Goal: Information Seeking & Learning: Check status

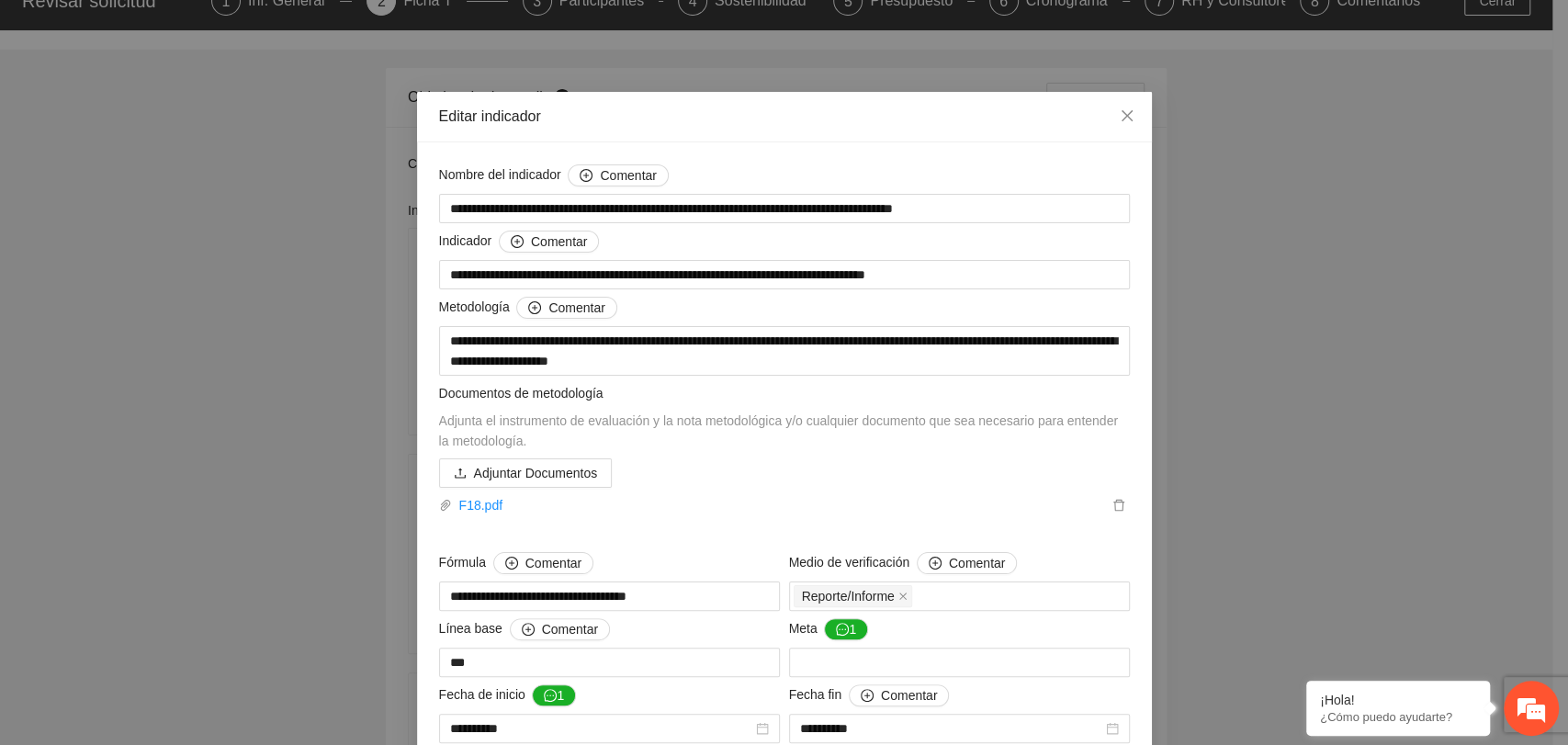
click at [658, 466] on div "Adjuntar Documentos F18.pdf" at bounding box center [784, 487] width 690 height 57
click at [856, 100] on div "Editar indicador" at bounding box center [784, 116] width 735 height 50
drag, startPoint x: 1124, startPoint y: 115, endPoint x: 1059, endPoint y: 49, distance: 92.6
click at [1121, 112] on icon "close" at bounding box center [1127, 116] width 15 height 15
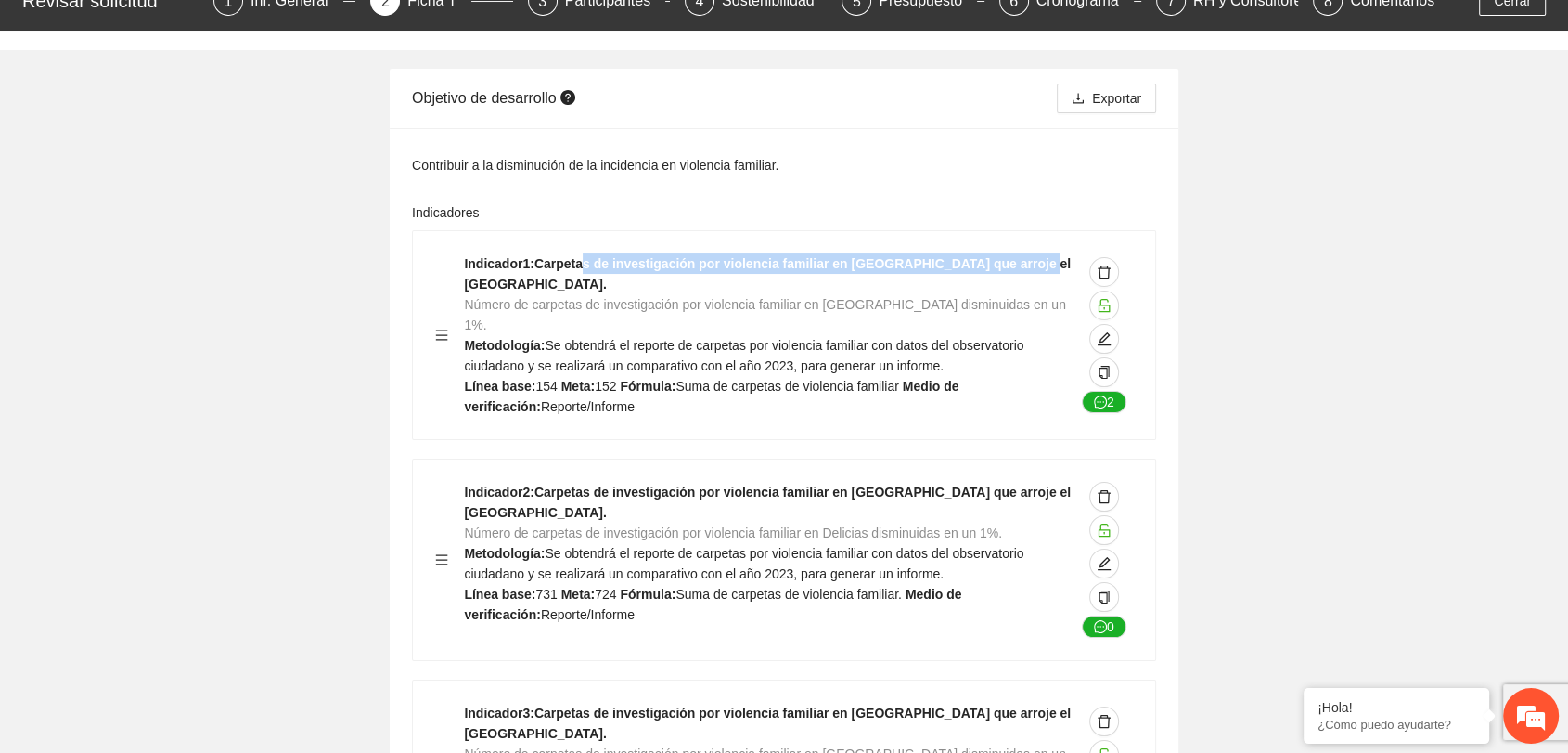
drag, startPoint x: 582, startPoint y: 266, endPoint x: 580, endPoint y: 310, distance: 44.0
click at [1016, 256] on strong "Indicador 1 : Carpetas de investigación por violencia familiar en Meoqui que ar…" at bounding box center [767, 273] width 607 height 35
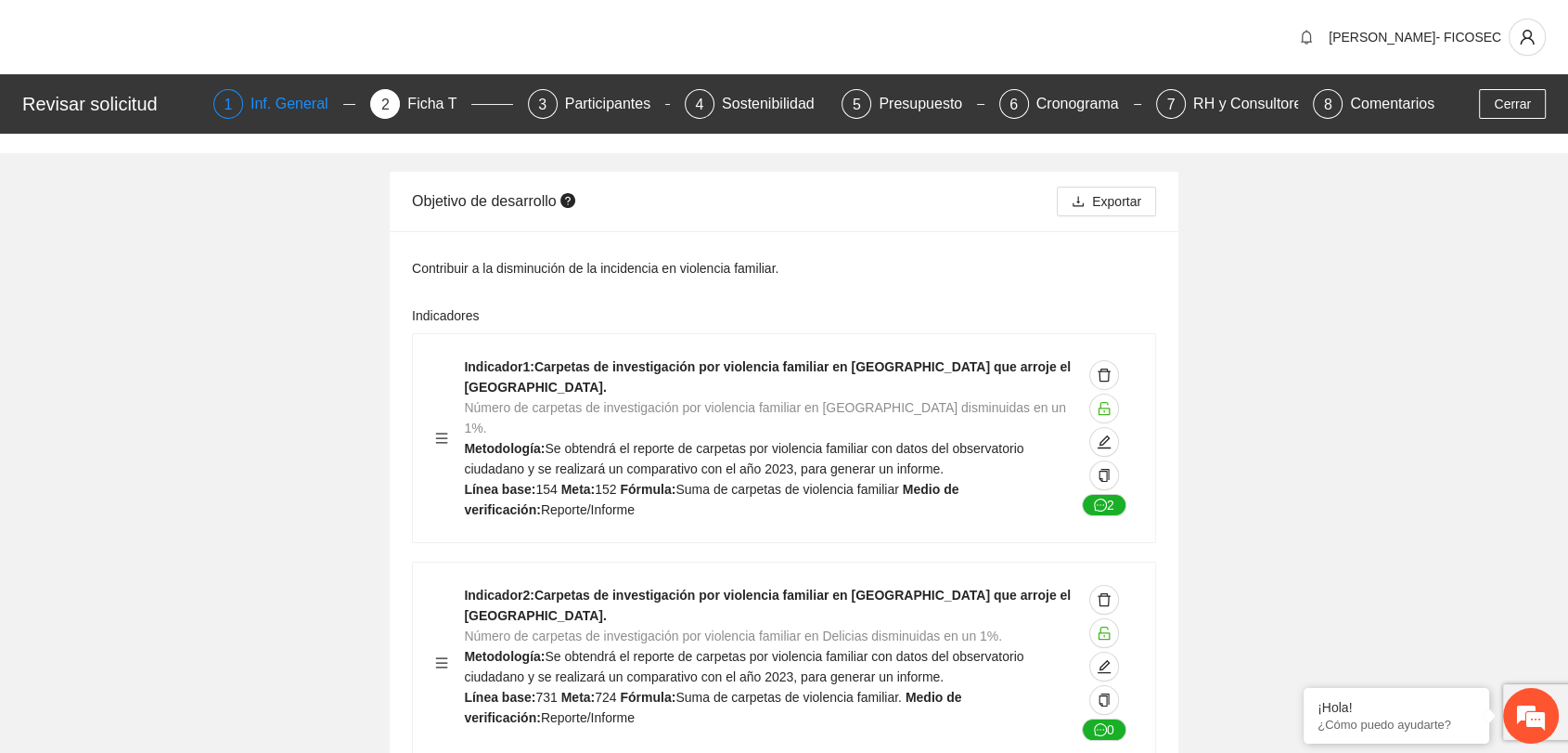
click at [282, 98] on div "Inf. General" at bounding box center [296, 103] width 93 height 30
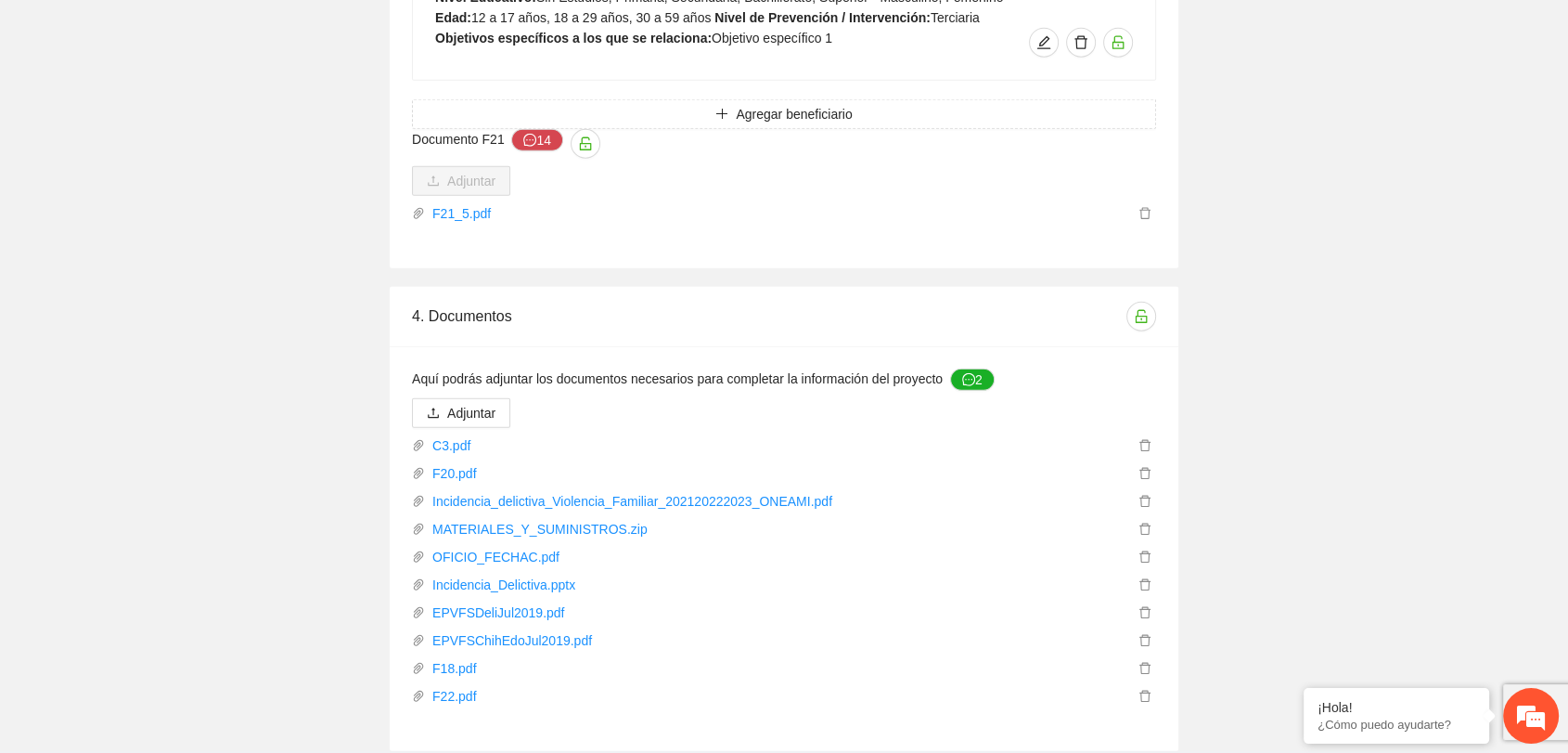
scroll to position [5057, 0]
click at [487, 490] on link "Incidencia_delictiva_Violencia_Familiar_202120222023_ONEAMI.pdf" at bounding box center [780, 500] width 709 height 20
click at [687, 490] on link "Incidencia_delictiva_Violencia_Familiar_202120222023_ONEAMI.pdf" at bounding box center [780, 500] width 709 height 20
click at [534, 573] on link "Incidencia_Delictiva.pptx" at bounding box center [780, 583] width 709 height 20
click at [568, 601] on link "EPVFSDeliJul2019.pdf" at bounding box center [780, 611] width 709 height 20
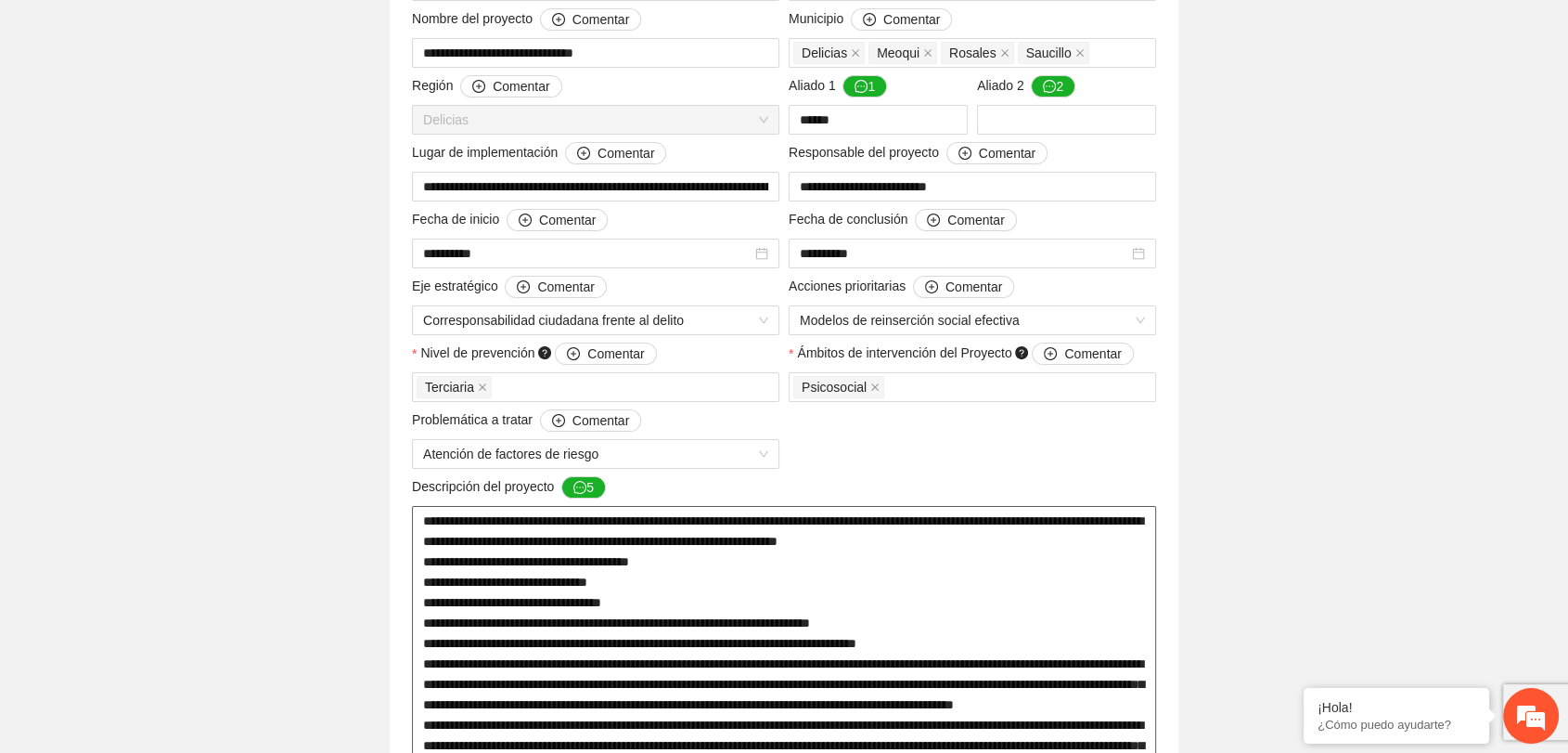
scroll to position [0, 0]
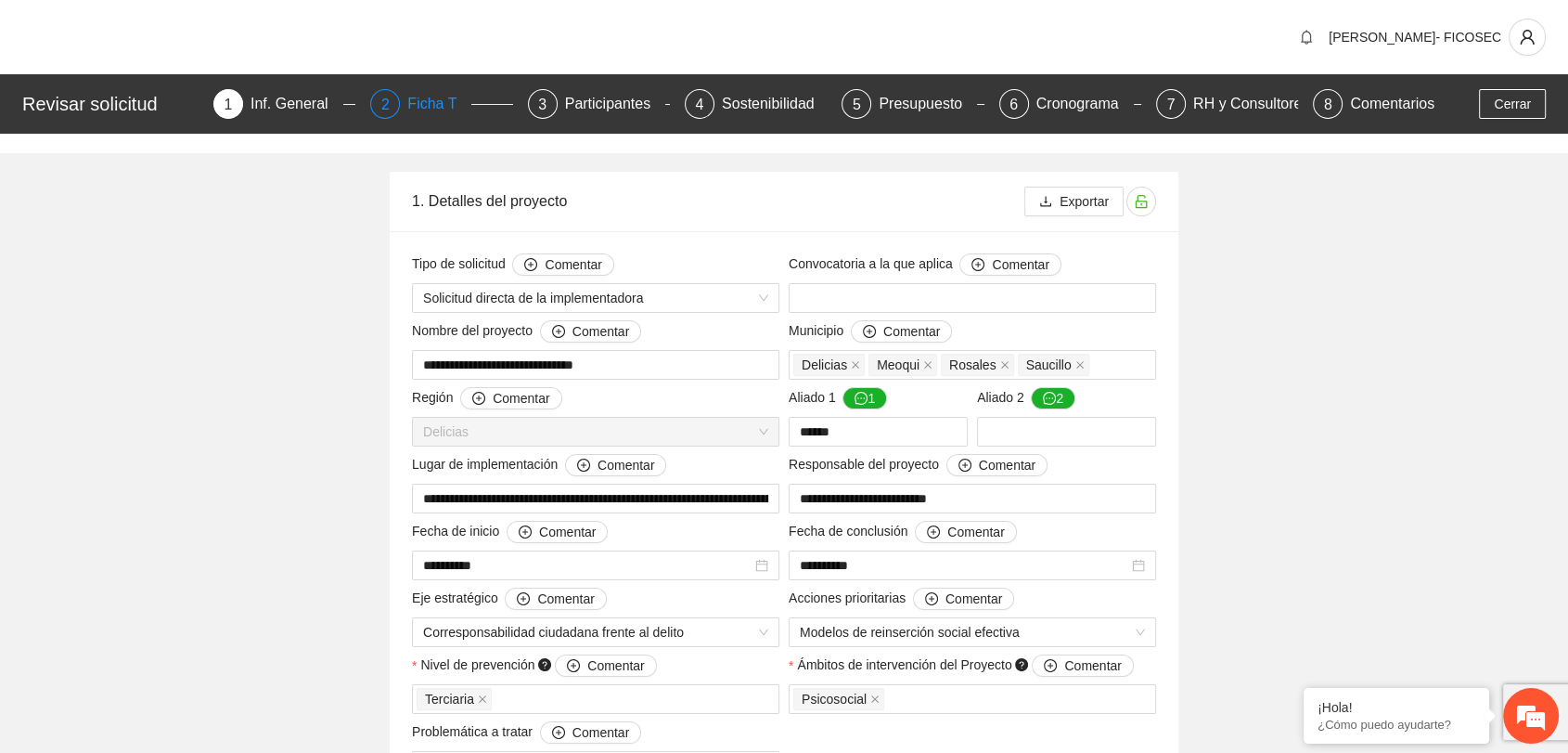
click at [433, 111] on div "Ficha T" at bounding box center [439, 103] width 64 height 30
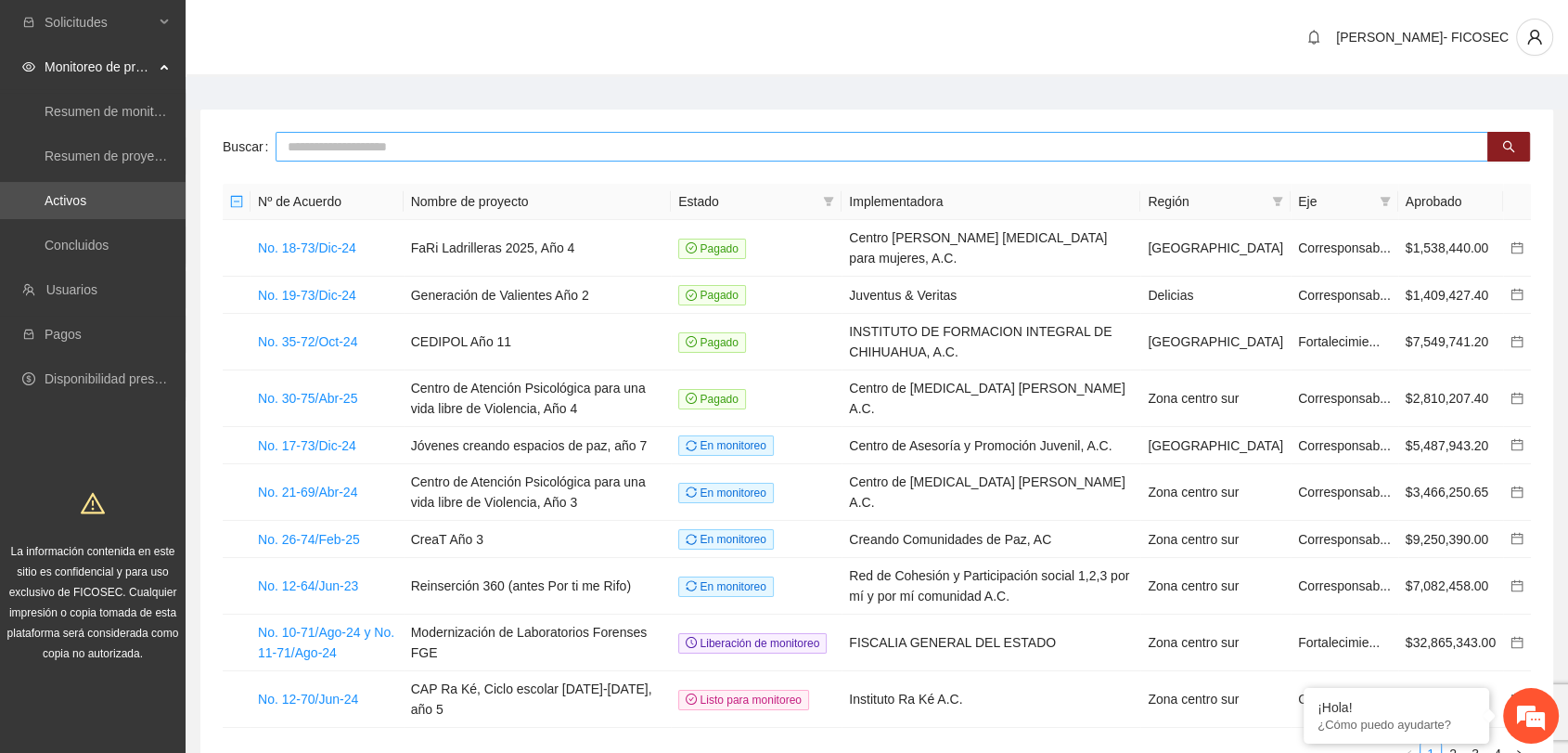
click at [375, 144] on input "text" at bounding box center [881, 146] width 1213 height 30
type input "******"
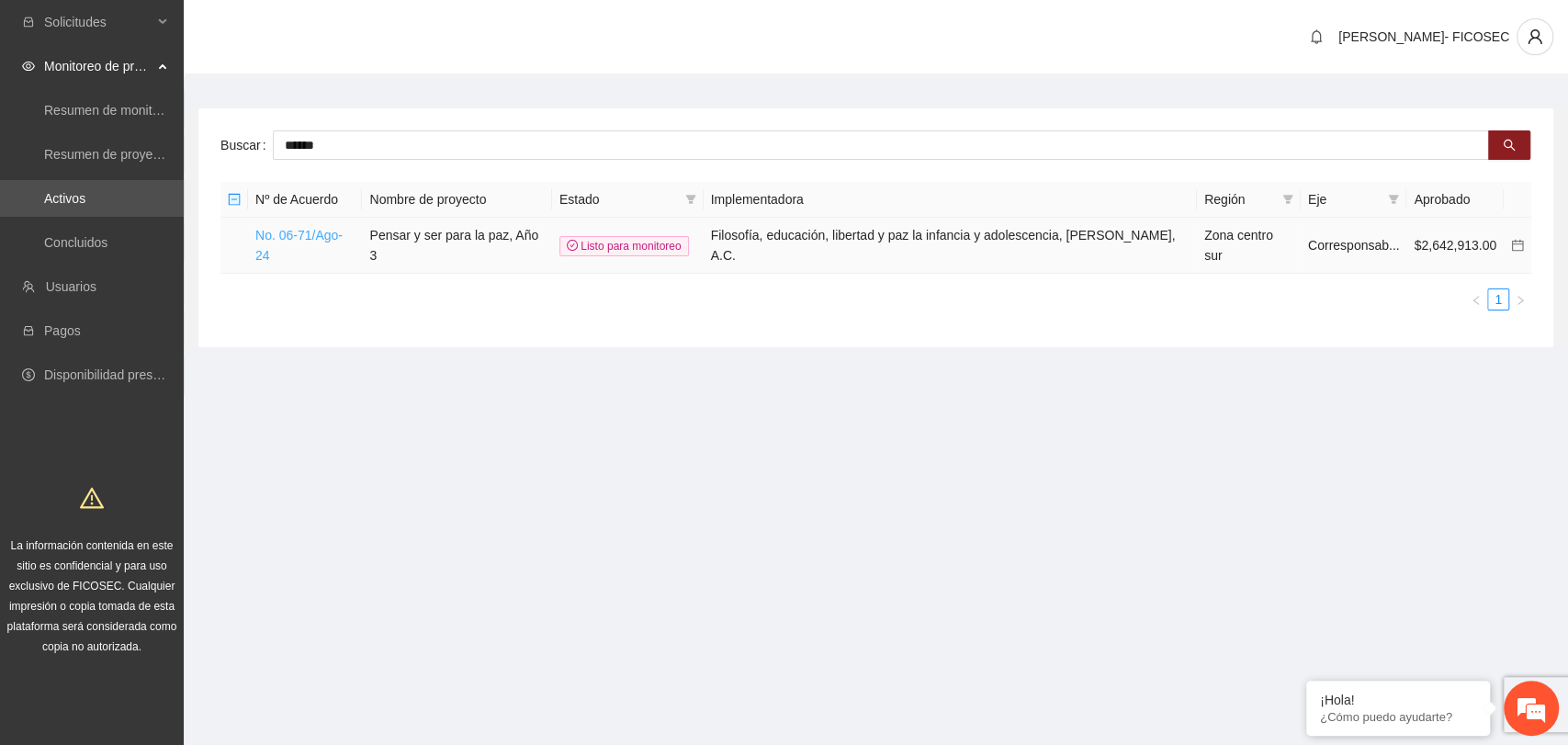
click at [332, 232] on link "No. 06-71/Ago-24" at bounding box center [299, 245] width 87 height 35
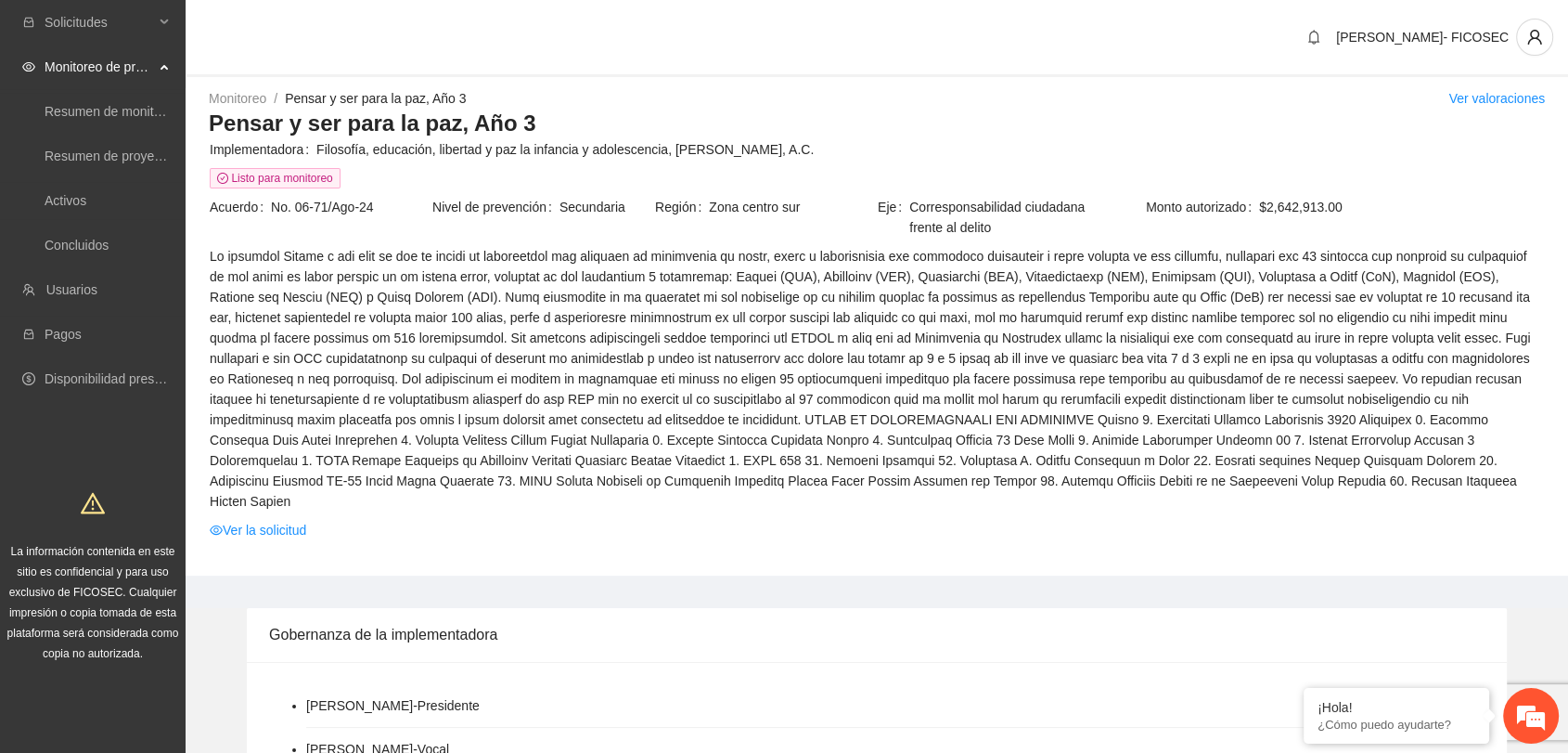
click at [617, 83] on div "Monitoreo / Pensar y ser para la paz, Año 3 / Ver valoraciones Pensar y ser par…" at bounding box center [876, 327] width 1383 height 499
click at [606, 91] on div "Monitoreo / Pensar y ser para la paz, Año 3 / Ver valoraciones" at bounding box center [877, 97] width 1337 height 20
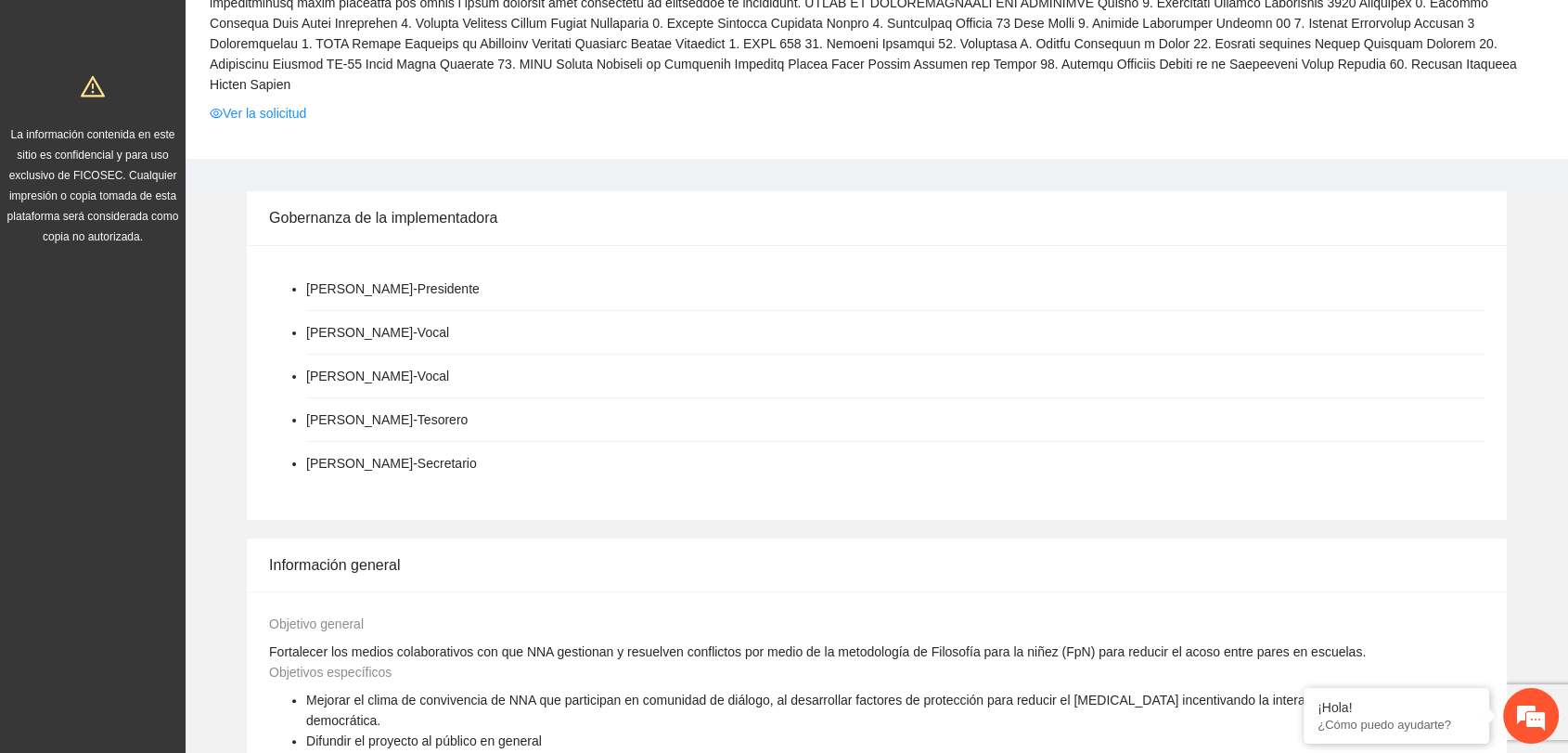
scroll to position [103, 0]
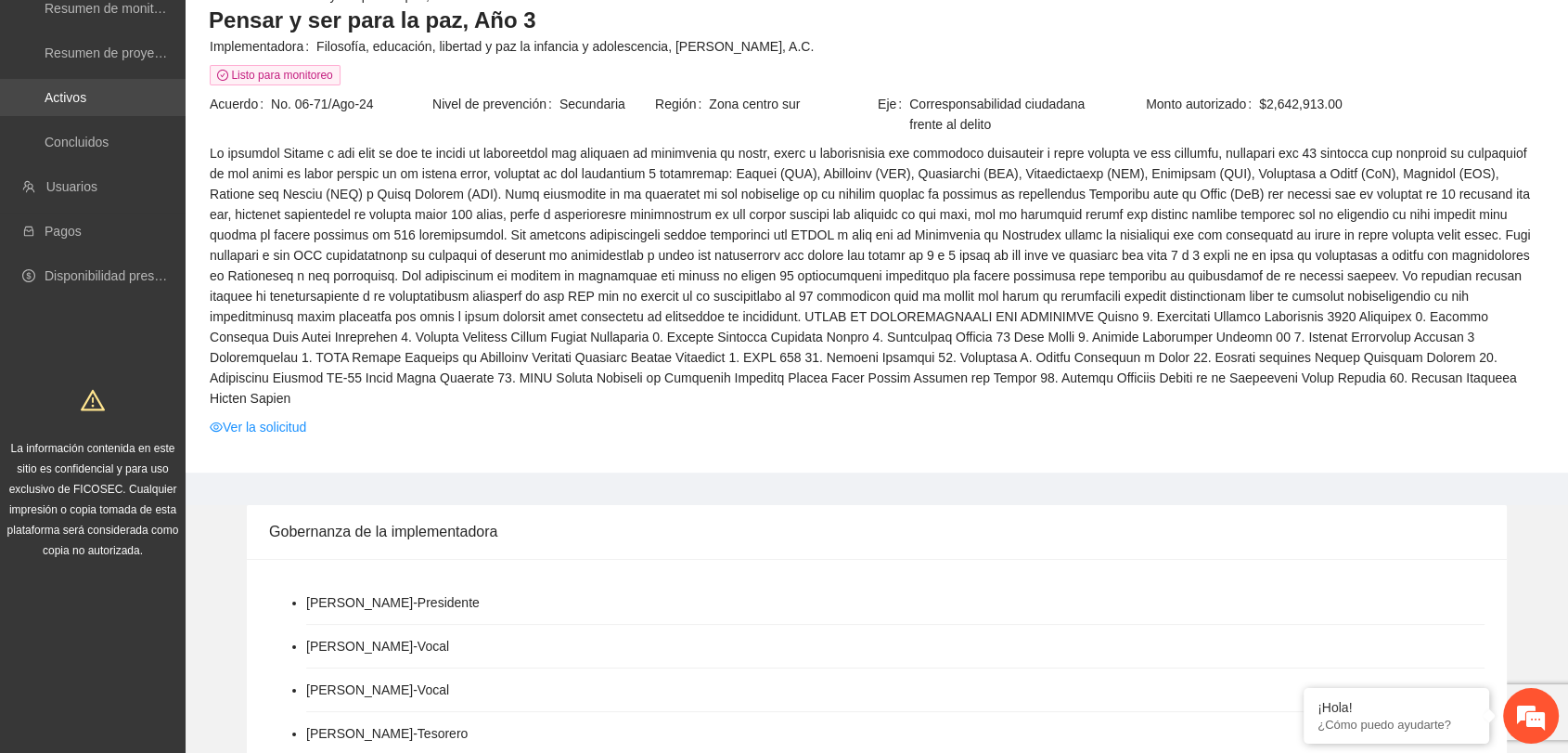
click at [86, 105] on link "Activos" at bounding box center [66, 97] width 42 height 15
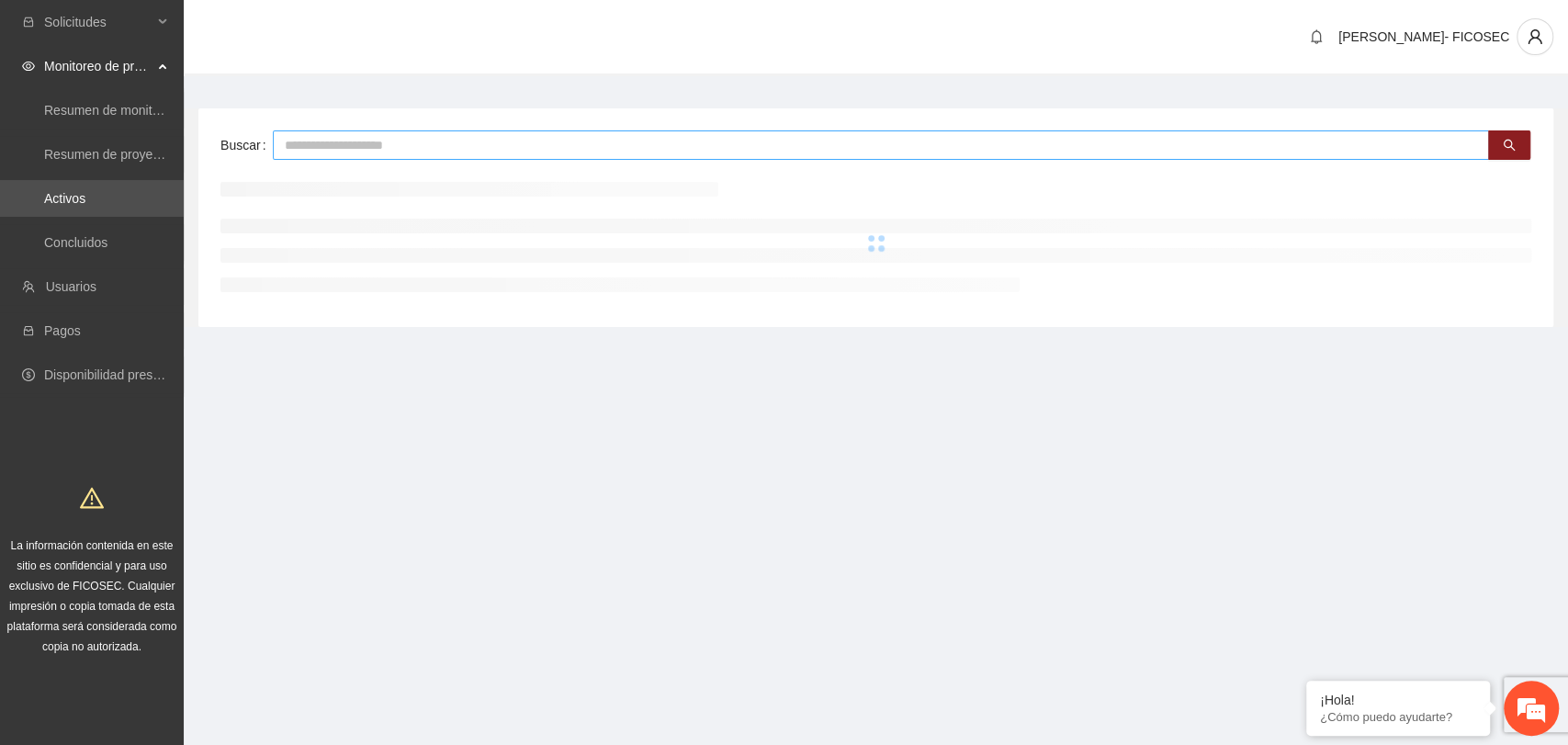
click at [430, 147] on input "text" at bounding box center [880, 145] width 1216 height 29
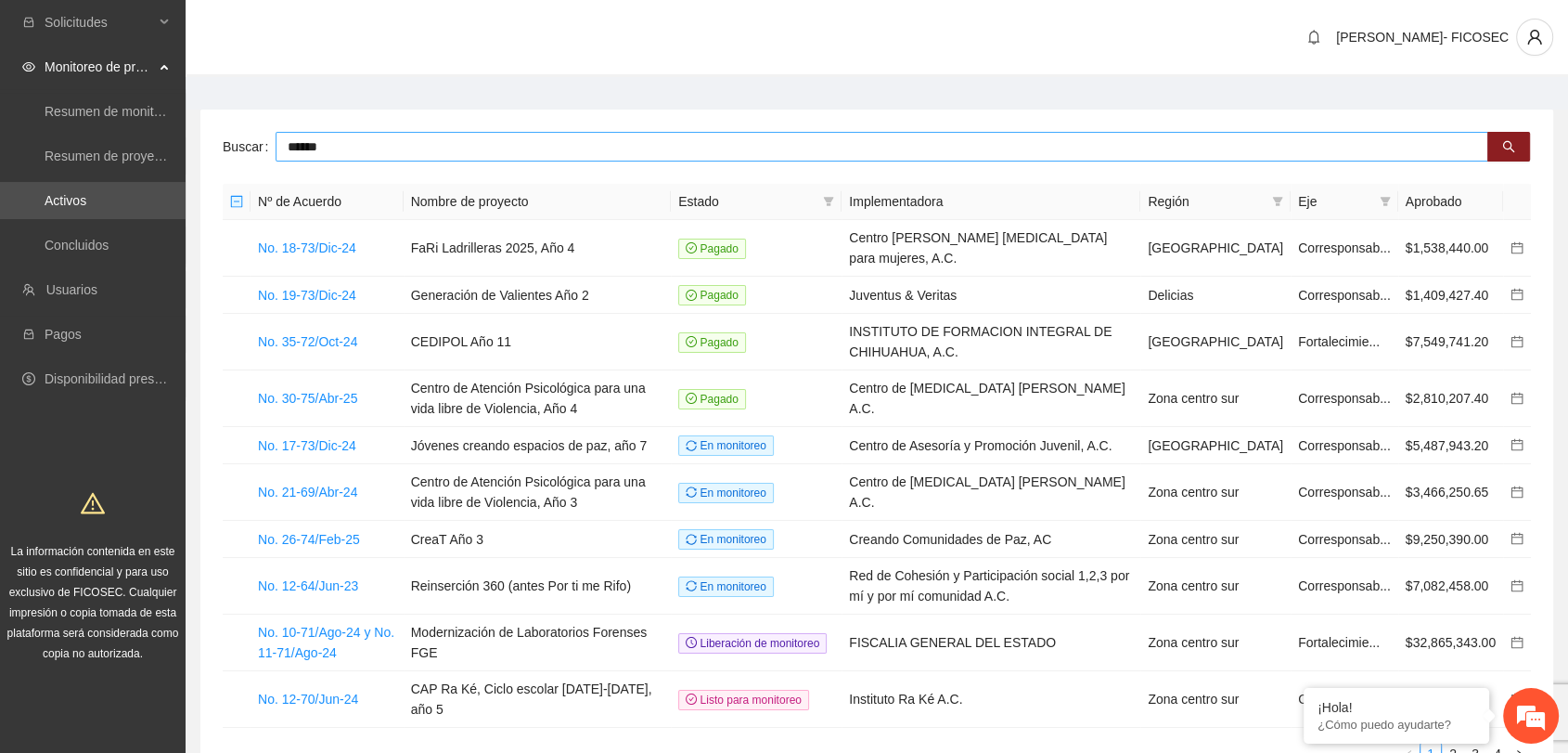
type input "******"
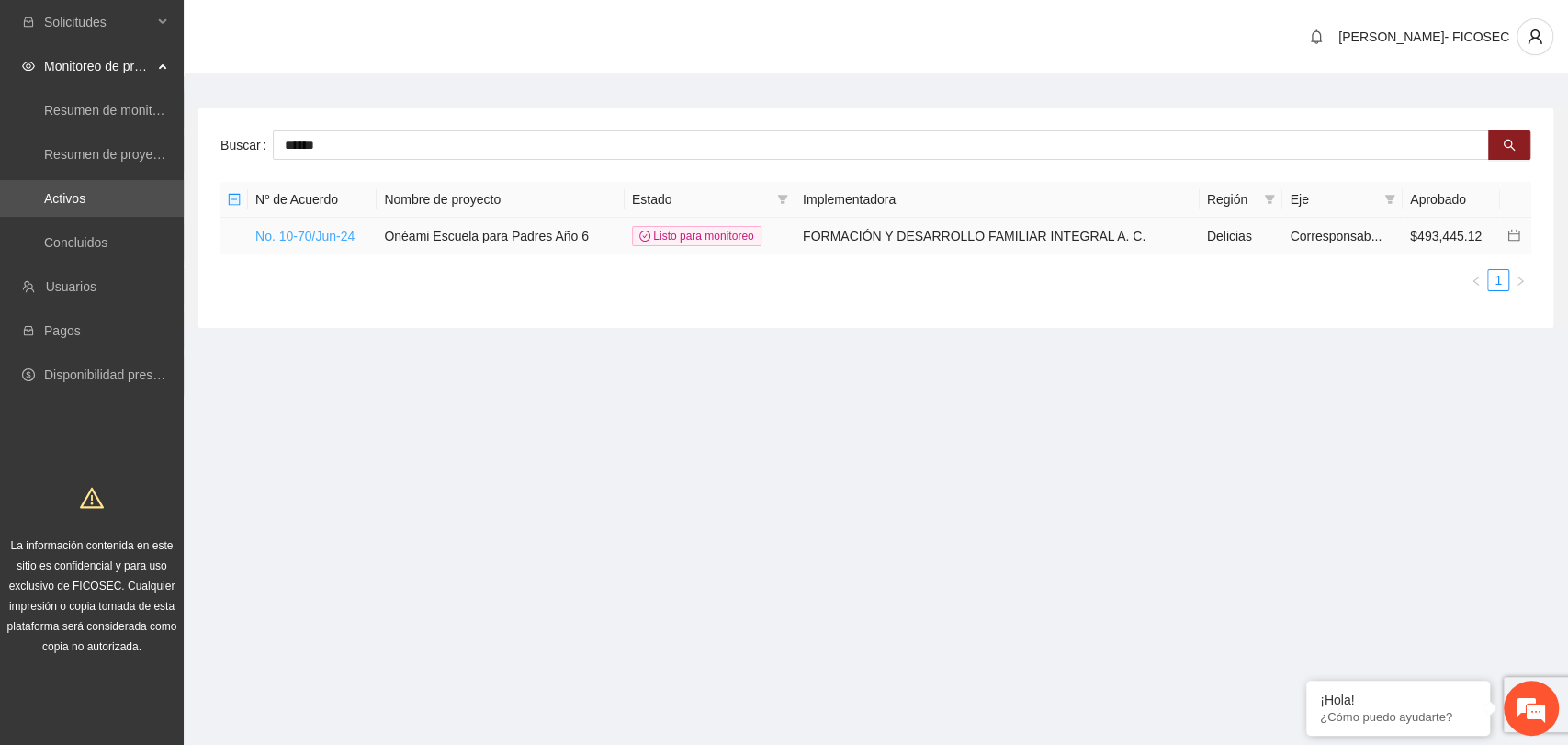
click at [306, 238] on link "No. 10-70/Jun-24" at bounding box center [305, 236] width 99 height 15
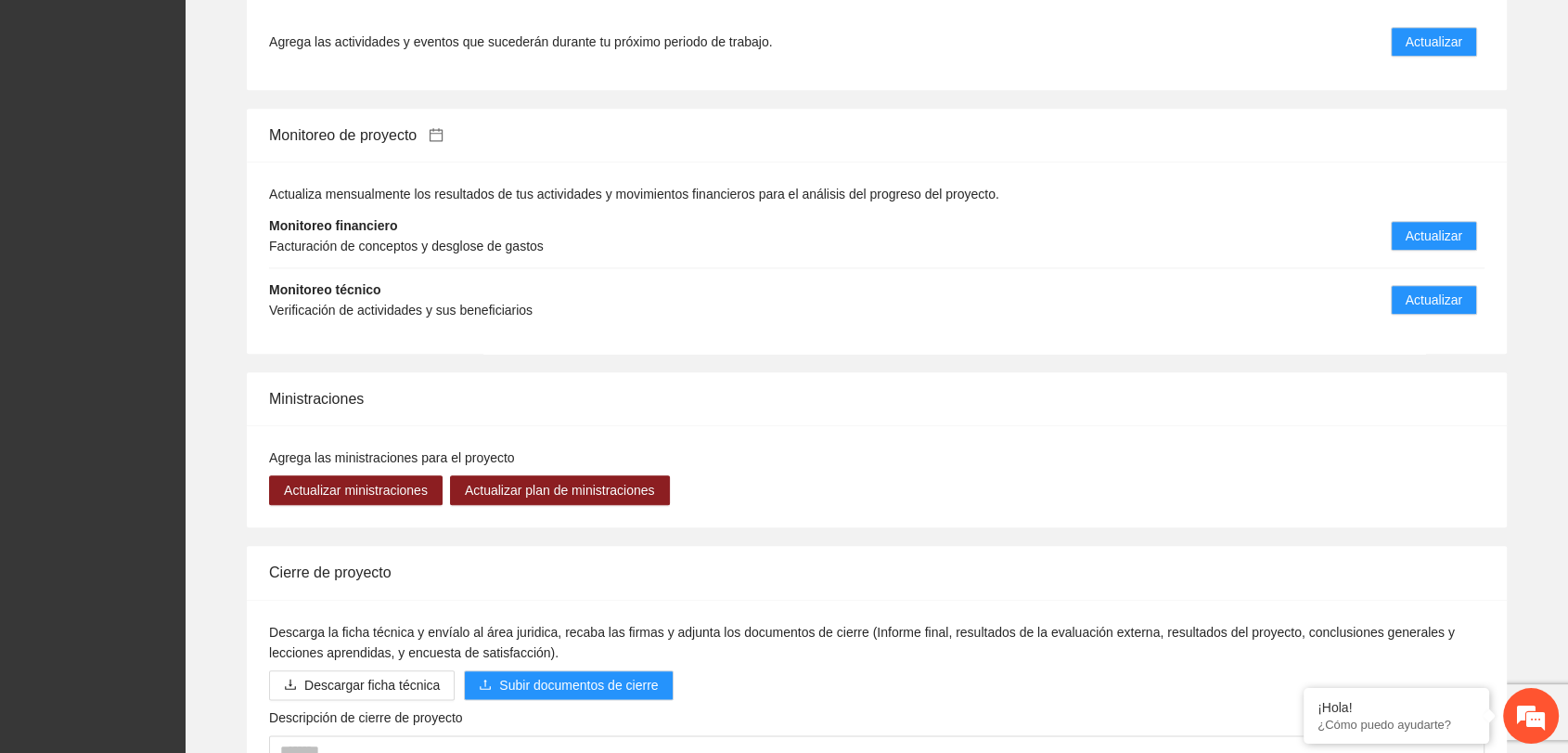
scroll to position [1959, 0]
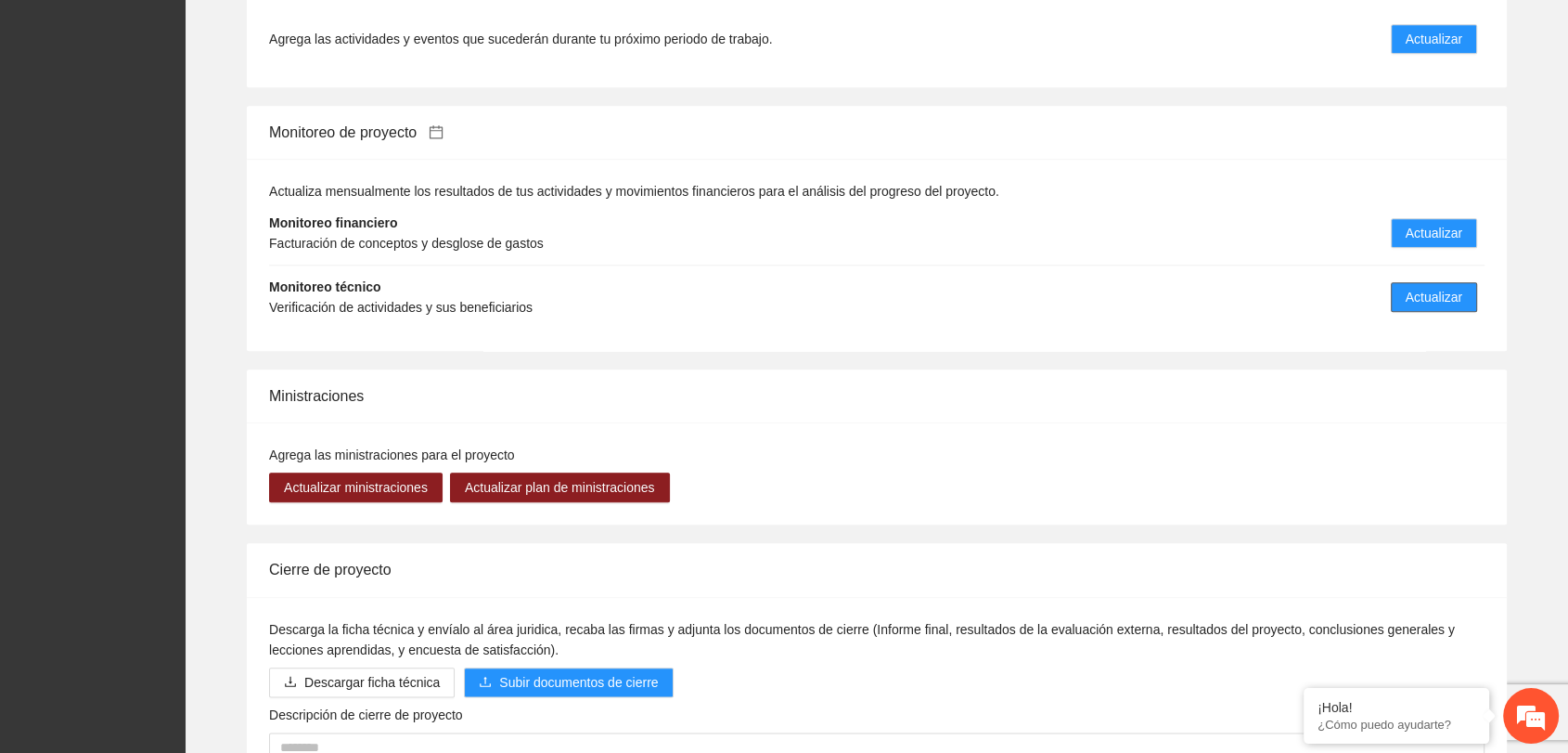
click at [1444, 287] on span "Actualizar" at bounding box center [1434, 296] width 56 height 20
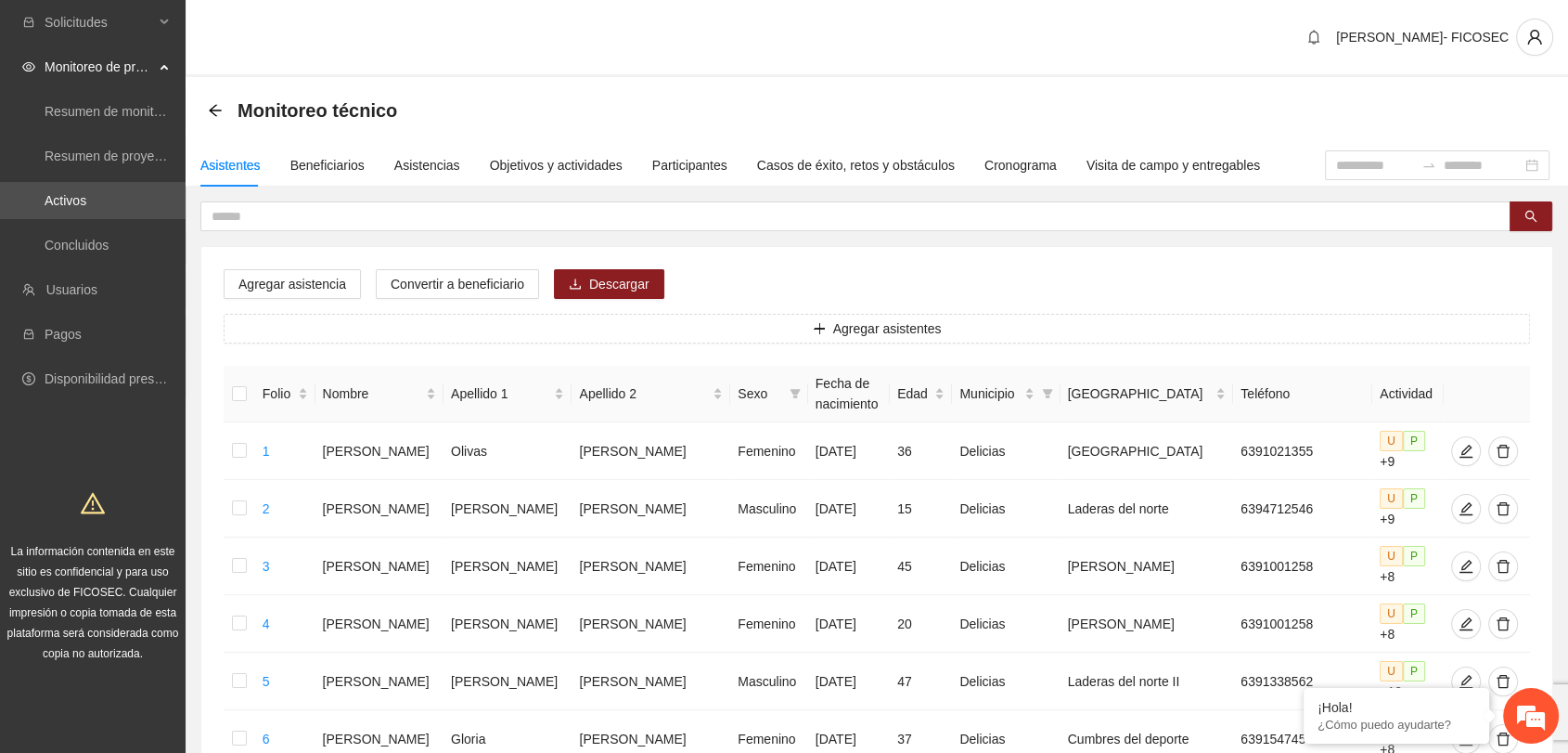
click at [204, 116] on div "Monitoreo técnico" at bounding box center [876, 111] width 1383 height 67
click at [215, 115] on icon "arrow-left" at bounding box center [215, 110] width 12 height 12
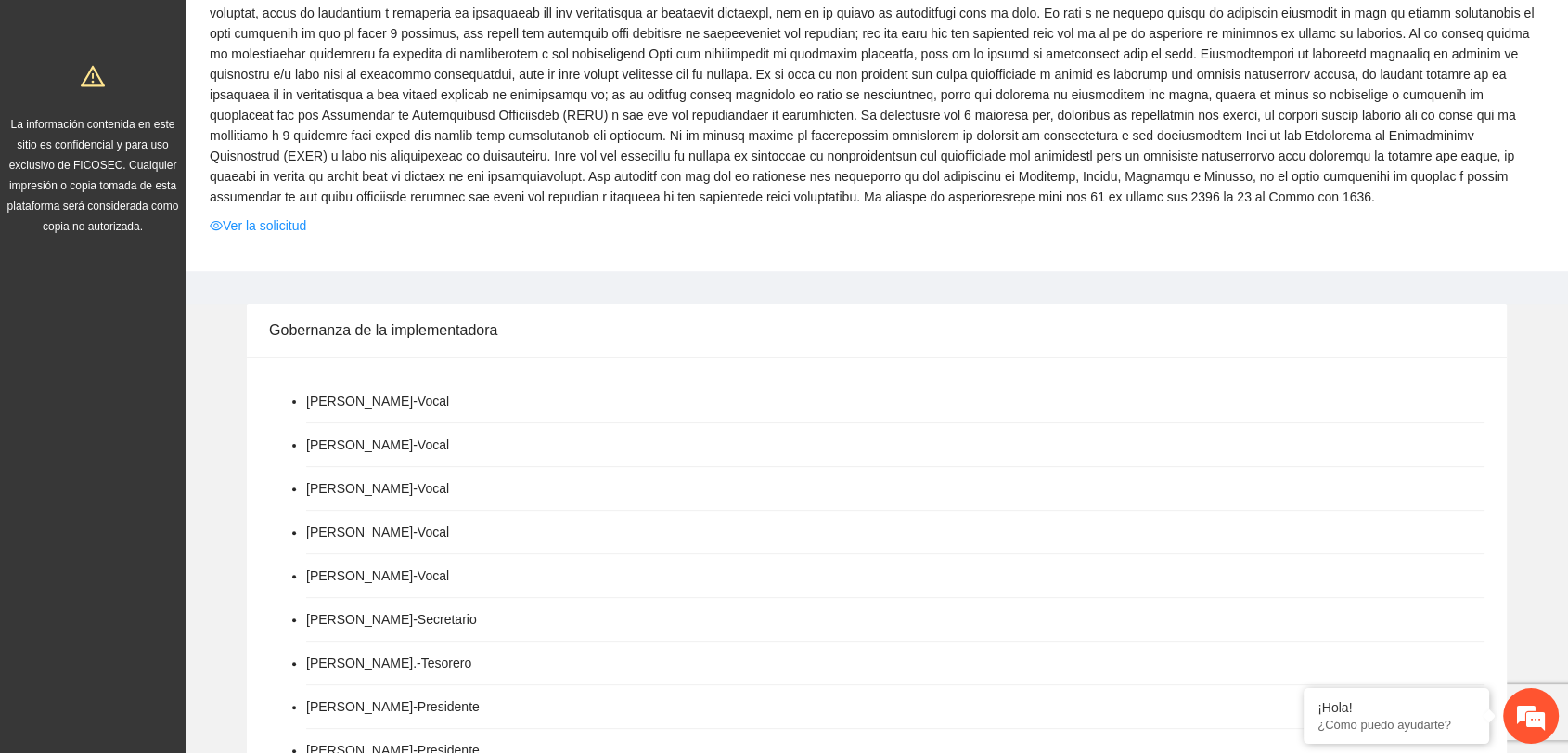
scroll to position [309, 0]
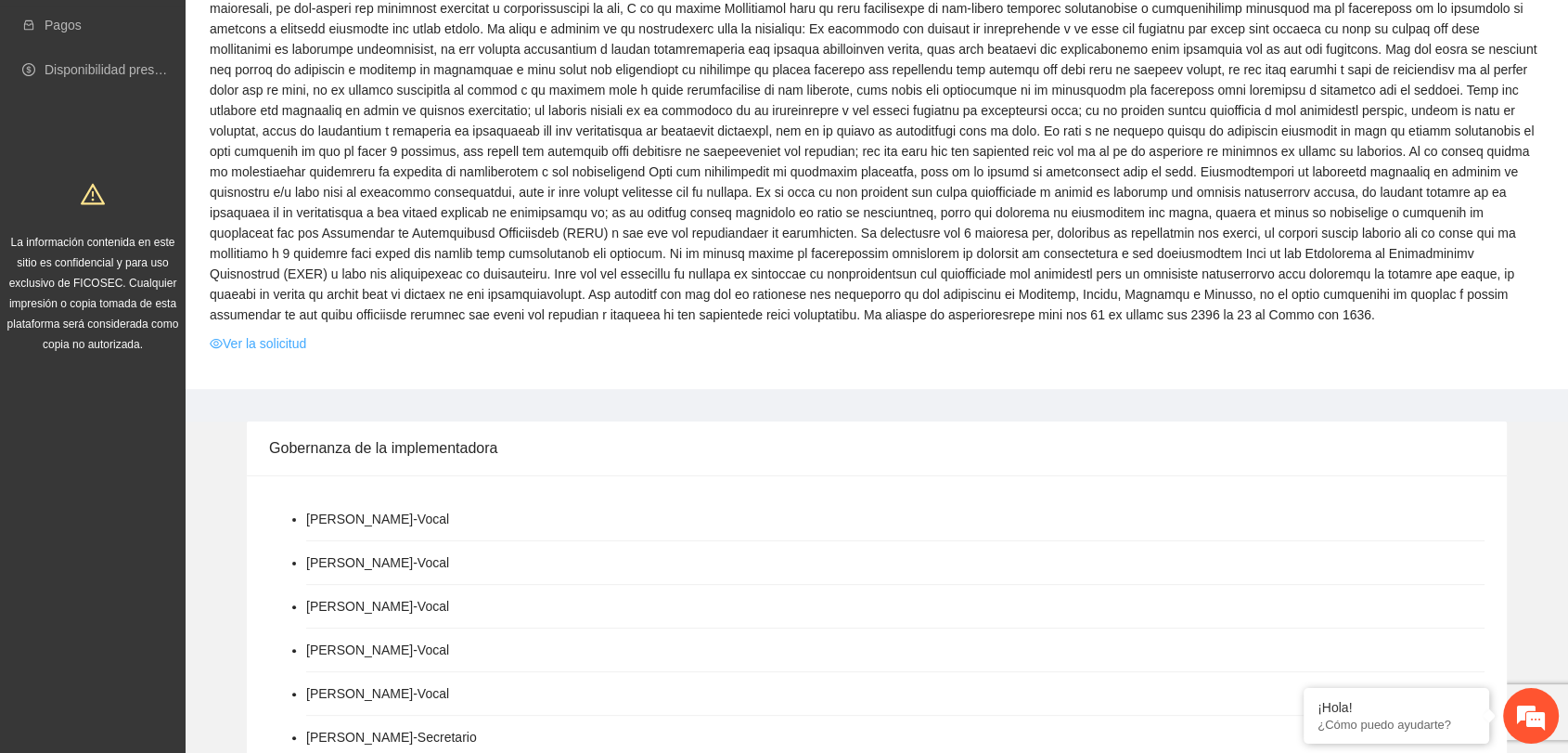
click at [292, 345] on link "Ver la solicitud" at bounding box center [258, 343] width 97 height 20
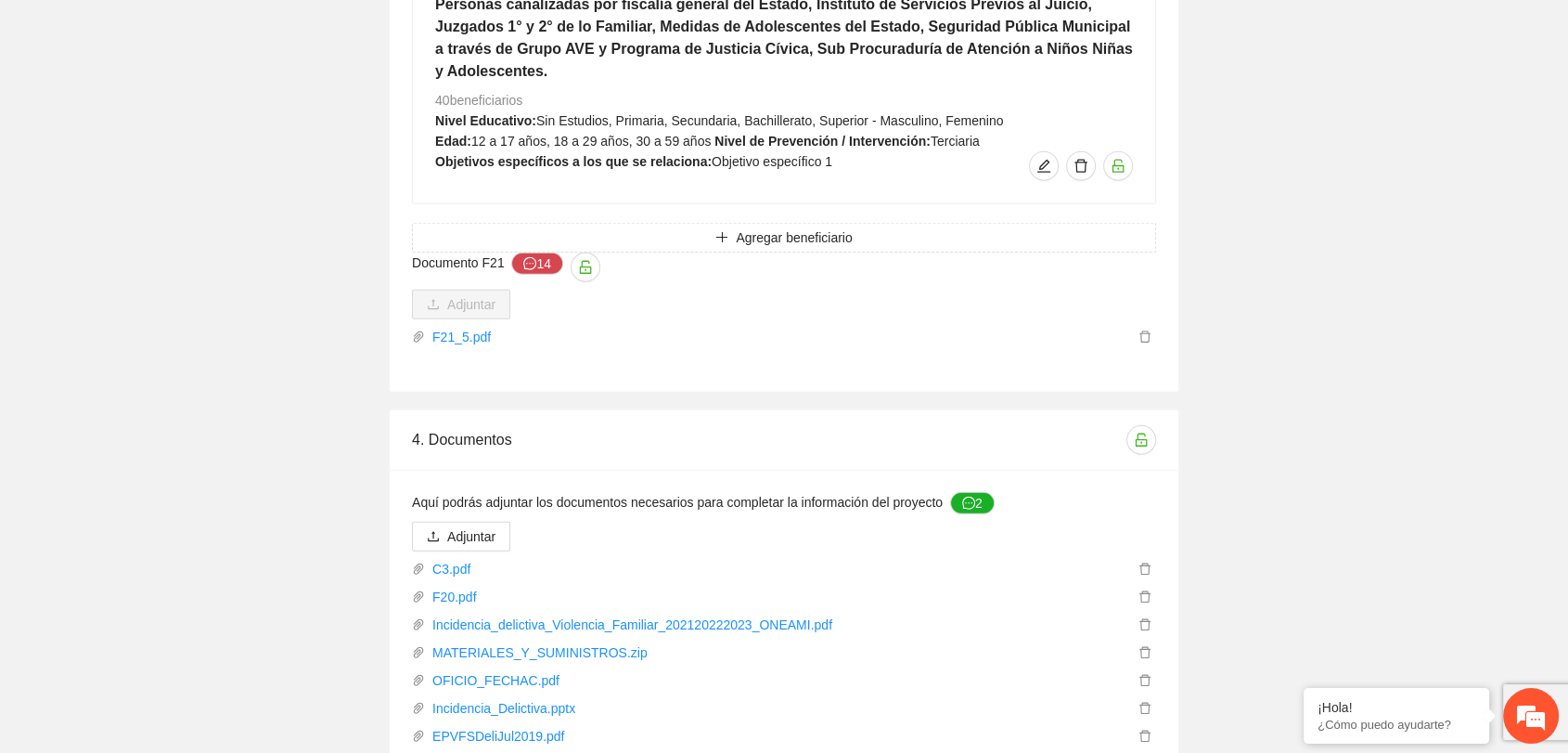
scroll to position [5057, 0]
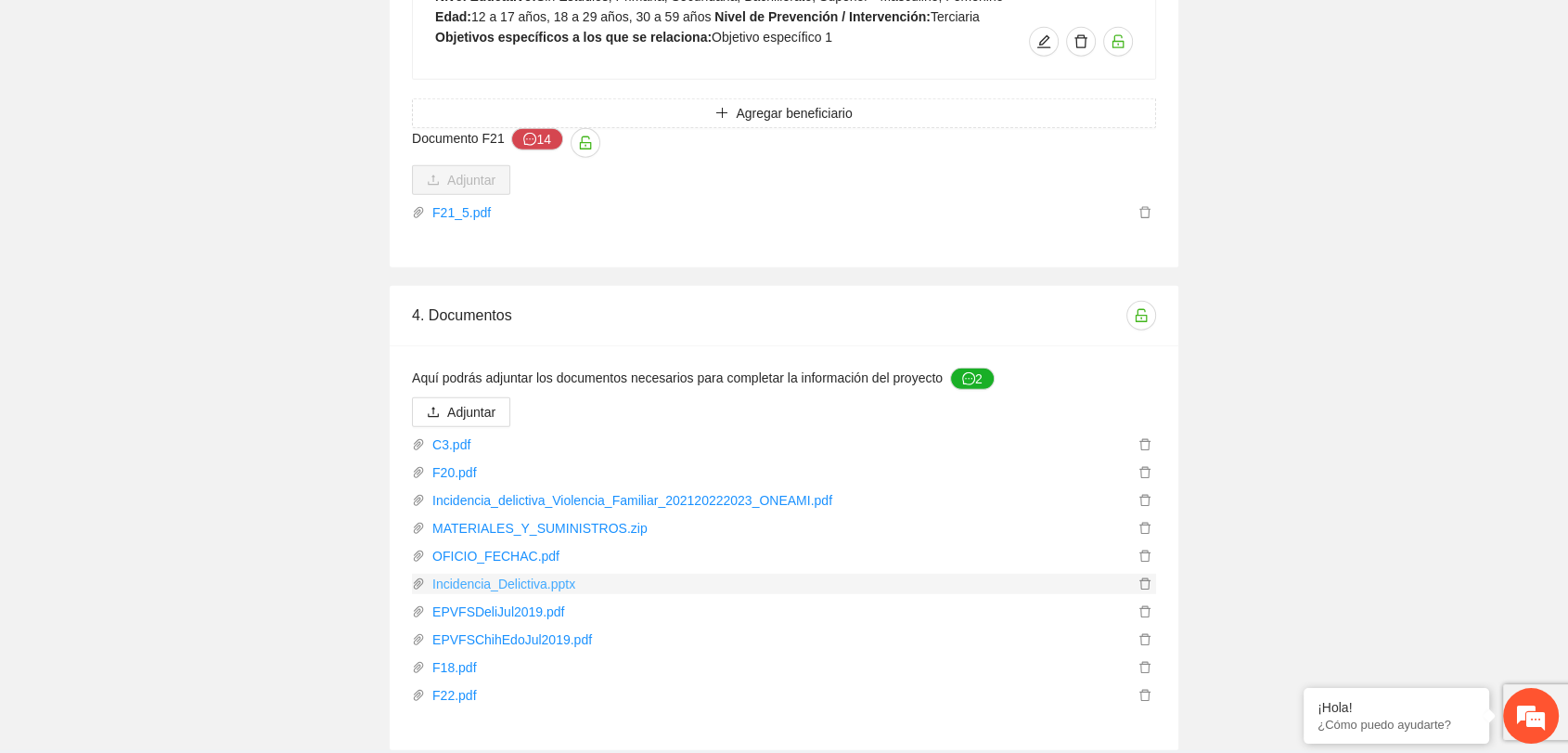
click at [511, 573] on link "Incidencia_Delictiva.pptx" at bounding box center [780, 583] width 709 height 20
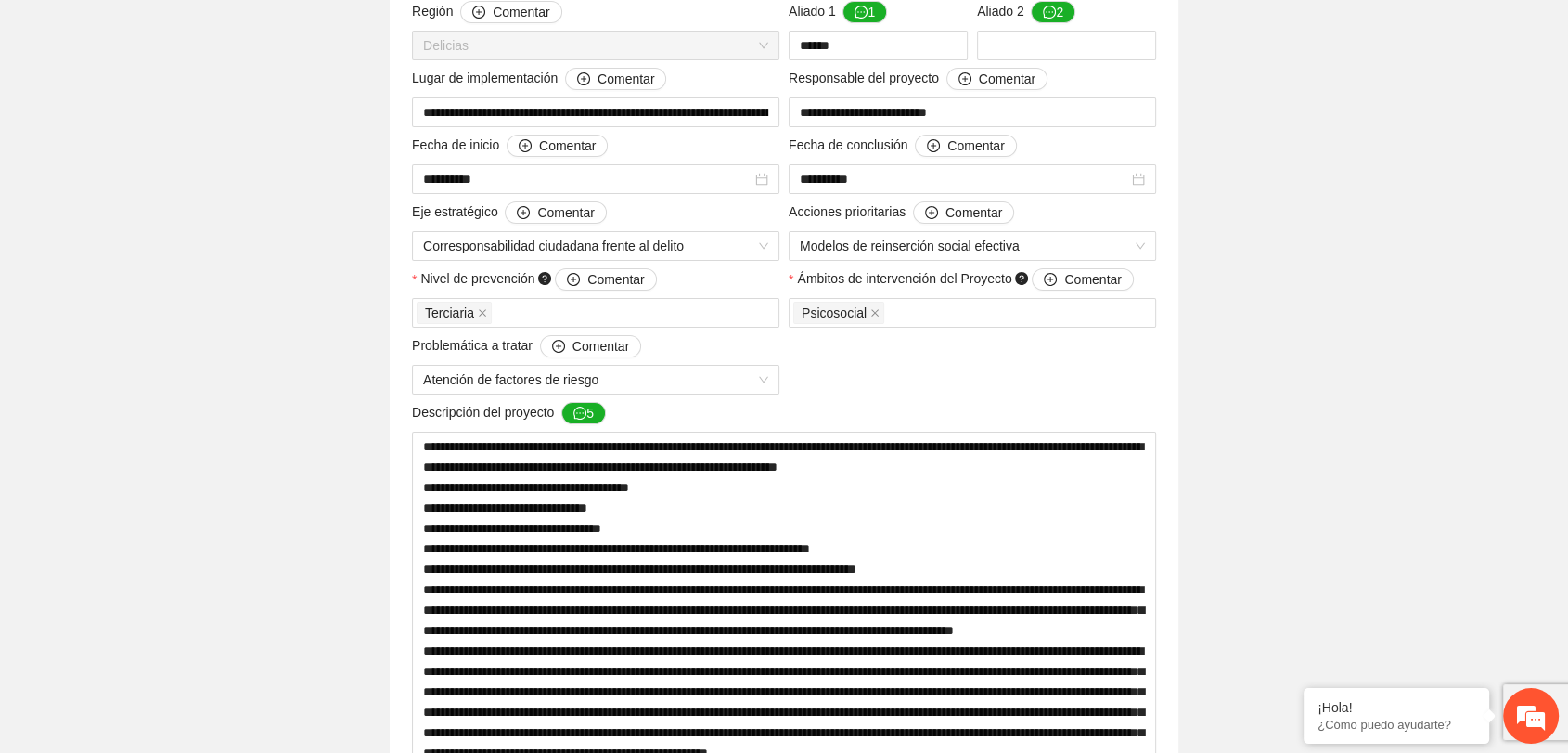
scroll to position [0, 0]
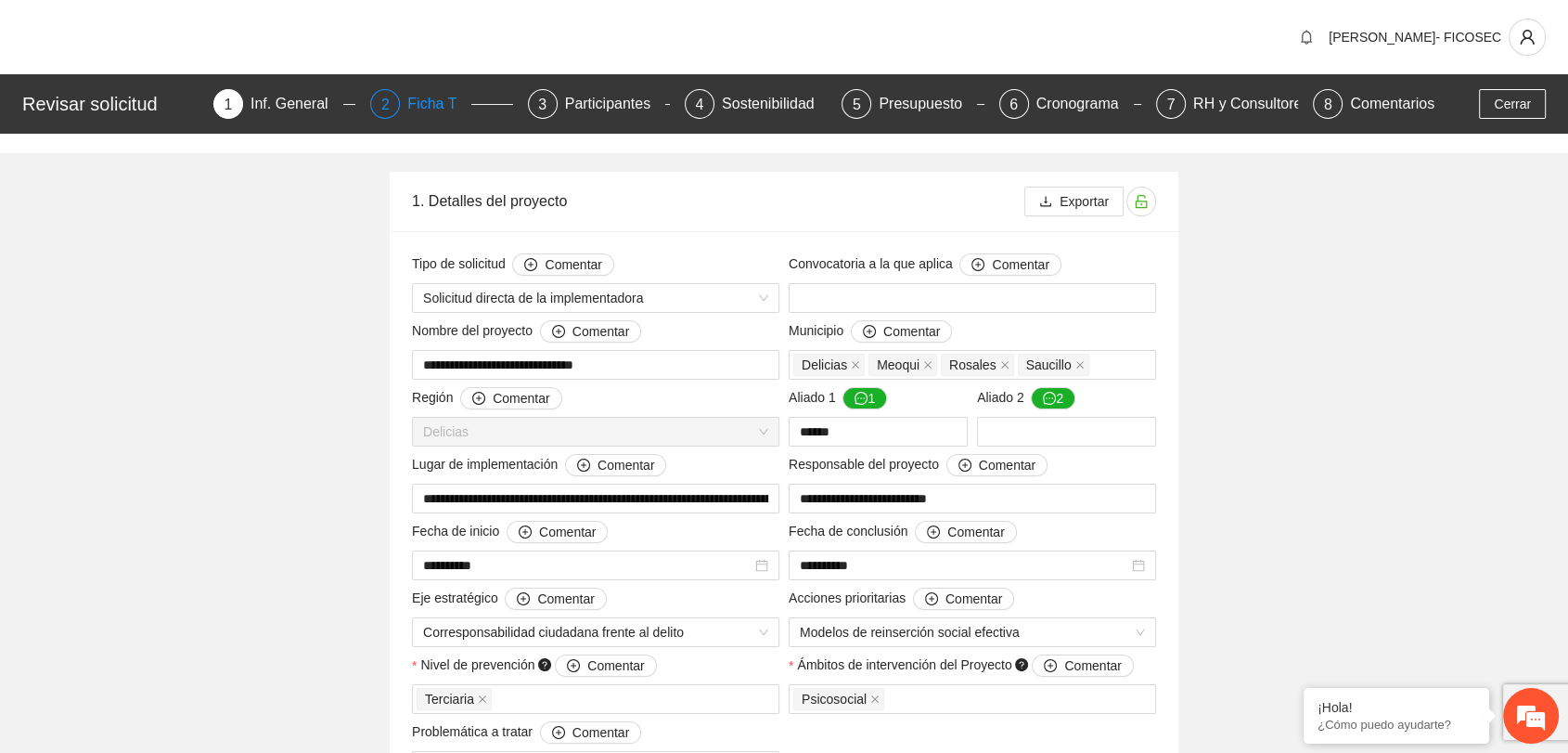
click at [426, 105] on div "Ficha T" at bounding box center [439, 103] width 64 height 30
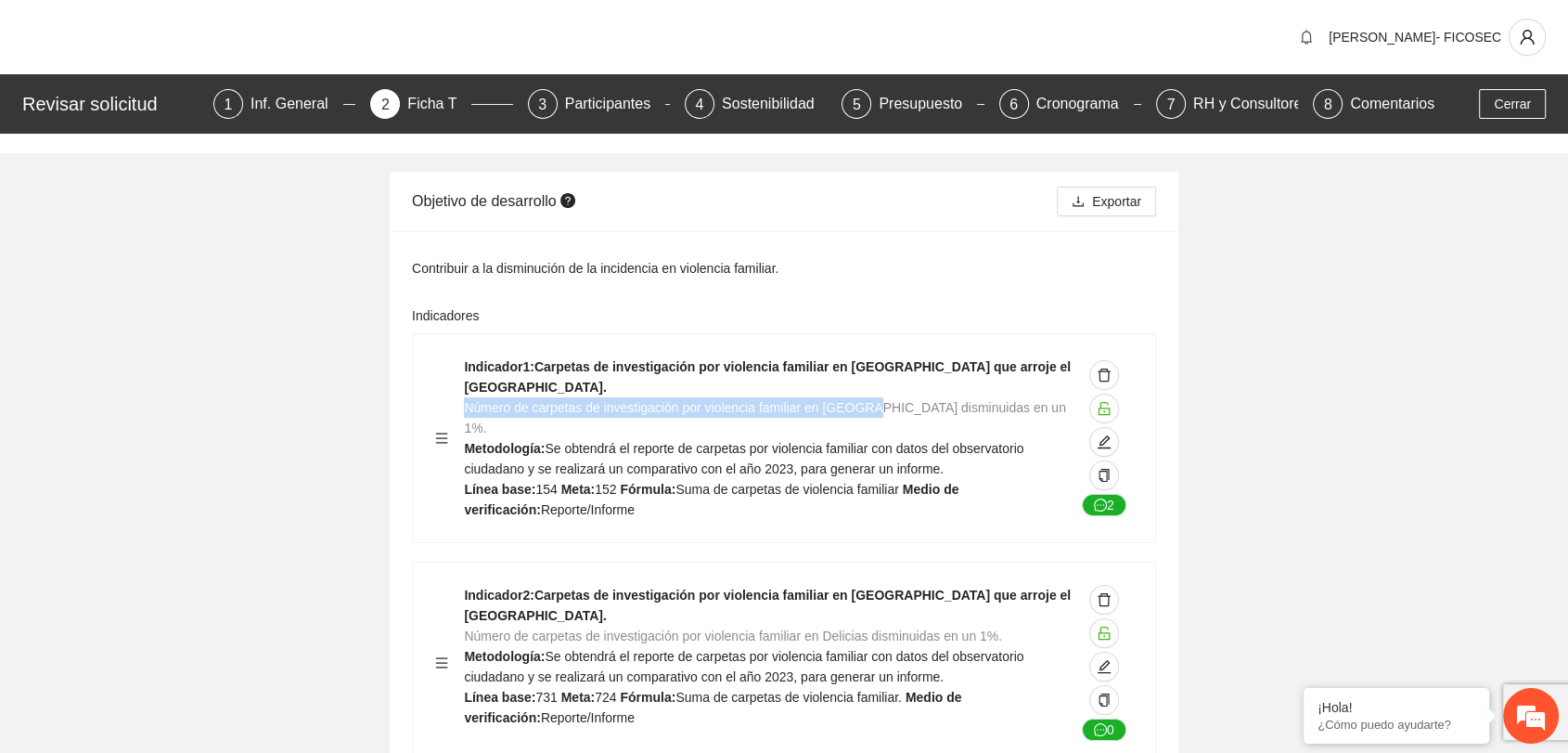
drag, startPoint x: 464, startPoint y: 410, endPoint x: 871, endPoint y: 410, distance: 407.0
click at [871, 410] on span "Número de carpetas de investigación por violencia familiar en Meoqui disminuida…" at bounding box center [764, 418] width 601 height 35
copy span "Número de carpetas de investigación por violencia familiar en Meoqui"
click at [275, 110] on div "Inf. General" at bounding box center [296, 103] width 93 height 30
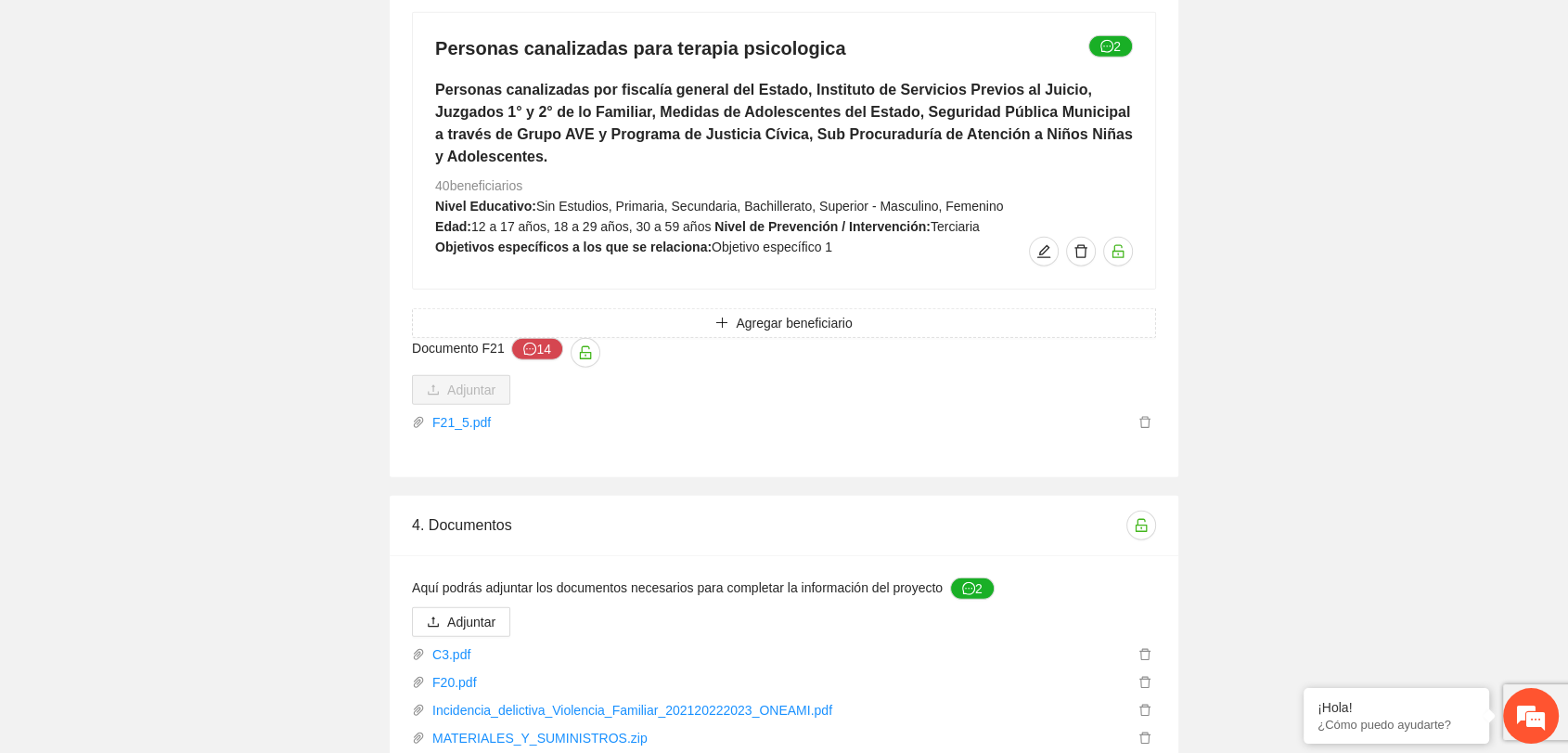
scroll to position [5057, 0]
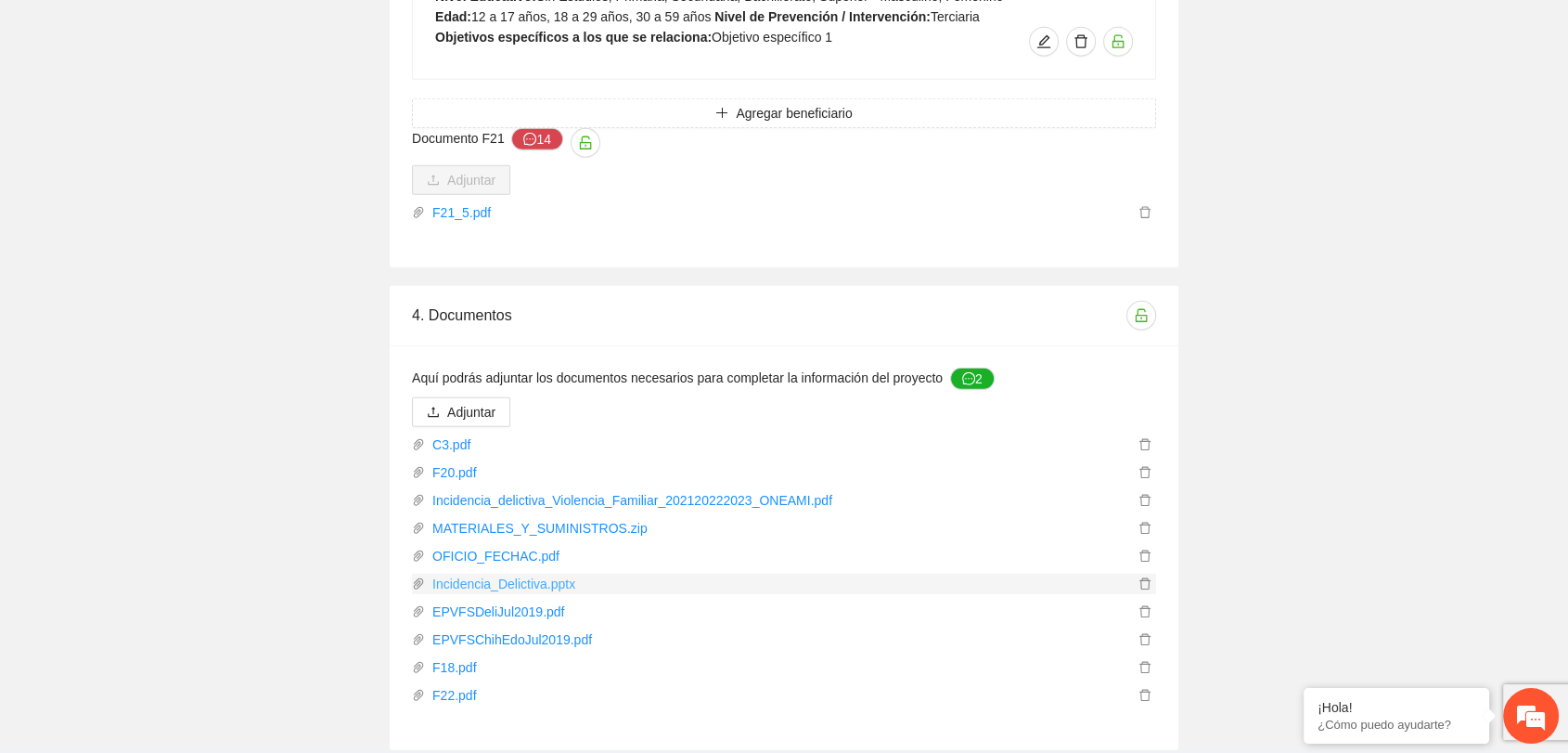
click at [520, 573] on link "Incidencia_Delictiva.pptx" at bounding box center [780, 583] width 709 height 20
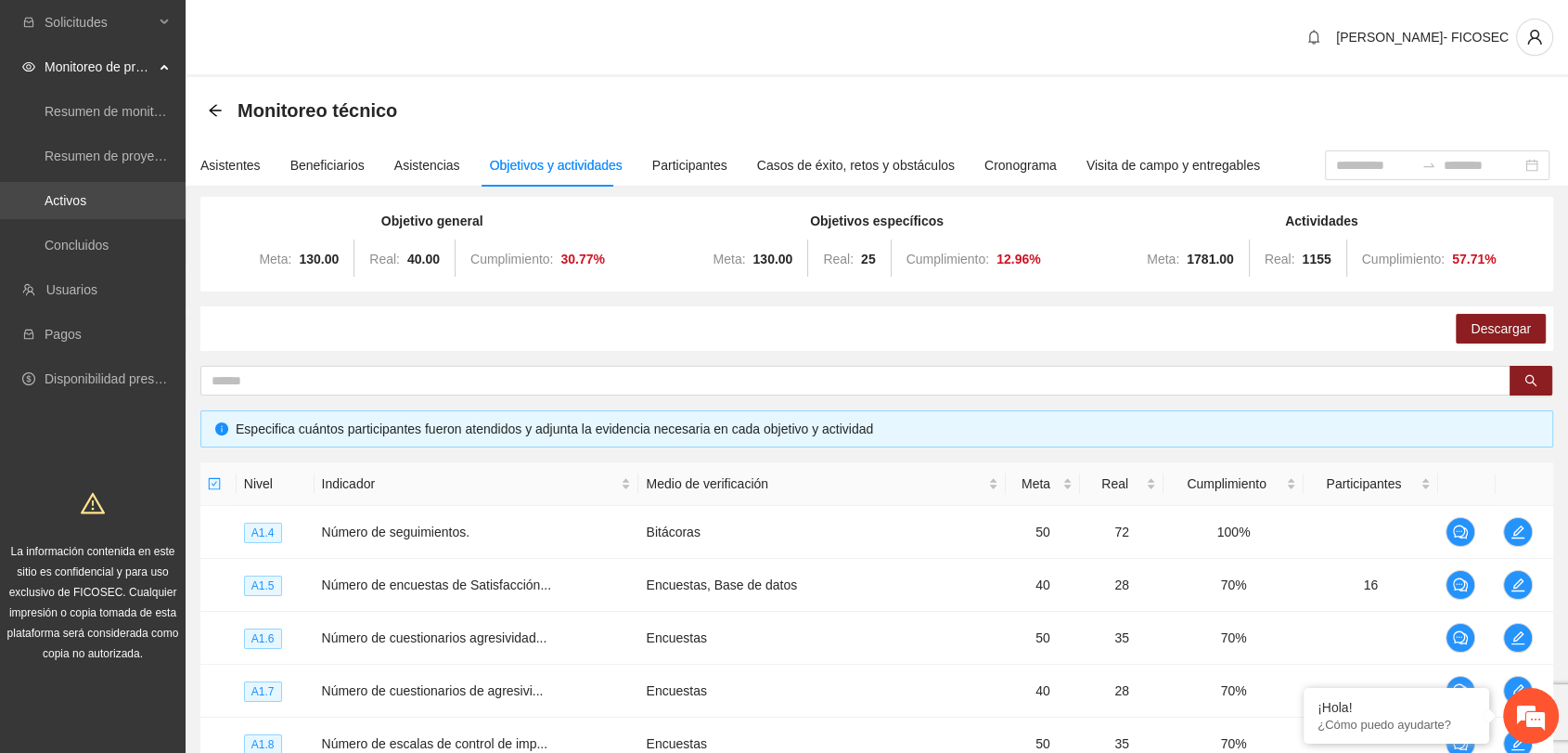
click at [63, 208] on link "Activos" at bounding box center [66, 201] width 42 height 15
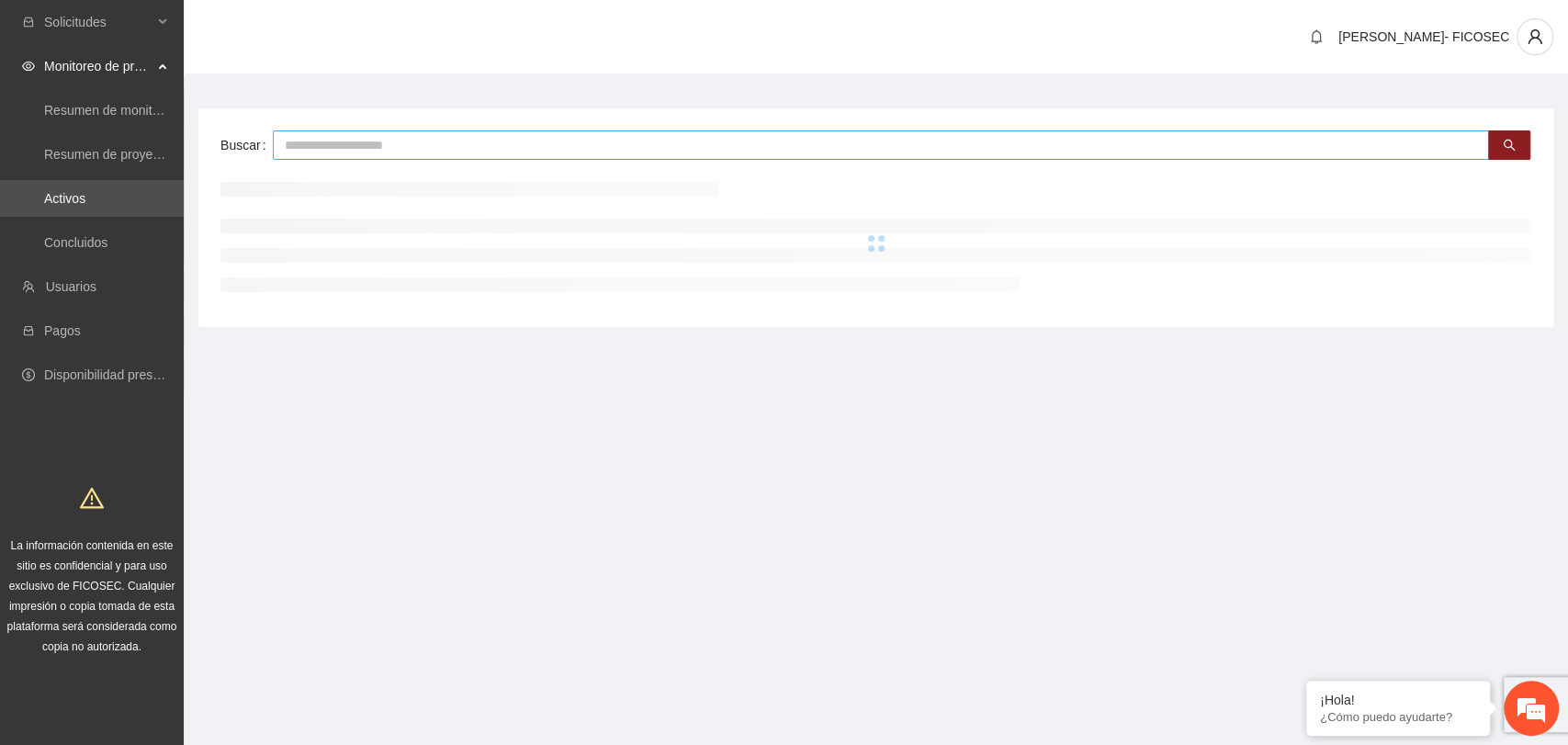
click at [310, 143] on input "text" at bounding box center [880, 145] width 1216 height 29
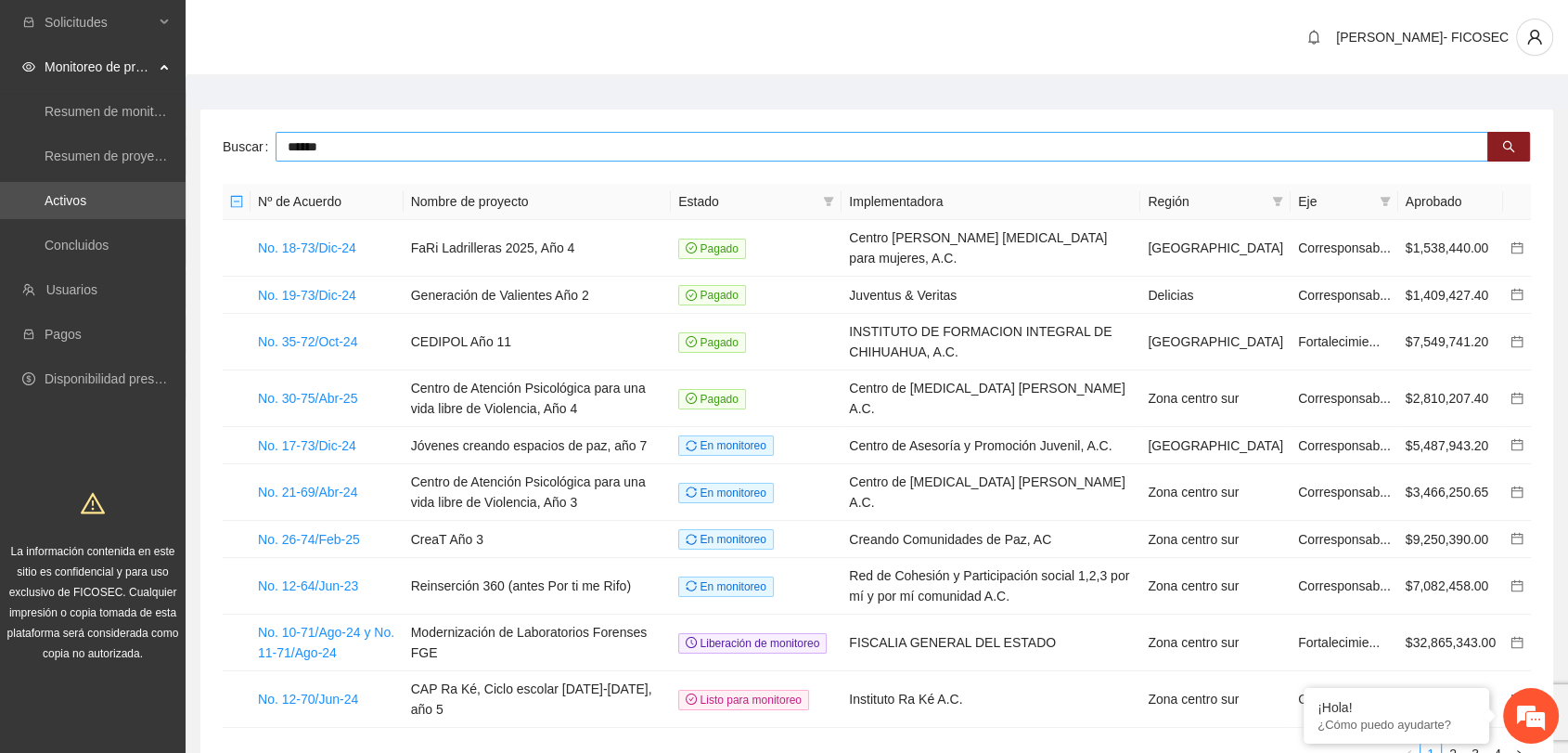
type input "******"
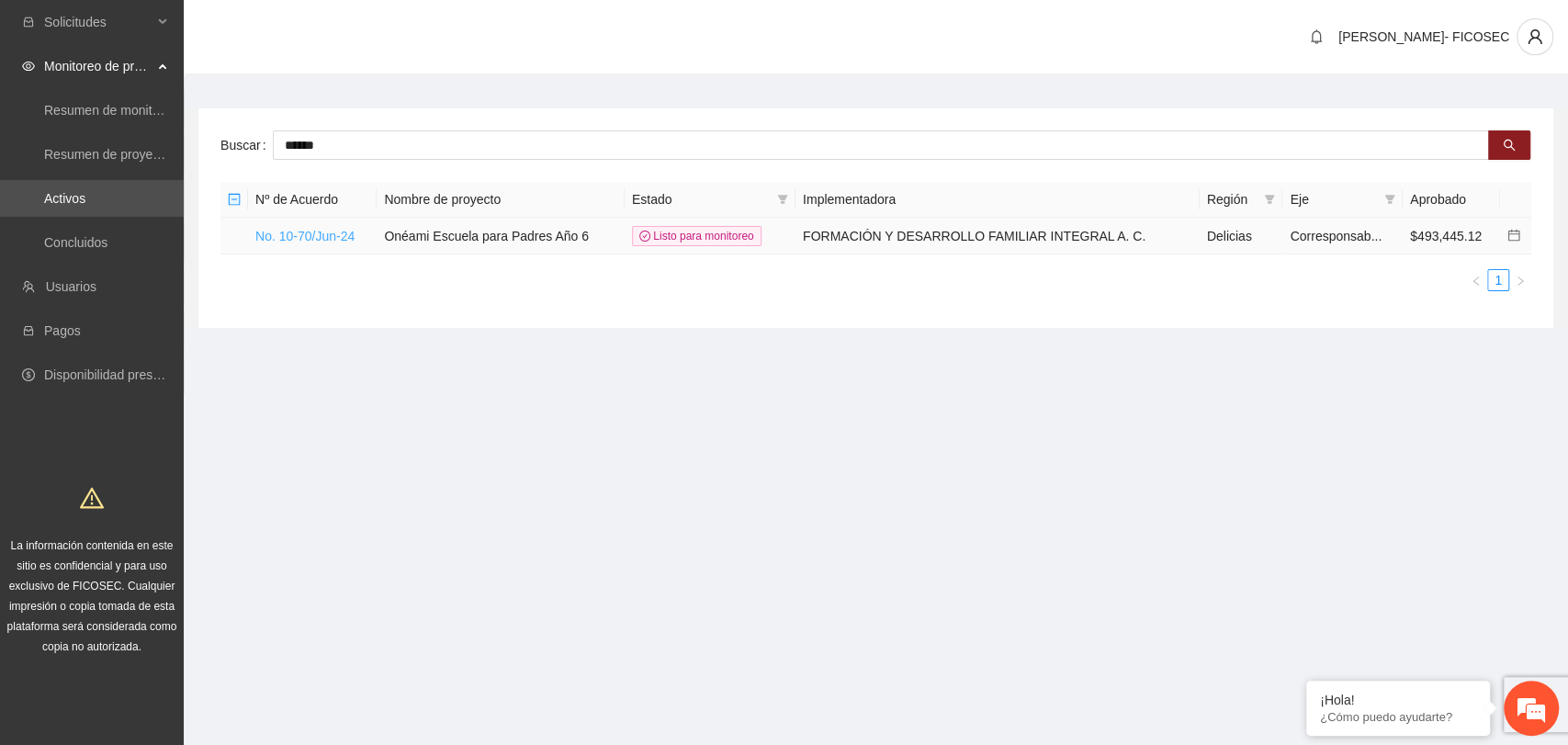
click at [293, 229] on link "No. 10-70/Jun-24" at bounding box center [305, 236] width 99 height 15
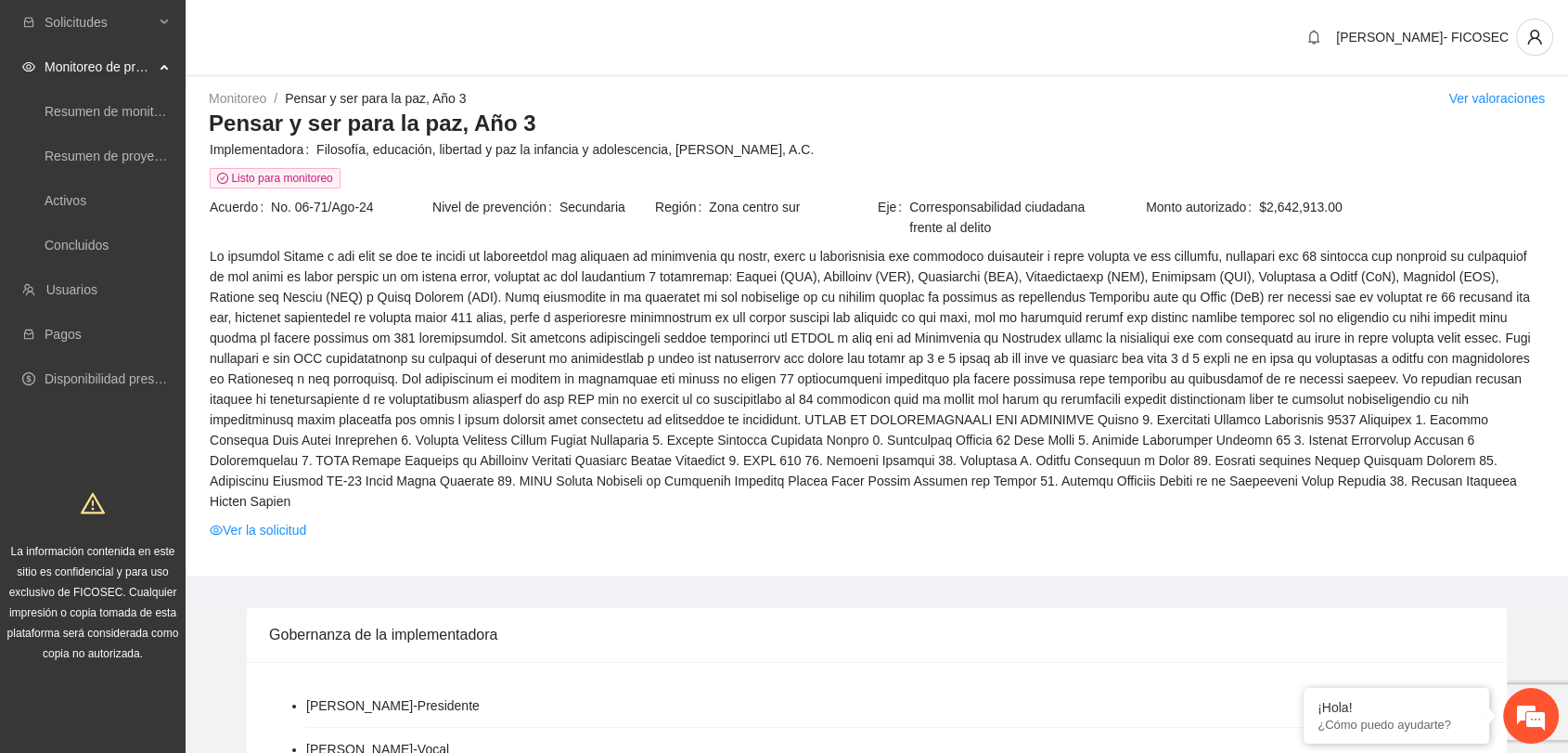
drag, startPoint x: 805, startPoint y: 75, endPoint x: 844, endPoint y: 32, distance: 58.1
click at [805, 70] on div "[PERSON_NAME]- FICOSEC" at bounding box center [876, 38] width 1383 height 77
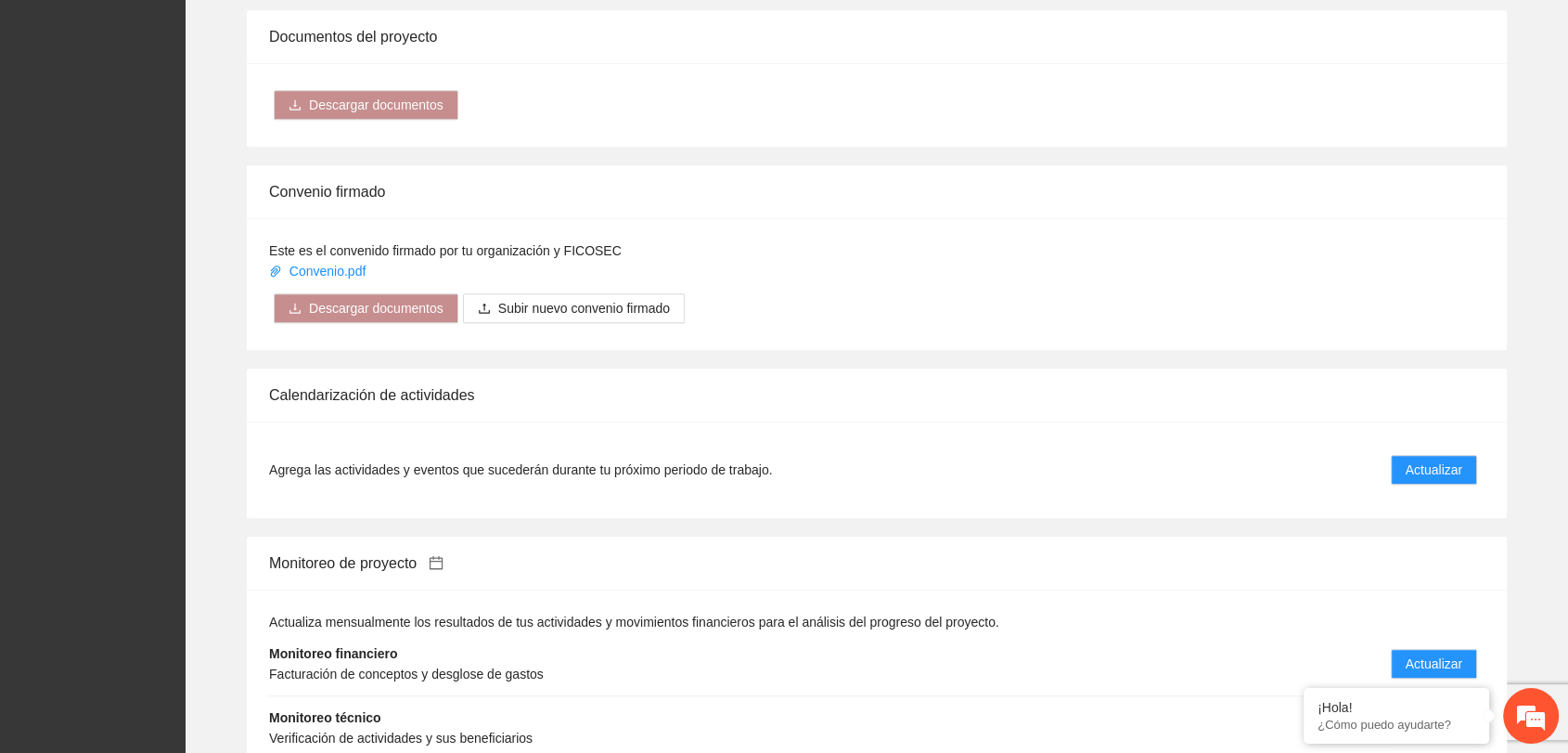
scroll to position [1341, 0]
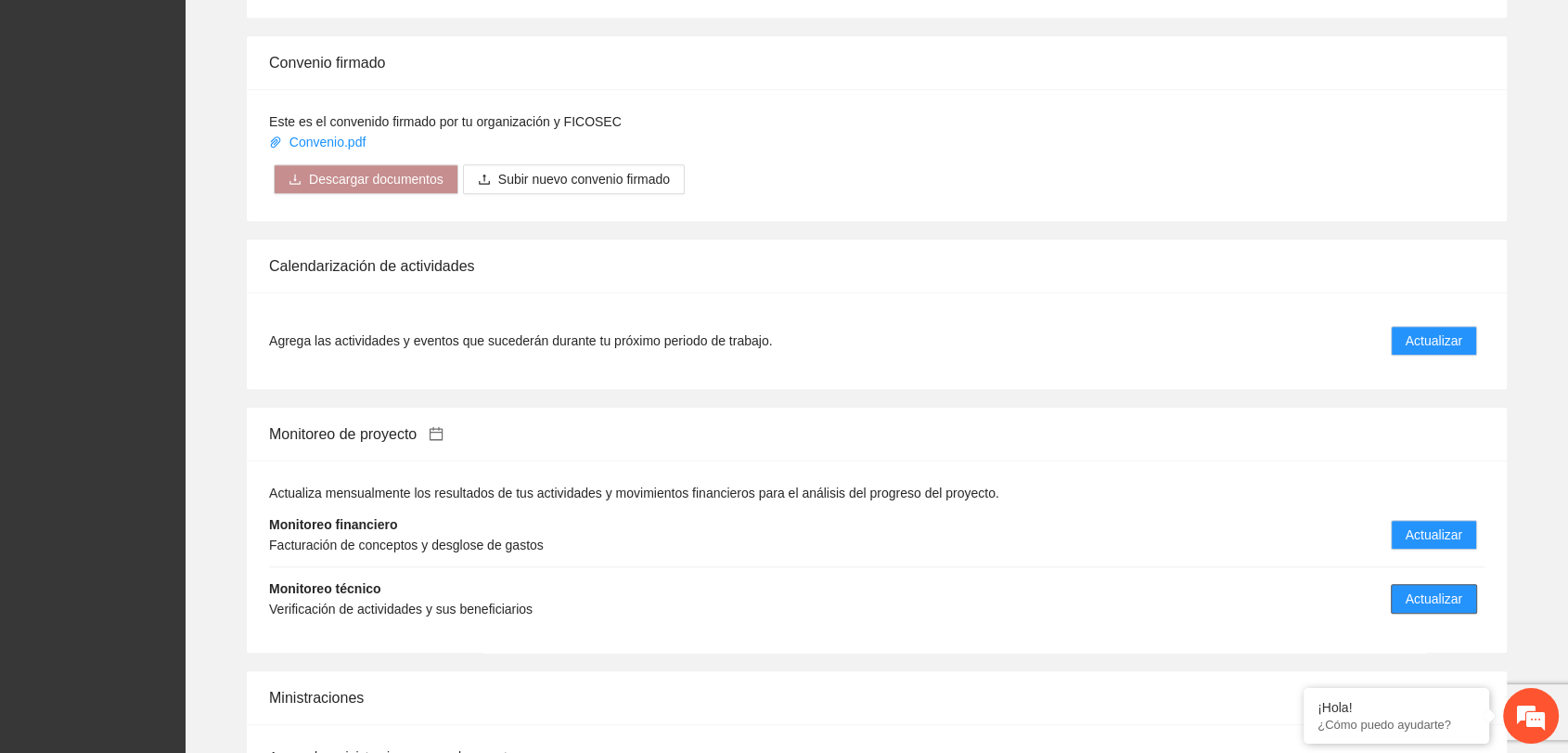
click at [1430, 589] on span "Actualizar" at bounding box center [1434, 598] width 56 height 20
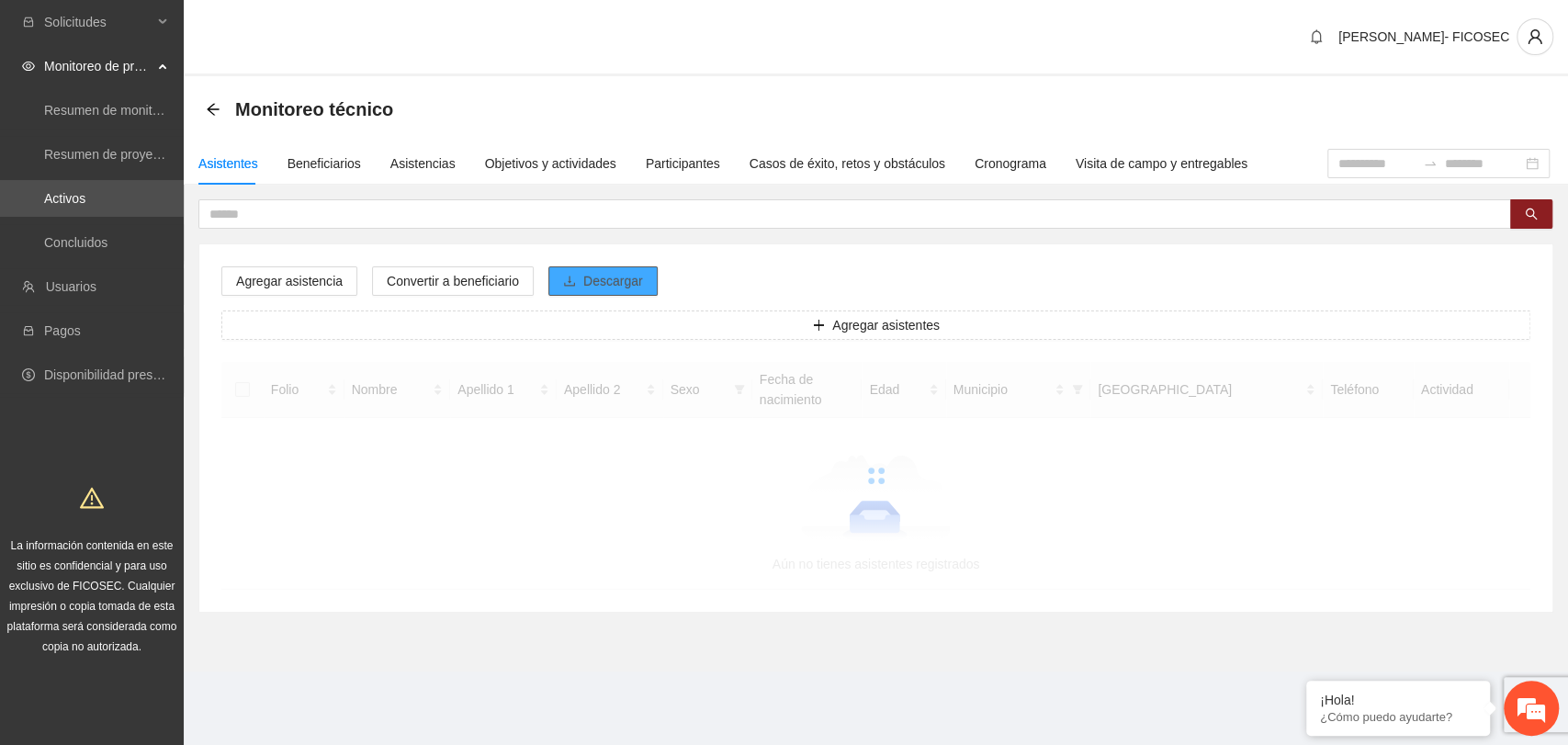
click at [608, 275] on span "Descargar" at bounding box center [613, 281] width 60 height 20
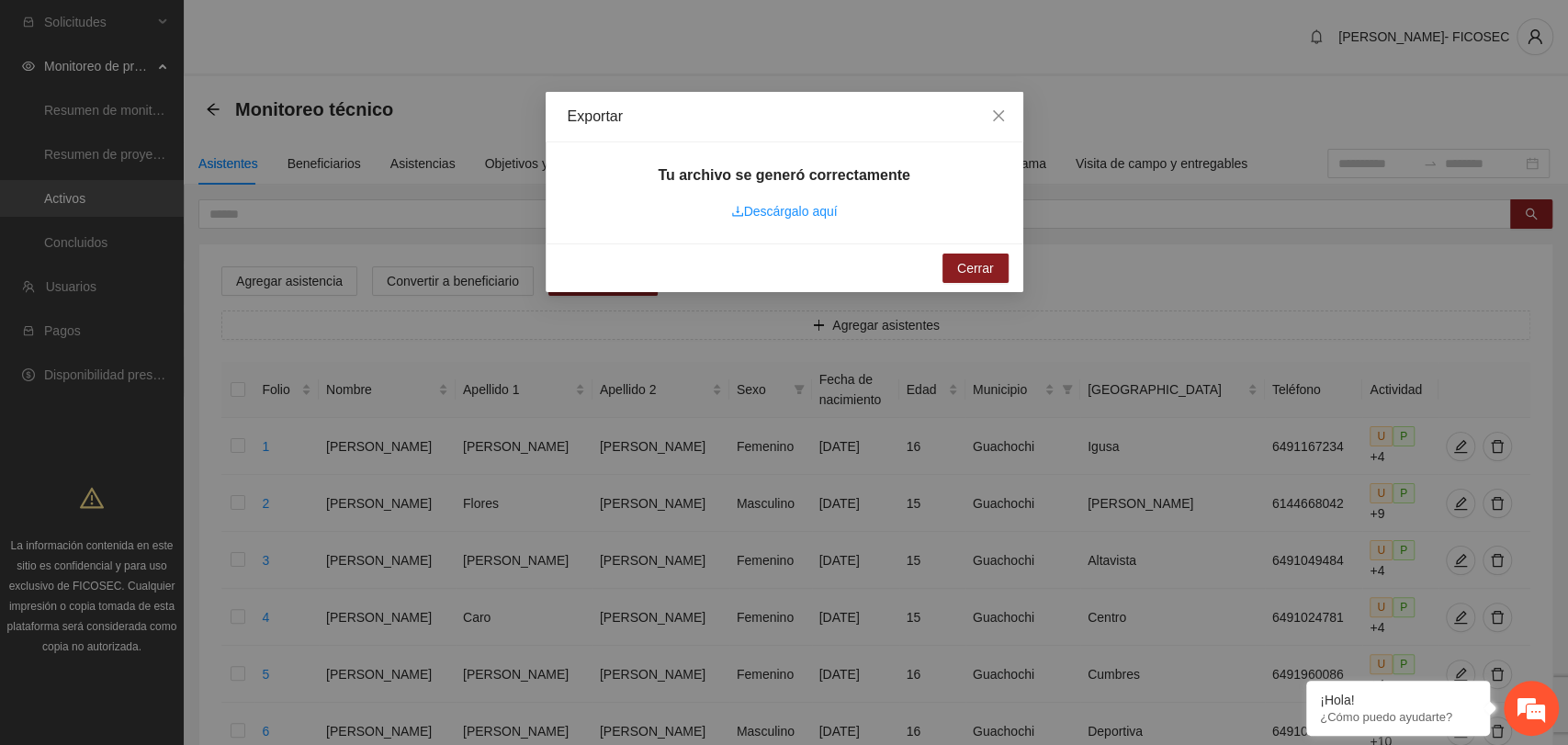
click at [774, 207] on link "Descárgalo aquí" at bounding box center [784, 212] width 107 height 15
click at [810, 213] on link "Descárgalo aquí" at bounding box center [784, 212] width 107 height 15
click at [779, 208] on link "Descárgalo aquí" at bounding box center [784, 212] width 107 height 15
drag, startPoint x: 1002, startPoint y: 116, endPoint x: 991, endPoint y: 114, distance: 11.2
click at [1001, 116] on icon "close" at bounding box center [999, 116] width 15 height 15
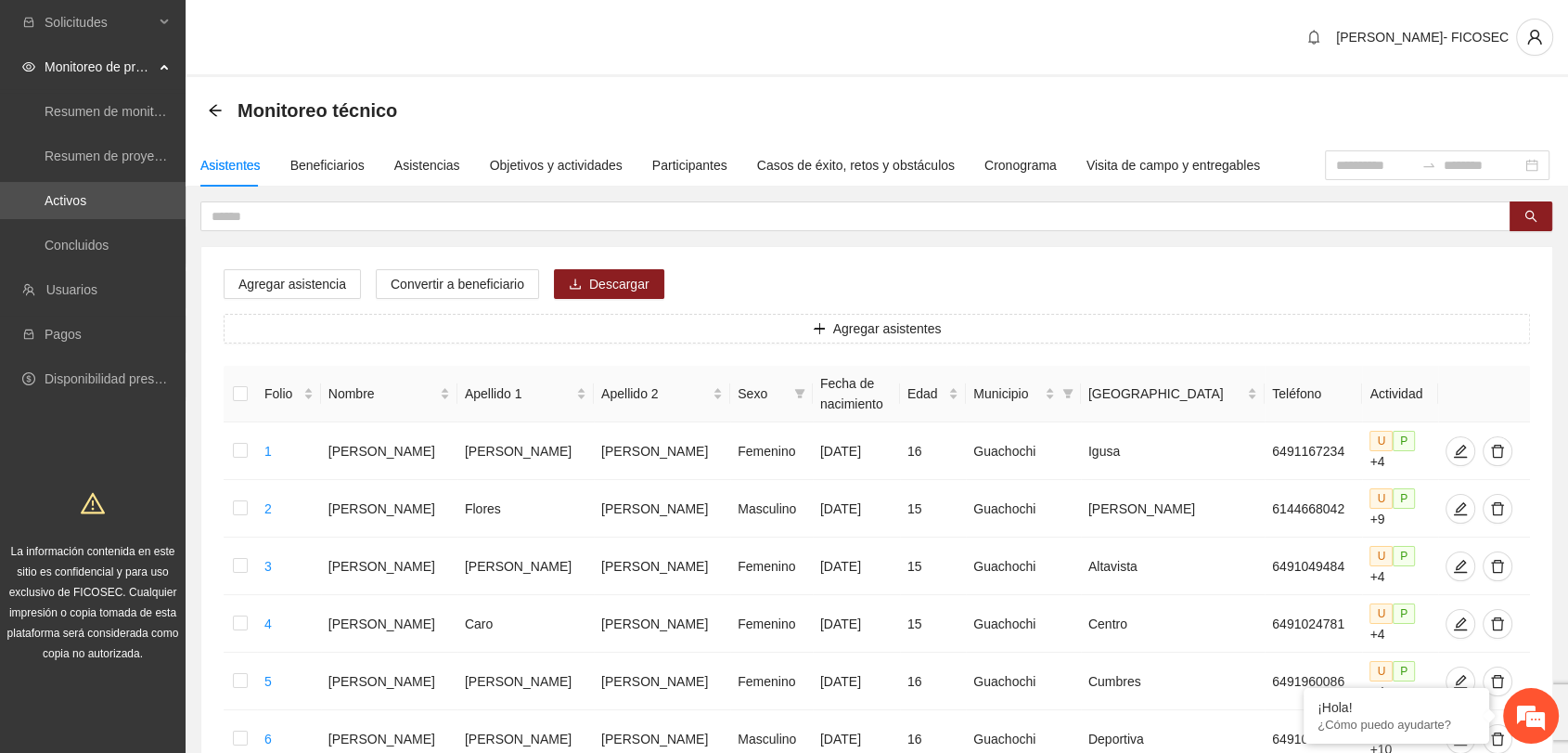
click at [502, 229] on span at bounding box center [855, 216] width 1310 height 30
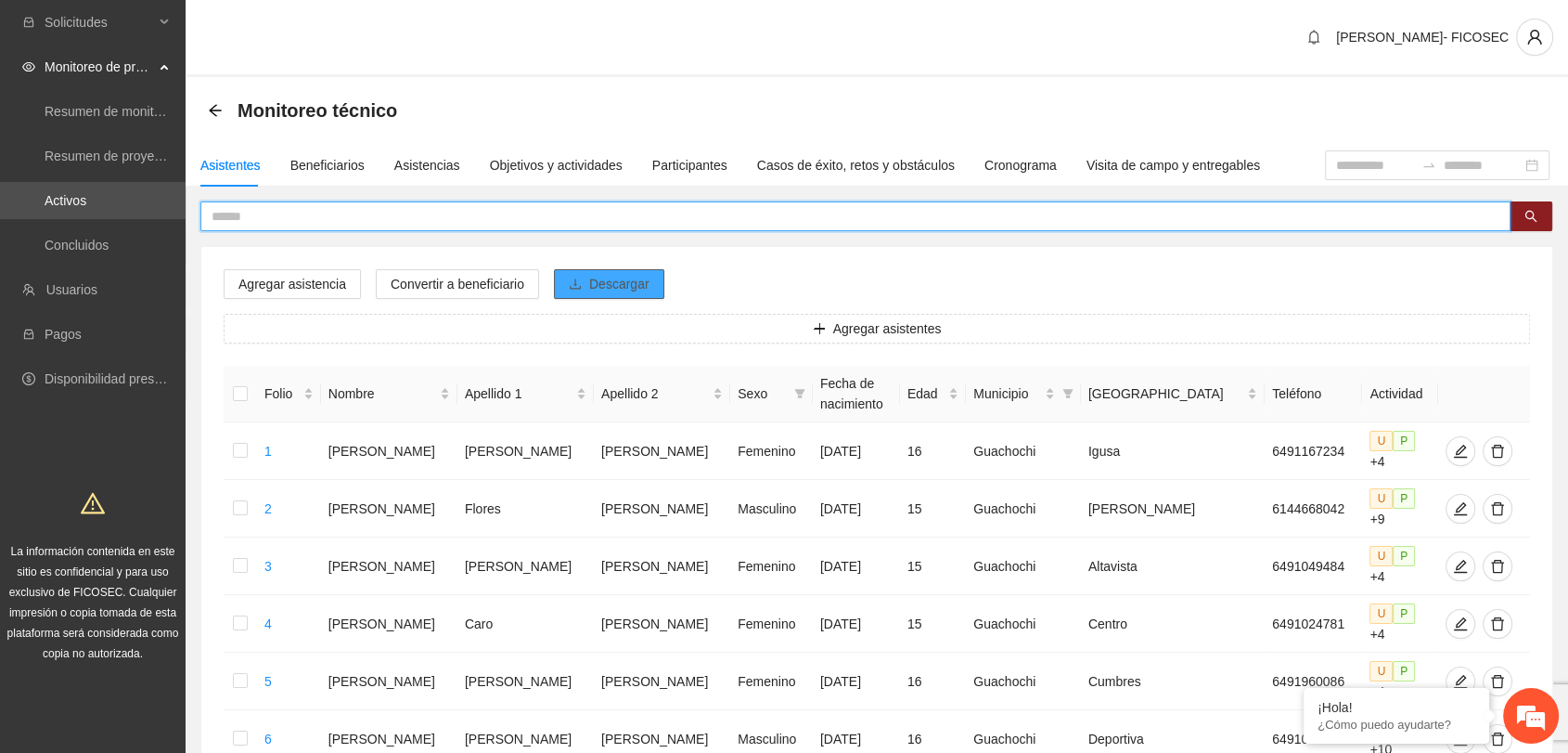
click at [591, 298] on button "Descargar" at bounding box center [610, 284] width 111 height 30
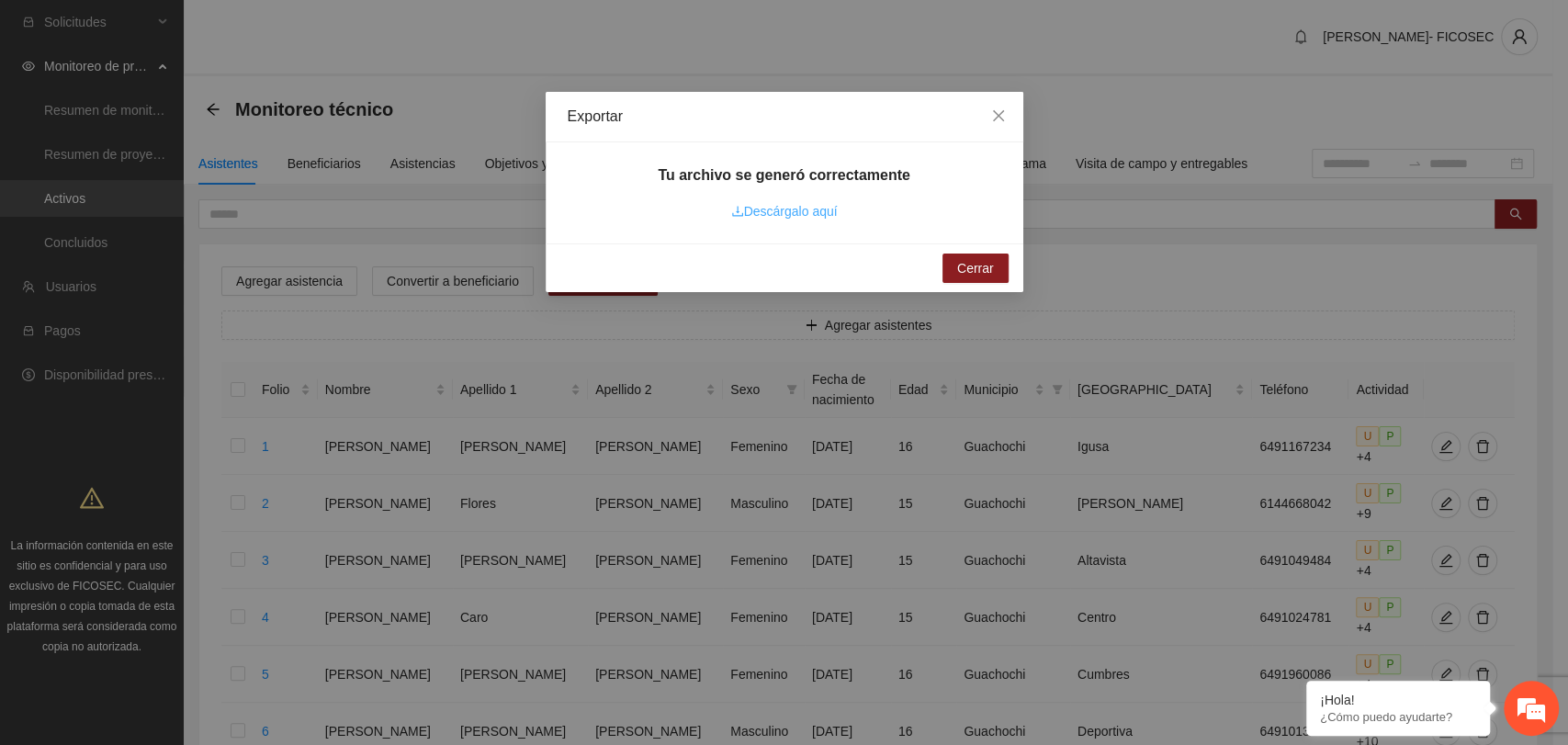
click at [801, 214] on link "Descárgalo aquí" at bounding box center [784, 212] width 107 height 15
click at [968, 275] on span "Cerrar" at bounding box center [975, 268] width 37 height 20
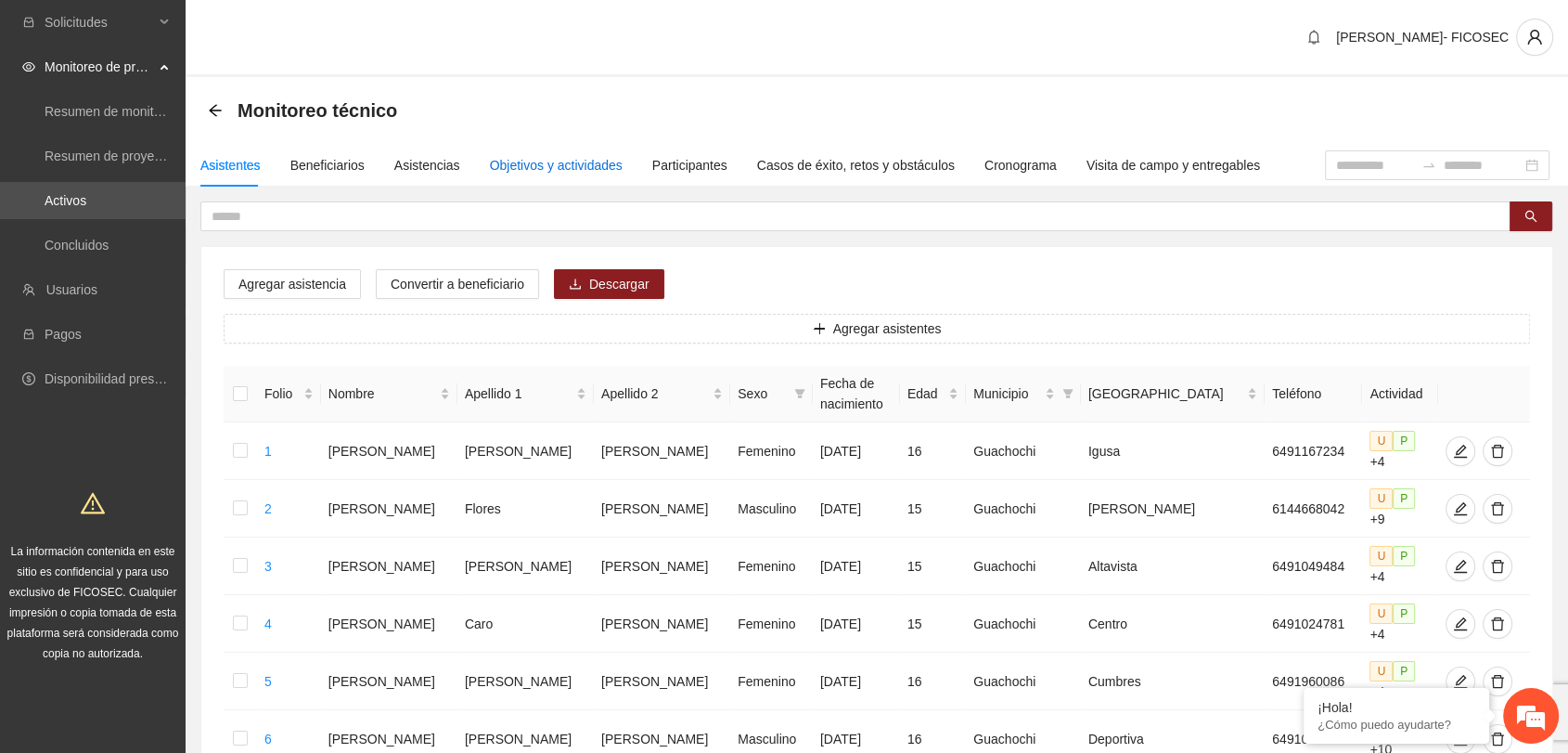
click at [501, 160] on div "Objetivos y actividades" at bounding box center [556, 164] width 133 height 20
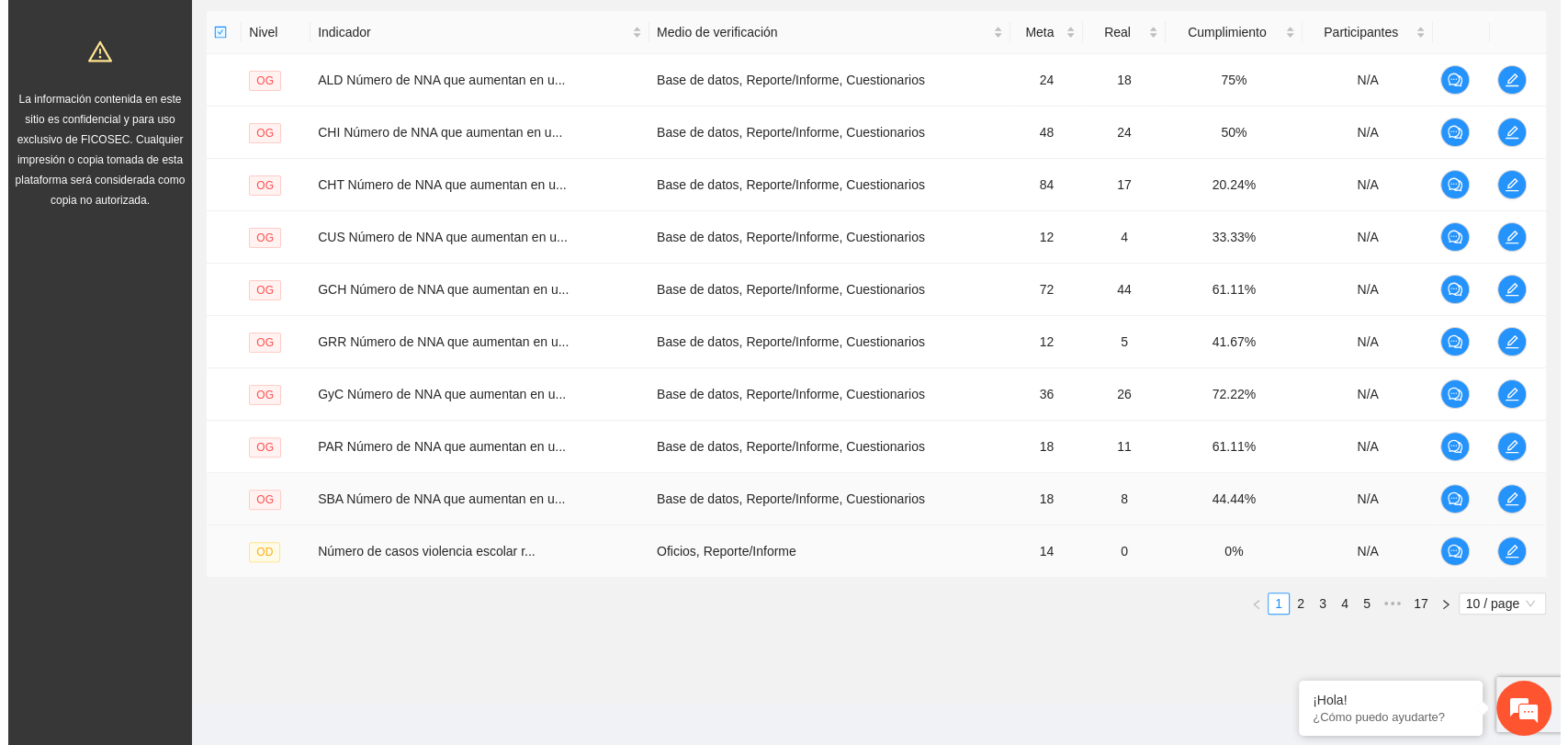
scroll to position [454, 0]
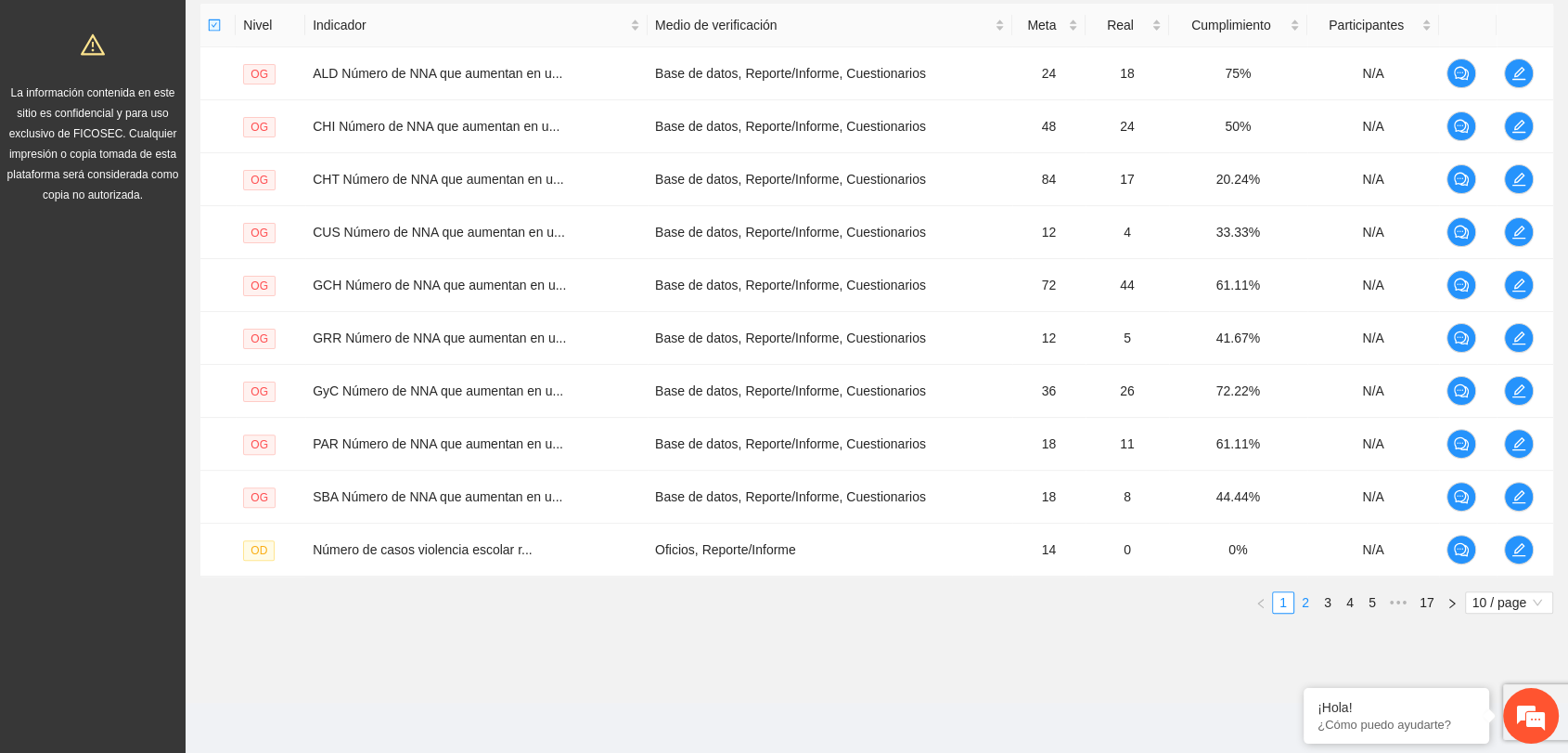
click at [1301, 599] on link "2" at bounding box center [1305, 602] width 20 height 20
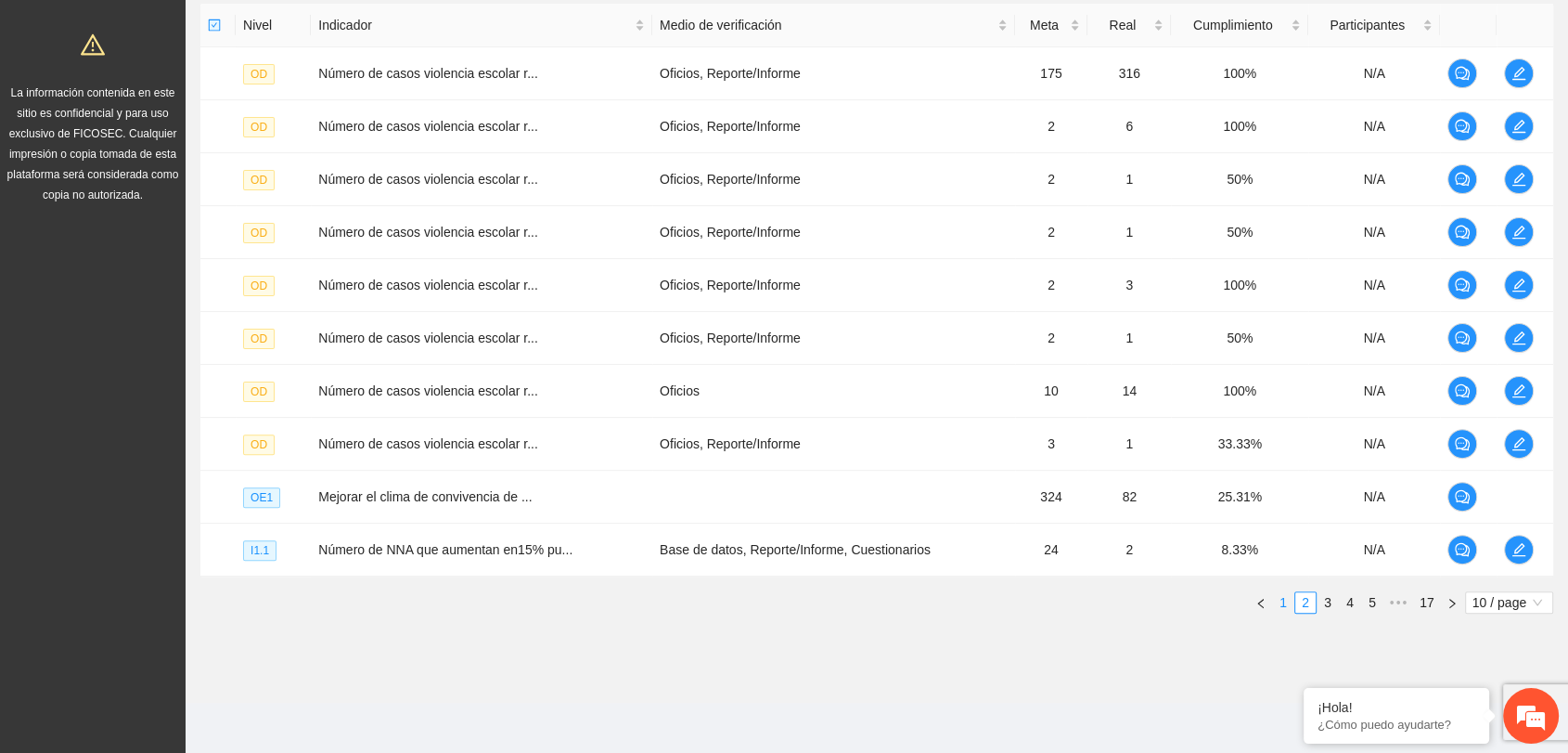
click at [1284, 596] on link "1" at bounding box center [1283, 602] width 20 height 20
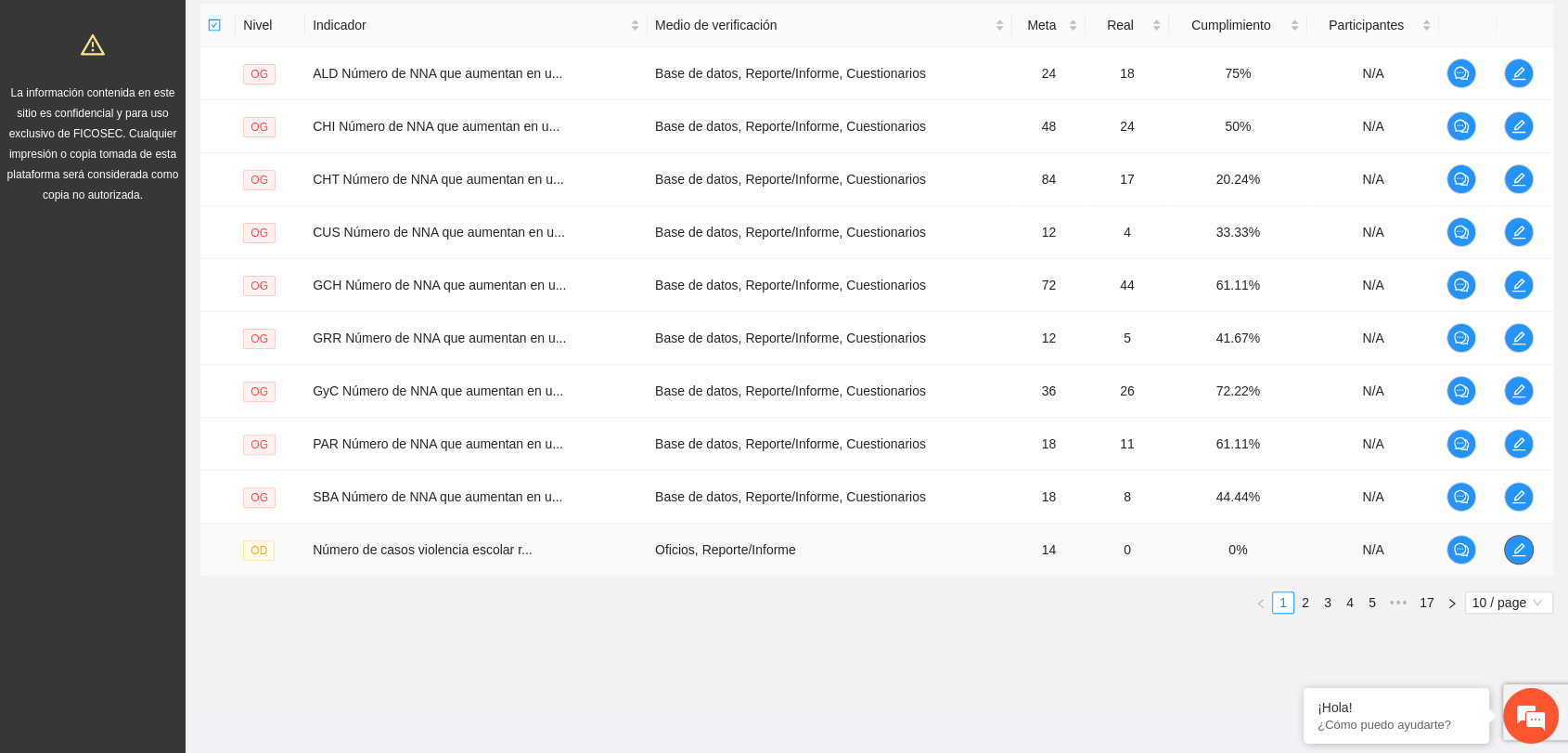
click at [1514, 550] on icon "edit" at bounding box center [1519, 549] width 13 height 13
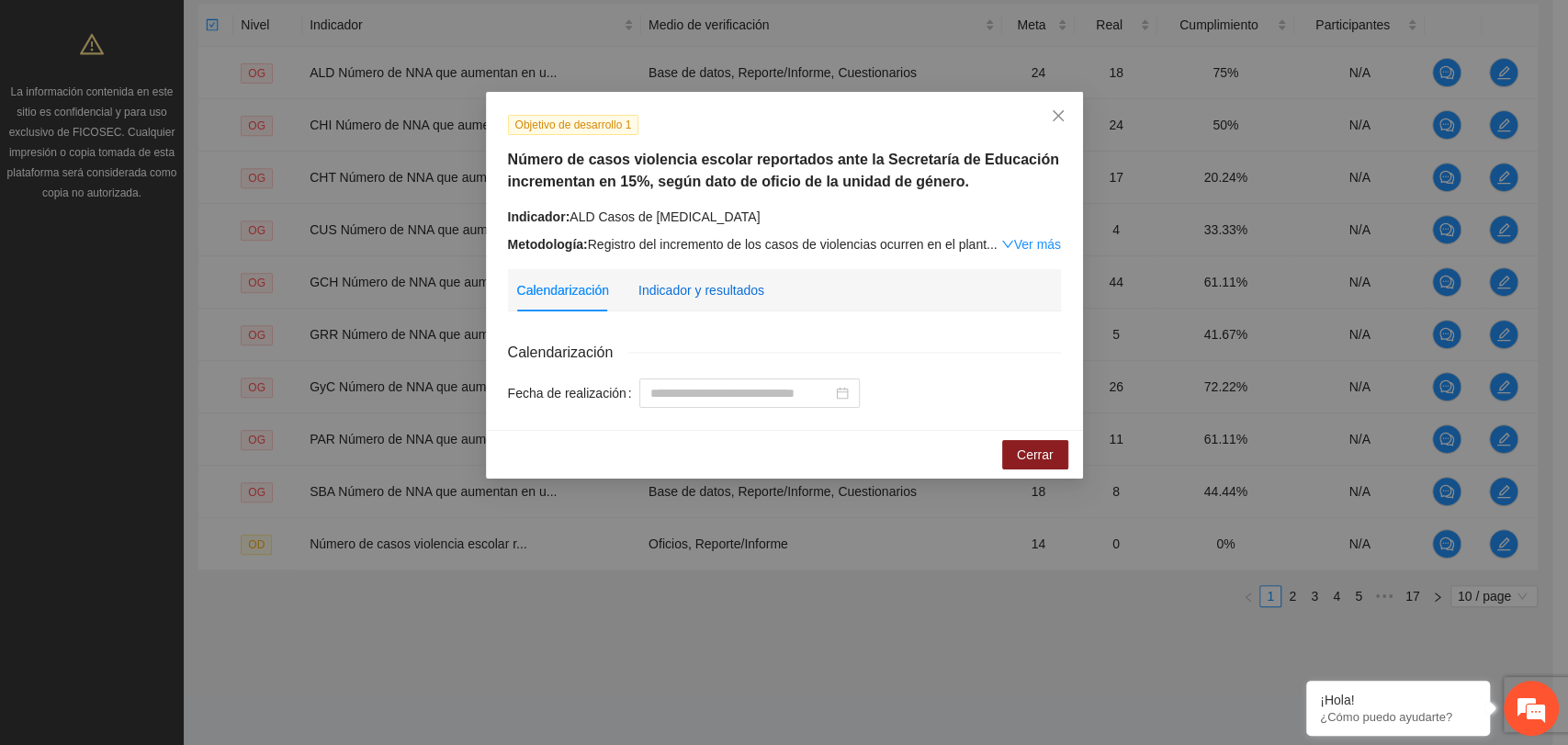
click at [668, 285] on div "Indicador y resultados" at bounding box center [701, 289] width 126 height 20
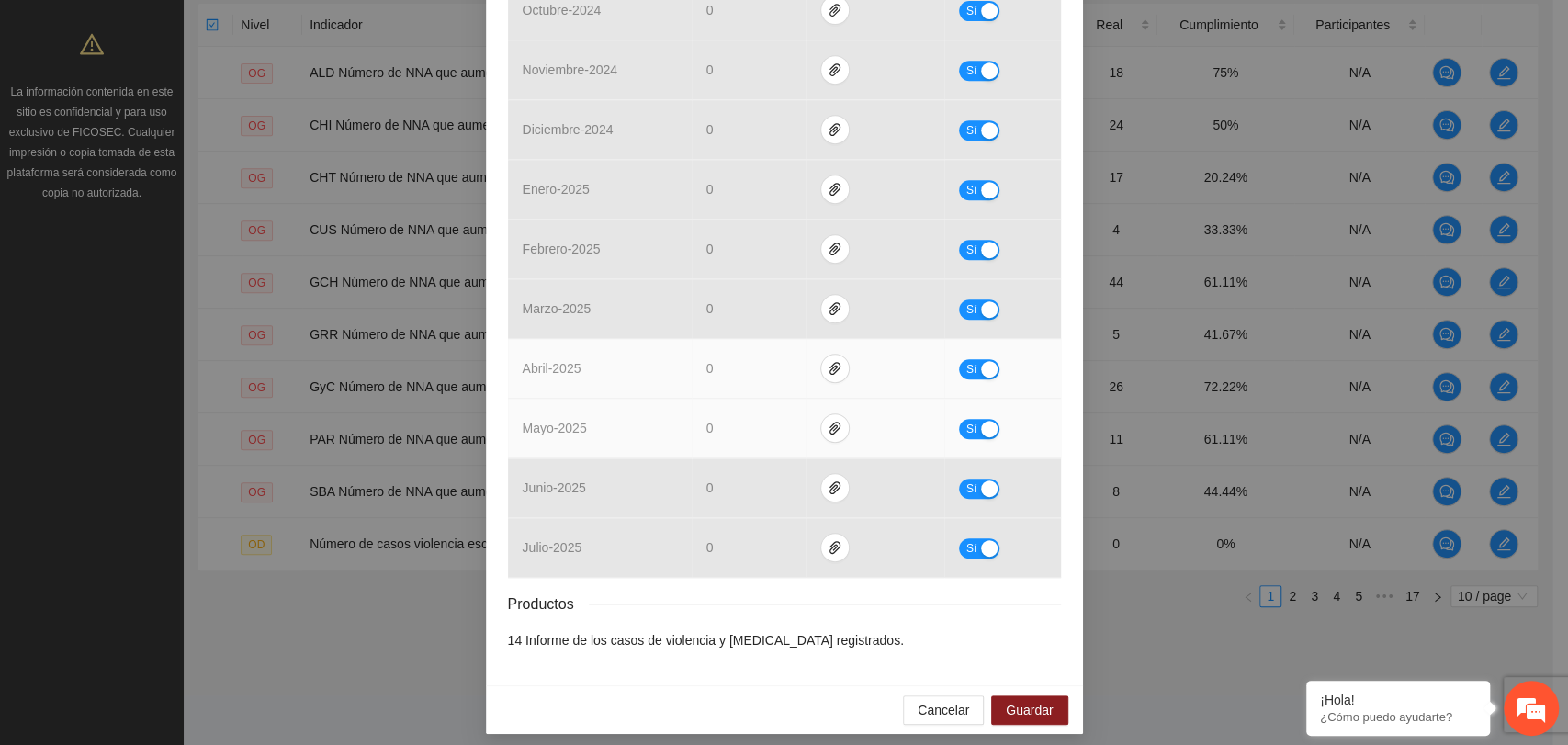
scroll to position [550, 0]
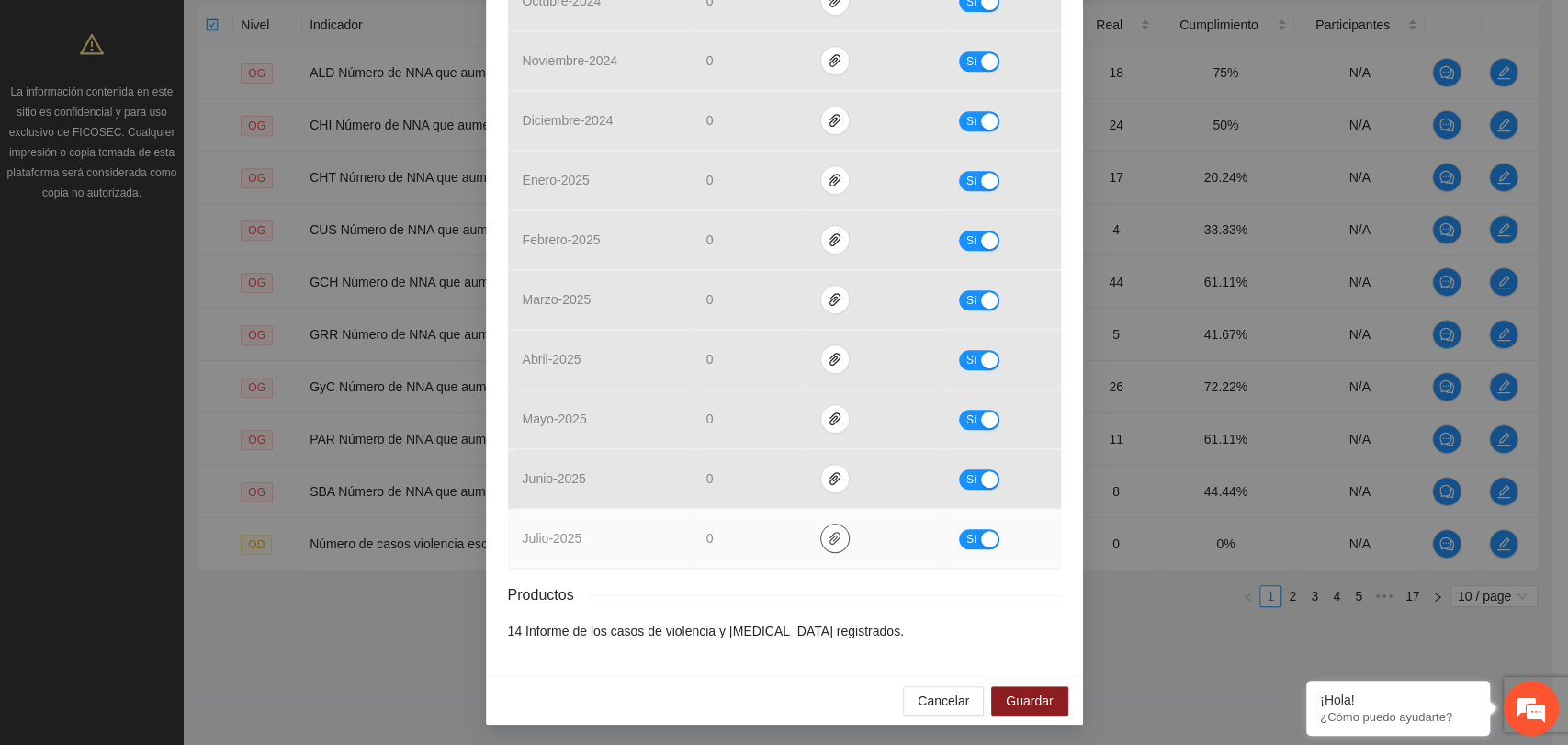
click at [828, 533] on icon "paper-clip" at bounding box center [835, 538] width 15 height 15
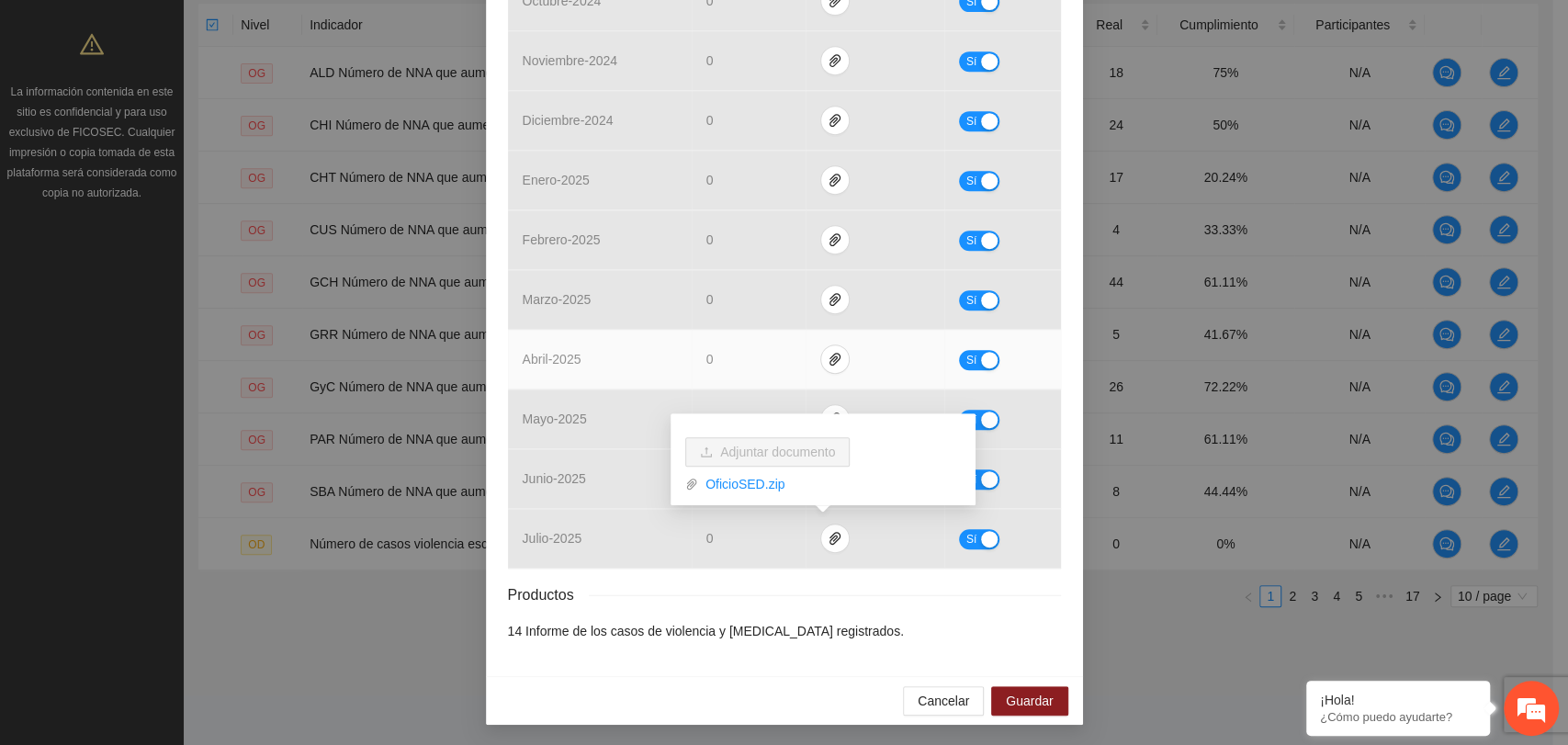
click at [746, 338] on td "0" at bounding box center [748, 359] width 113 height 60
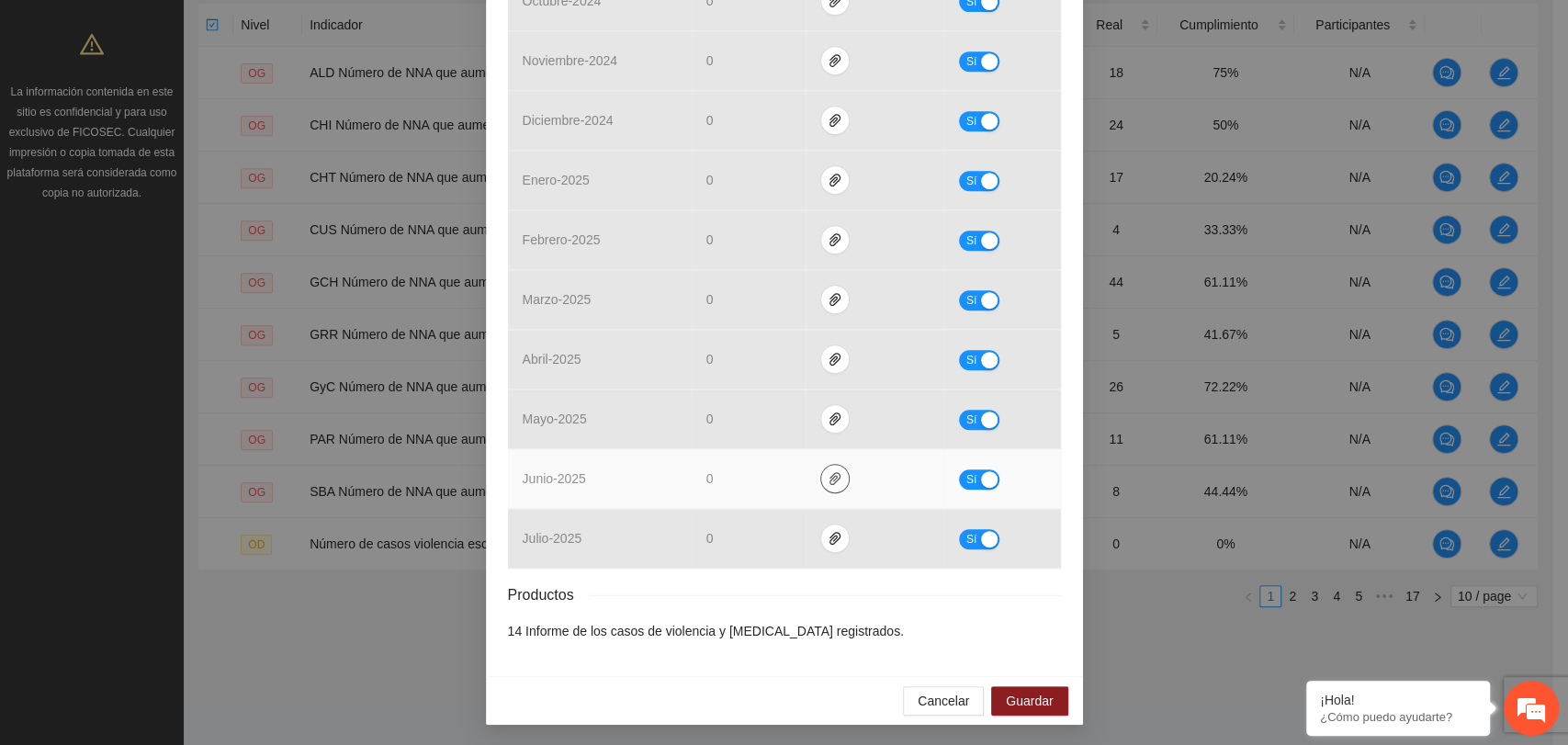
click at [828, 476] on icon "paper-clip" at bounding box center [835, 478] width 15 height 15
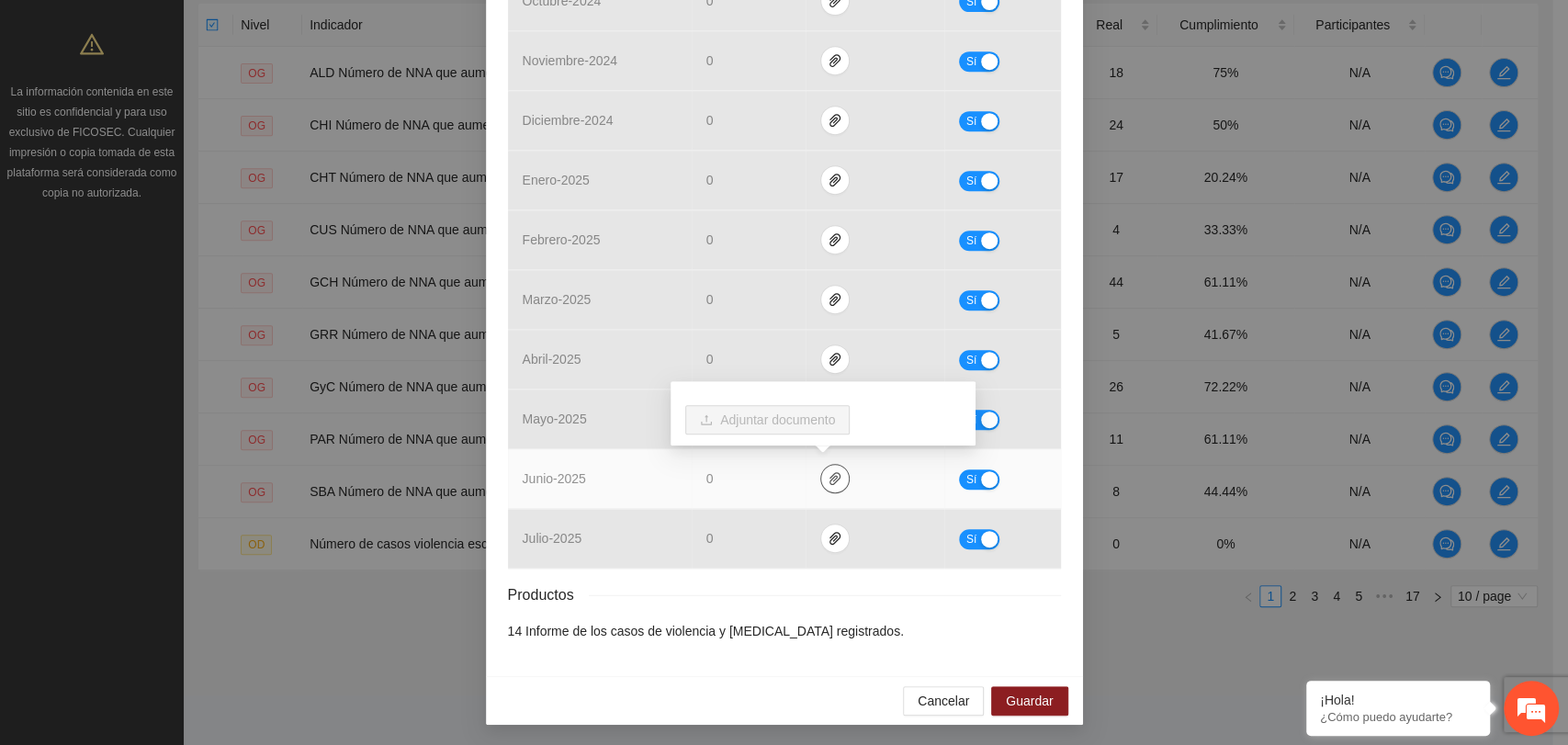
click at [828, 475] on icon "paper-clip" at bounding box center [835, 478] width 15 height 15
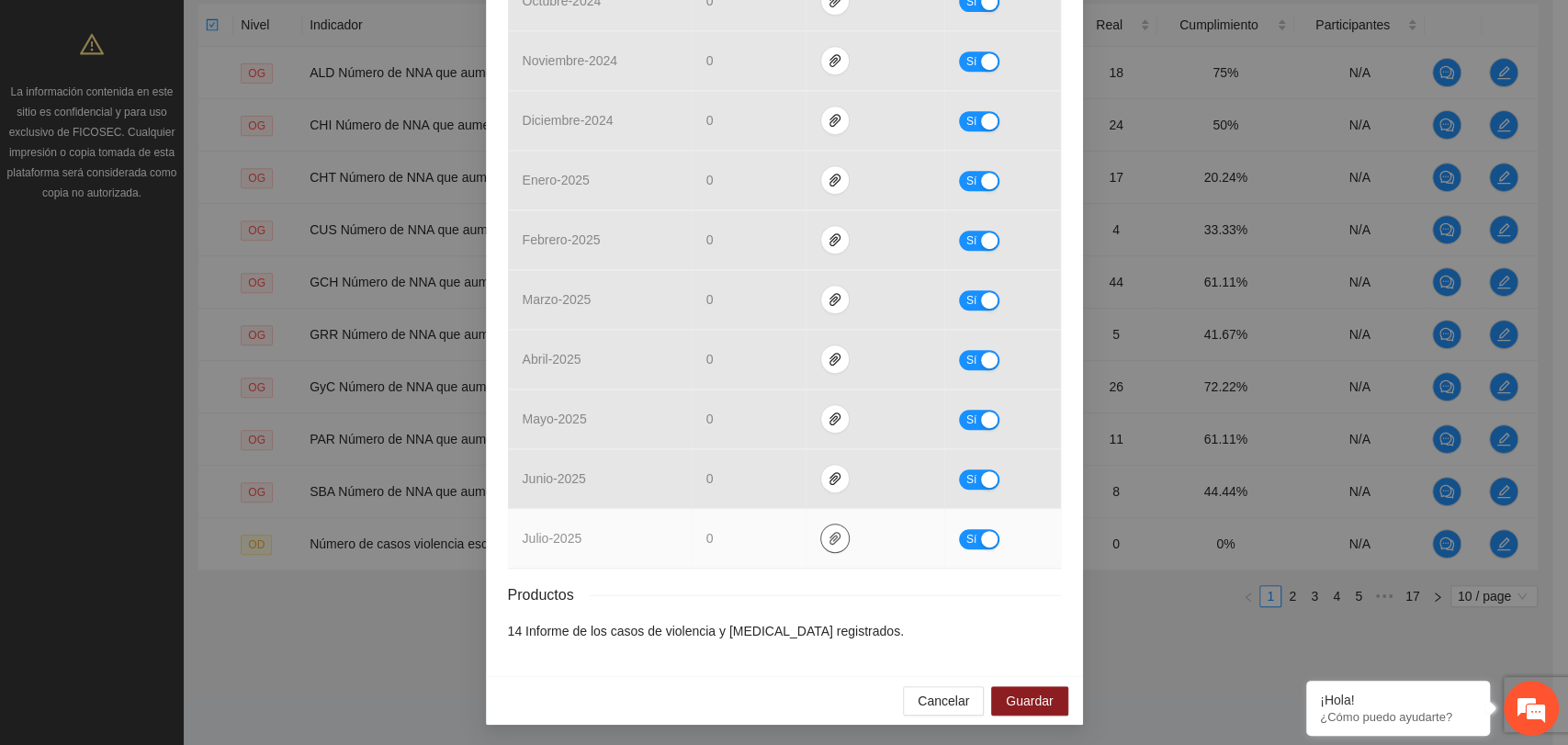
click at [828, 538] on icon "paper-clip" at bounding box center [835, 538] width 15 height 15
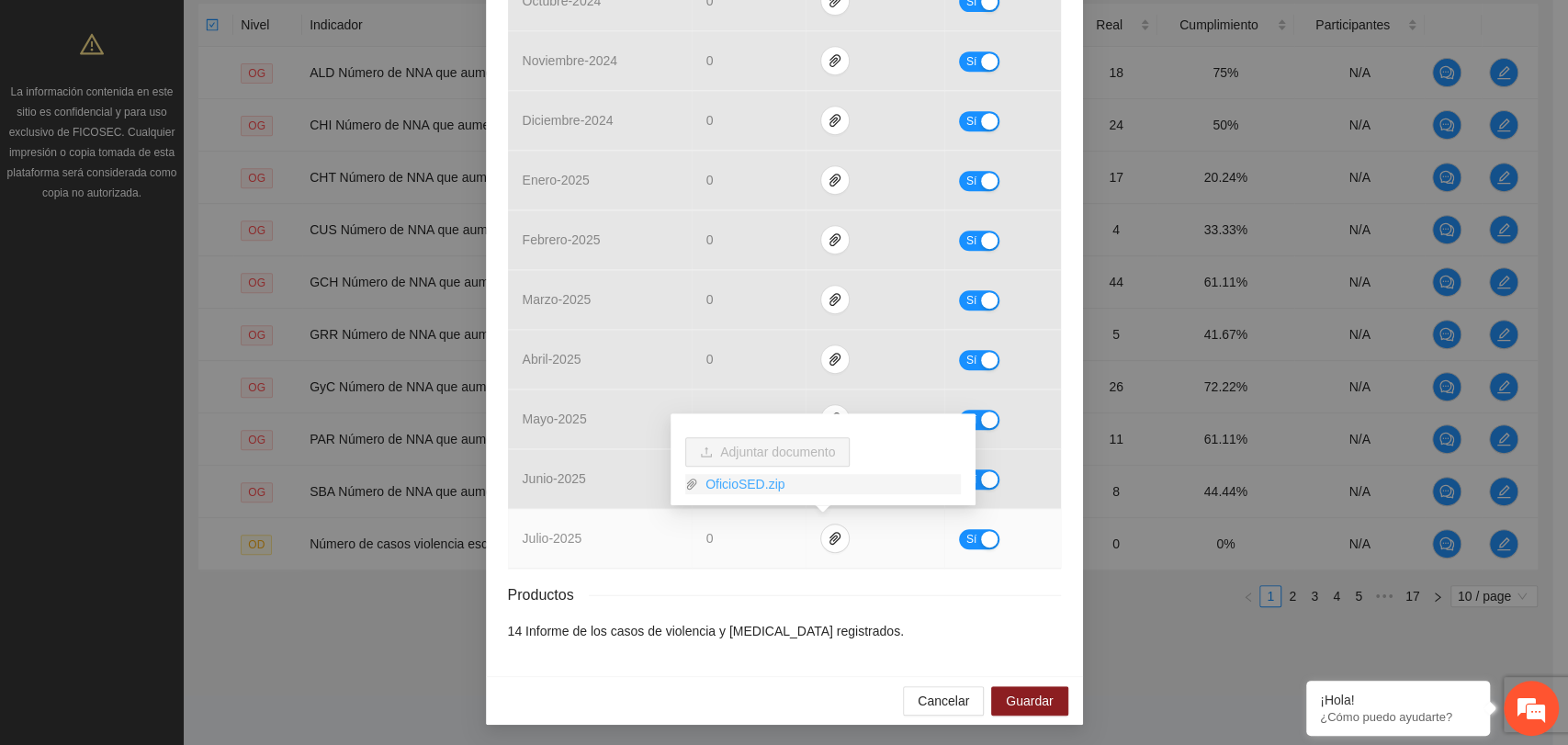
click at [734, 482] on link "OficioSED.zip" at bounding box center [829, 483] width 263 height 20
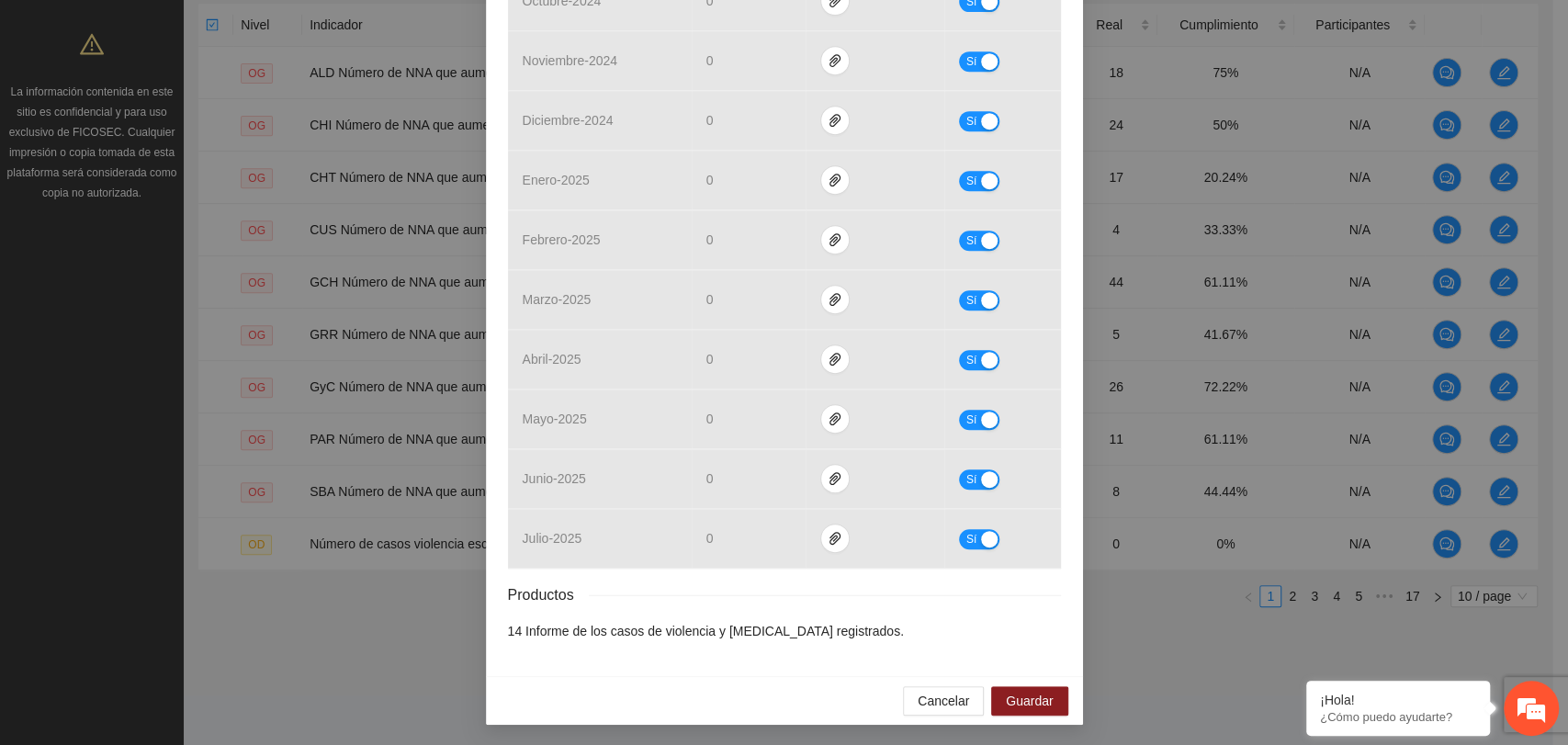
click at [740, 590] on div "Productos" at bounding box center [784, 595] width 553 height 23
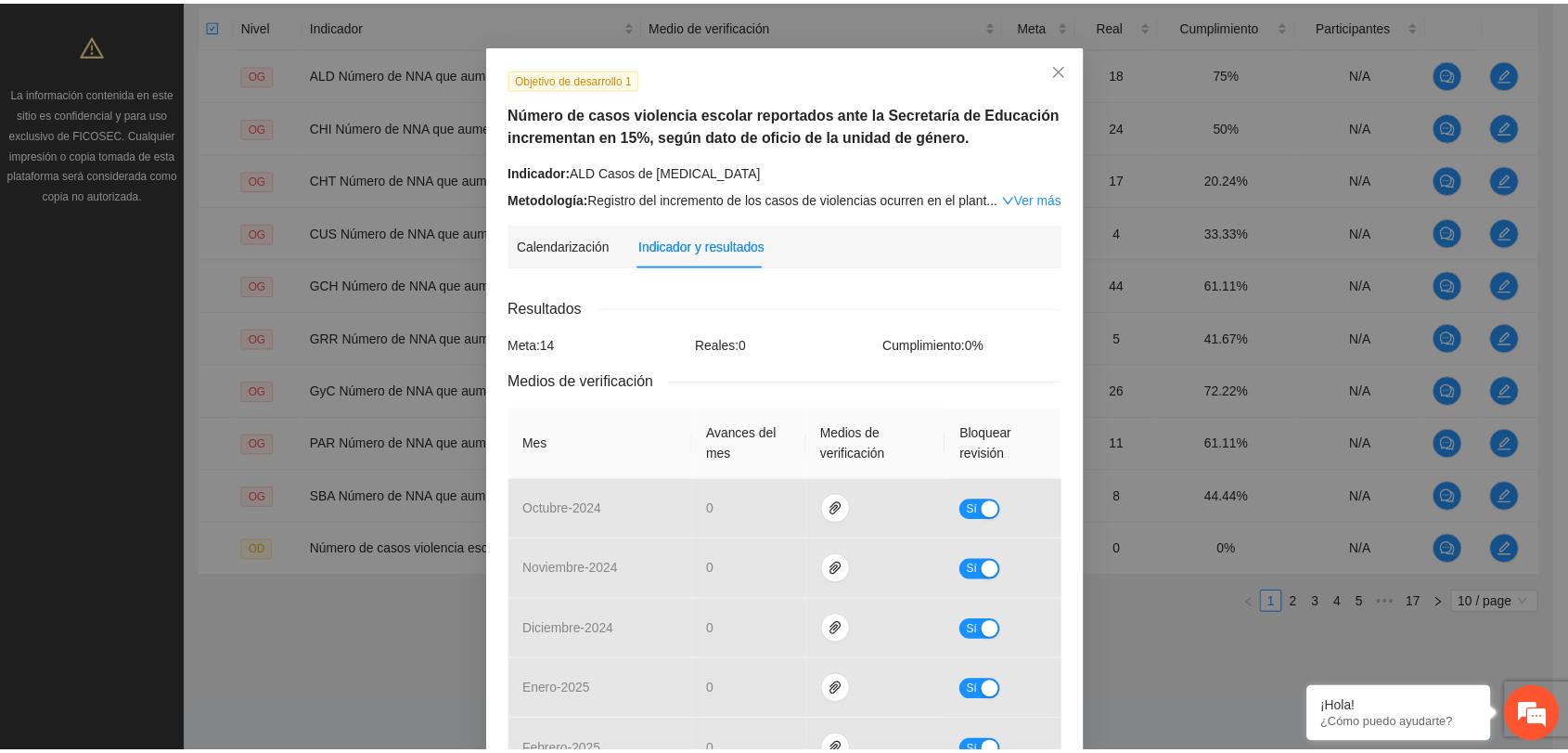
scroll to position [0, 0]
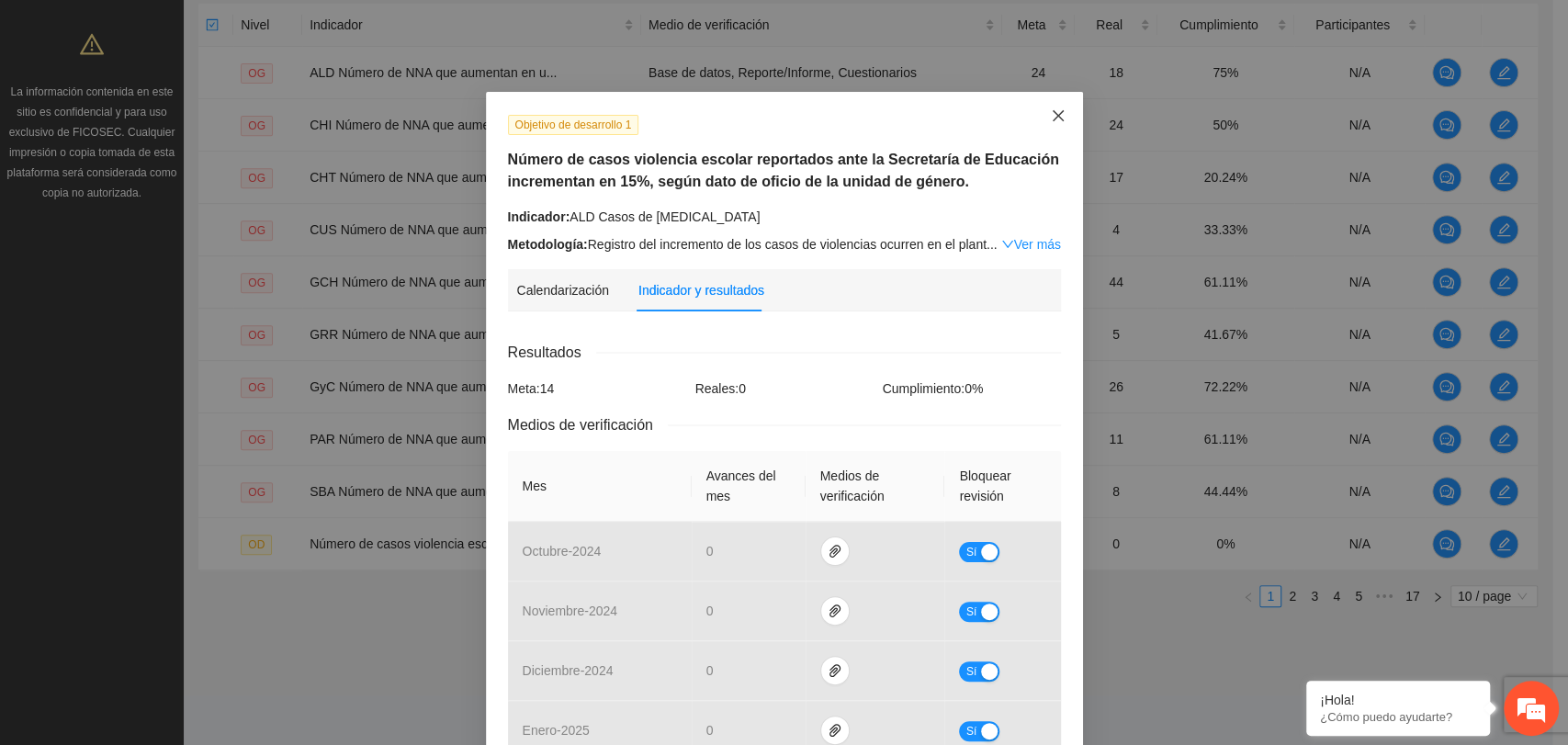
click at [1058, 119] on span "Close" at bounding box center [1058, 116] width 49 height 49
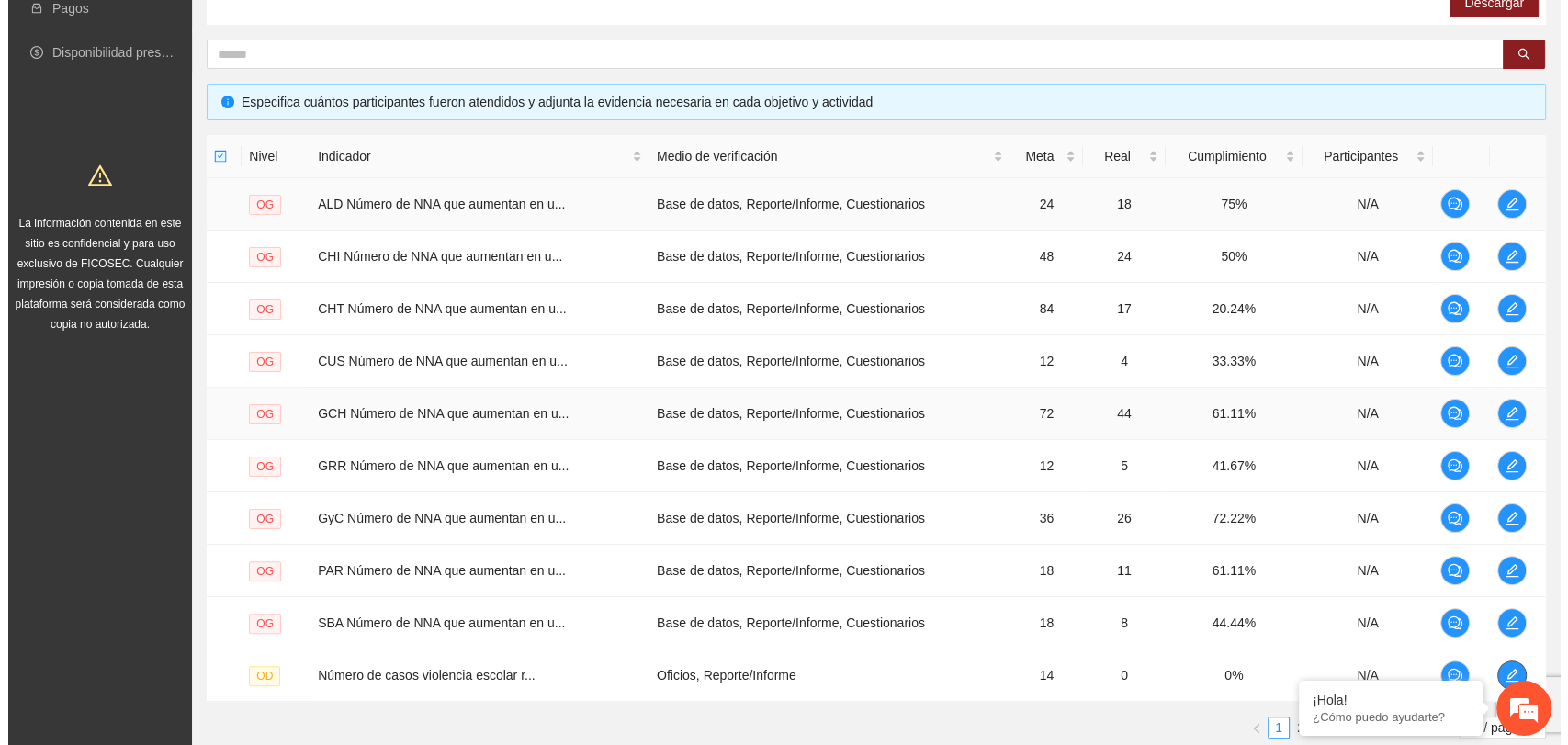
scroll to position [352, 0]
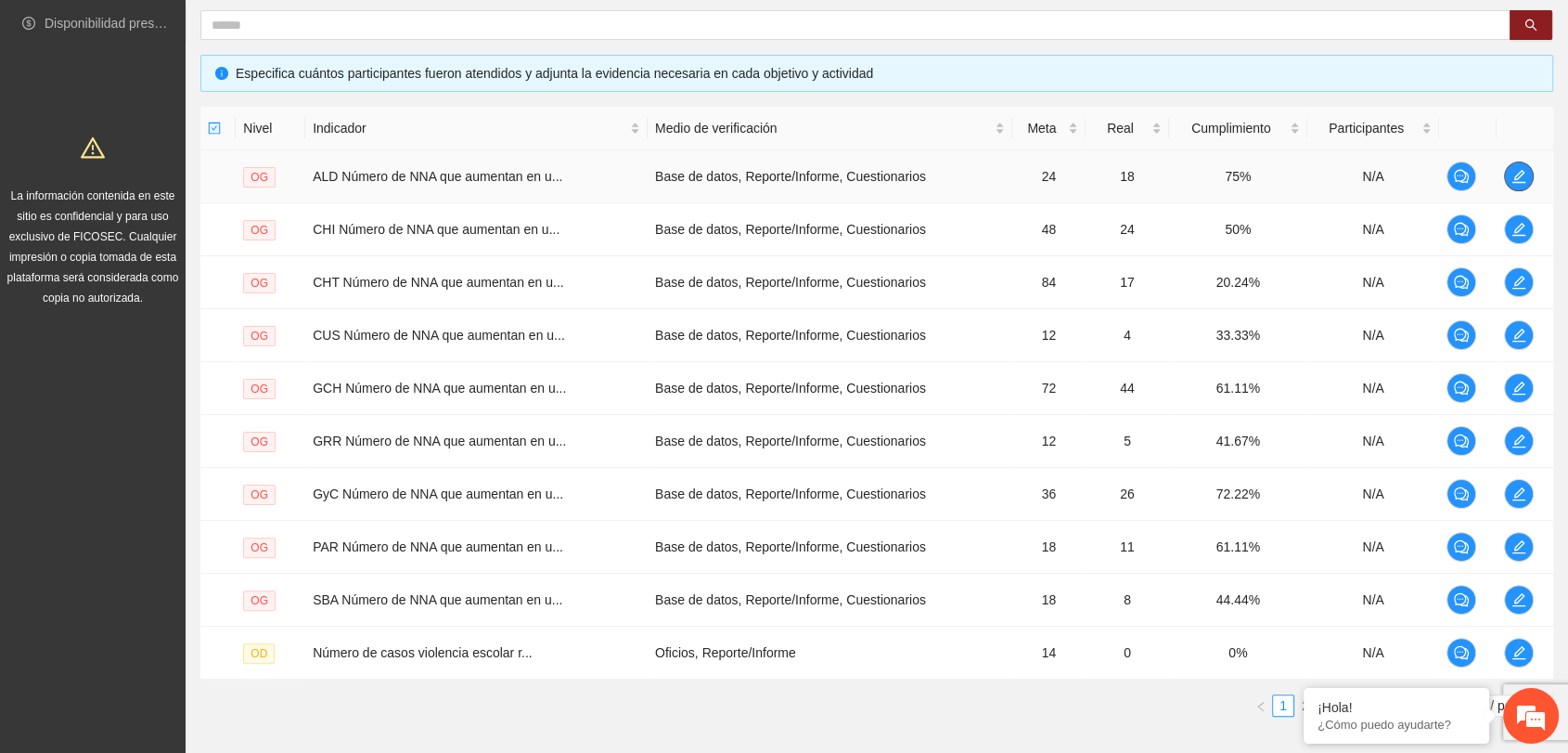
click at [1513, 173] on icon "edit" at bounding box center [1519, 177] width 15 height 15
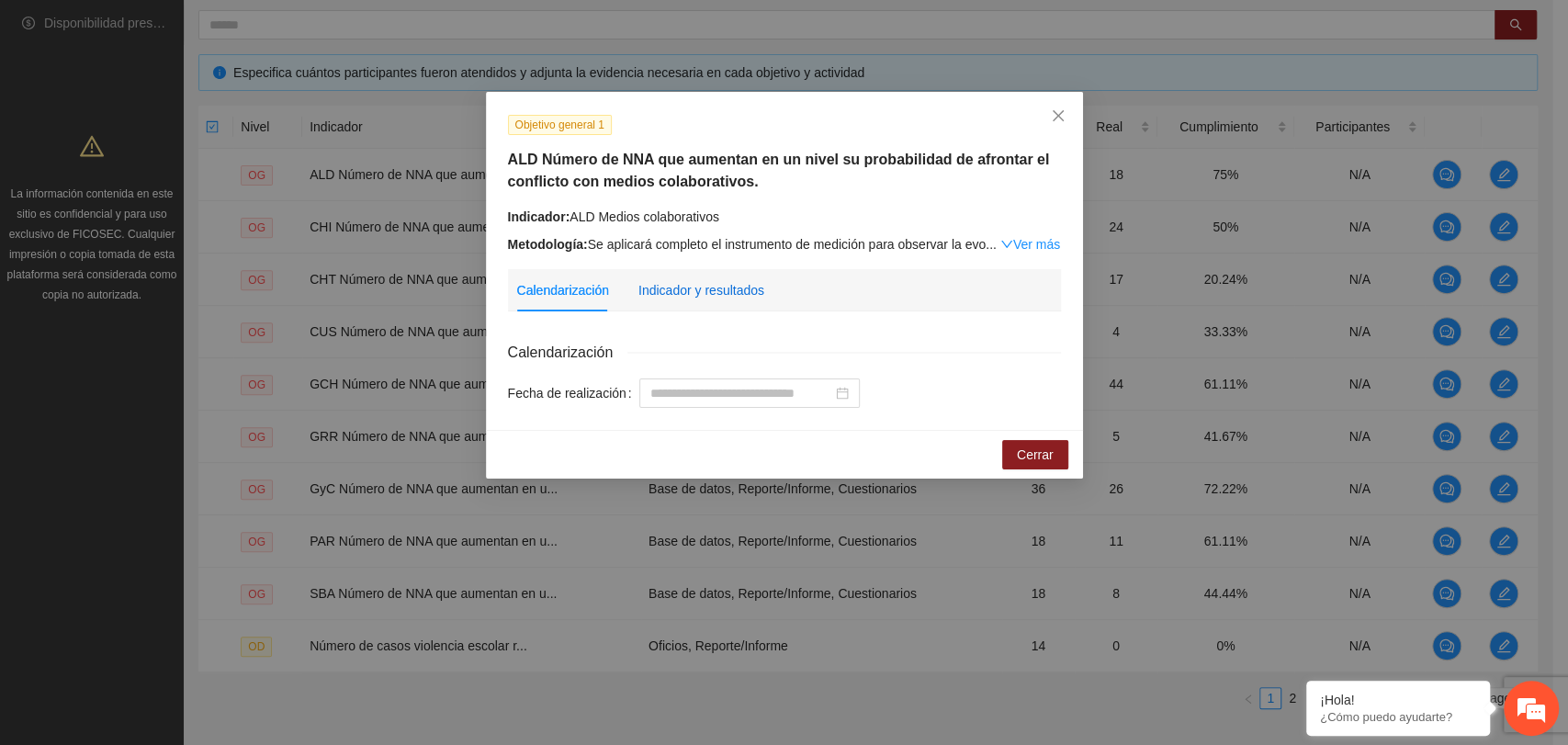
click at [698, 287] on div "Indicador y resultados" at bounding box center [701, 289] width 126 height 20
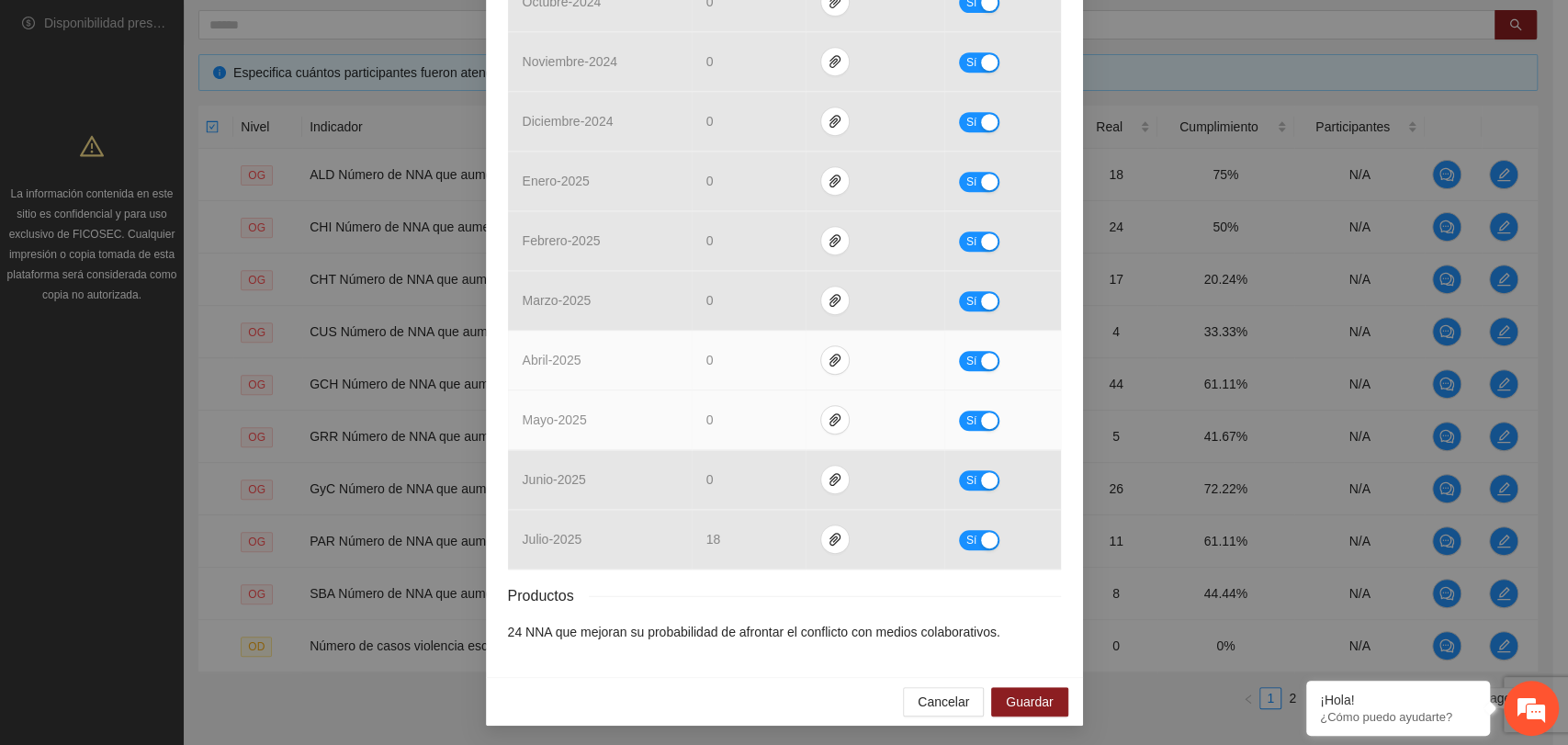
scroll to position [550, 0]
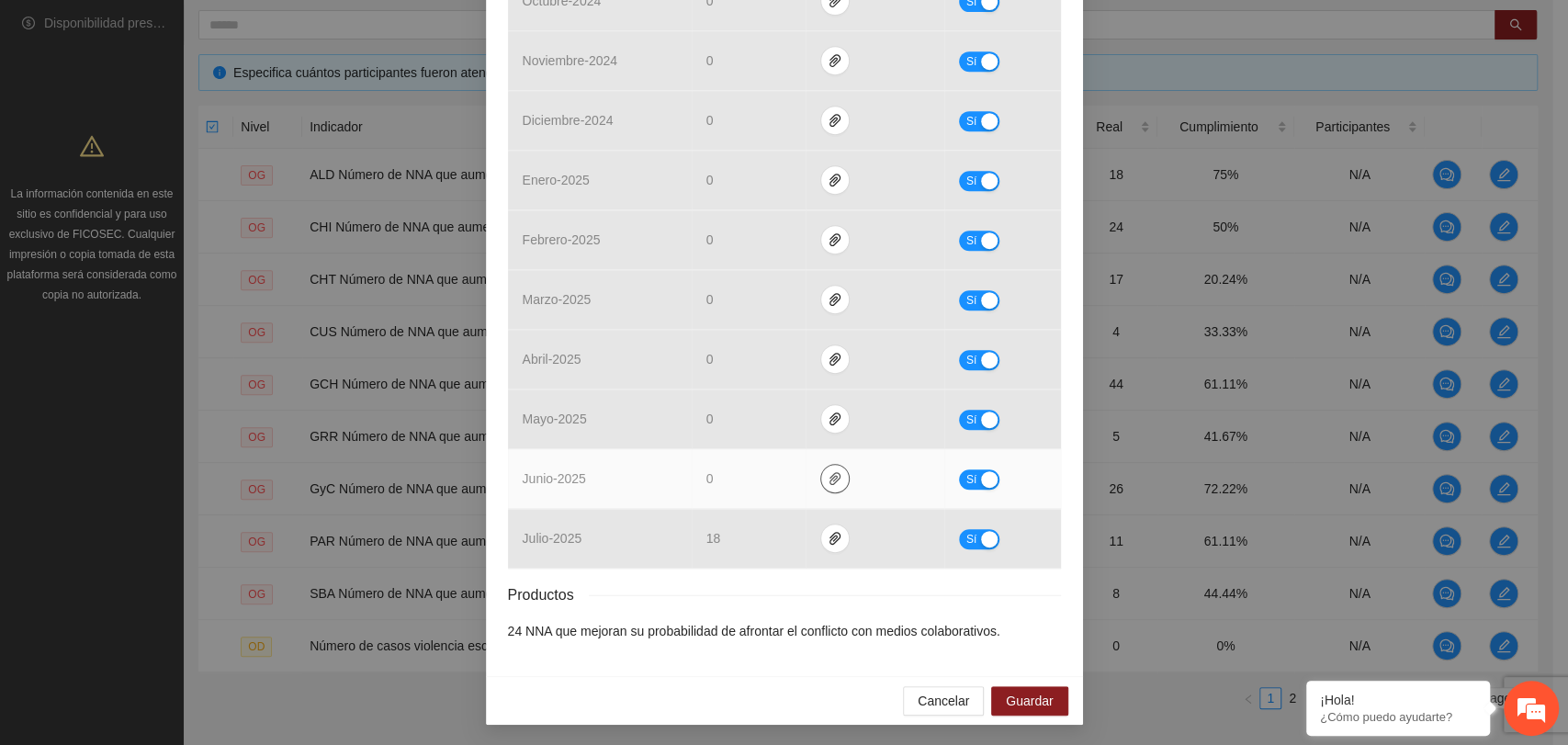
click at [828, 477] on icon "paper-clip" at bounding box center [835, 478] width 15 height 15
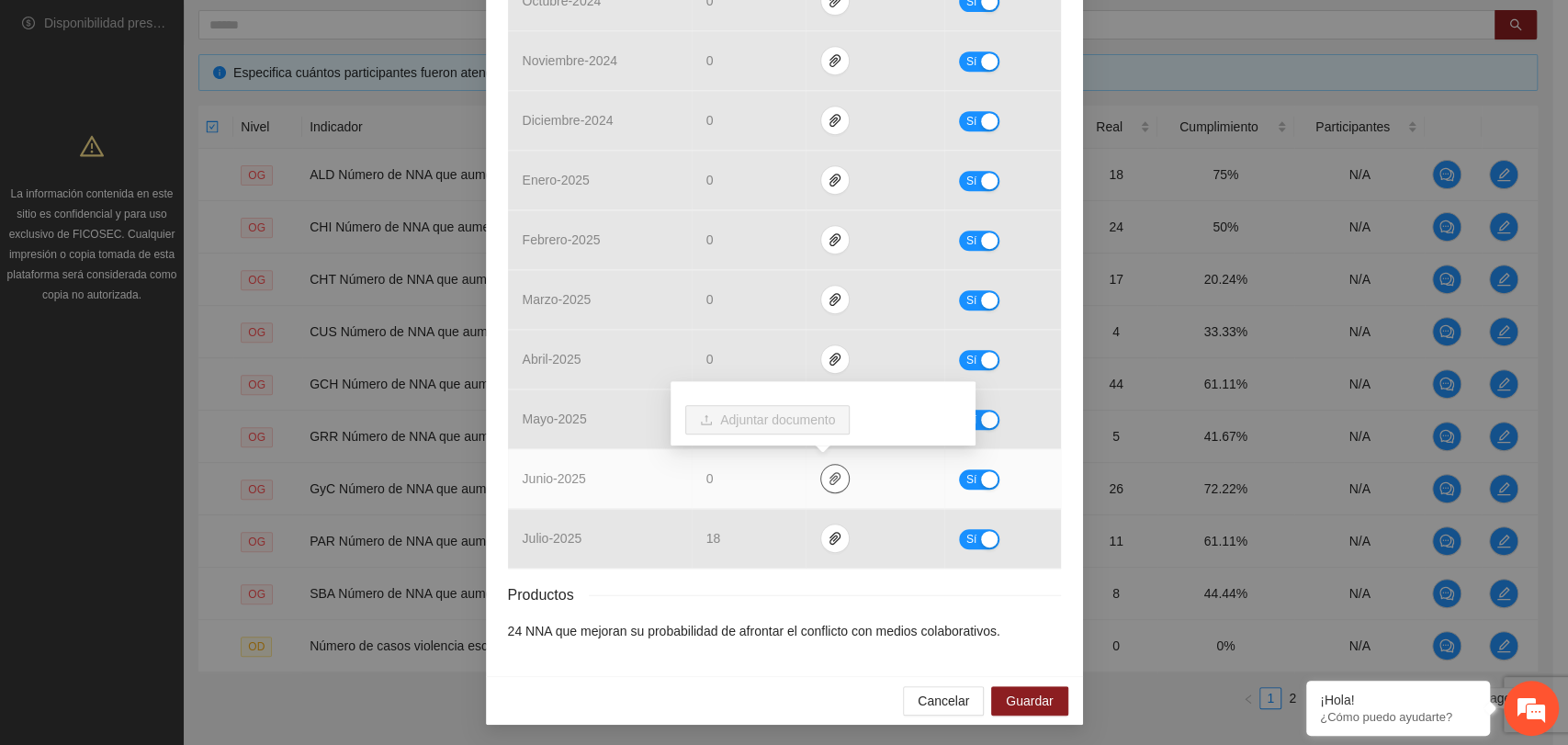
click at [828, 477] on icon "paper-clip" at bounding box center [835, 478] width 15 height 15
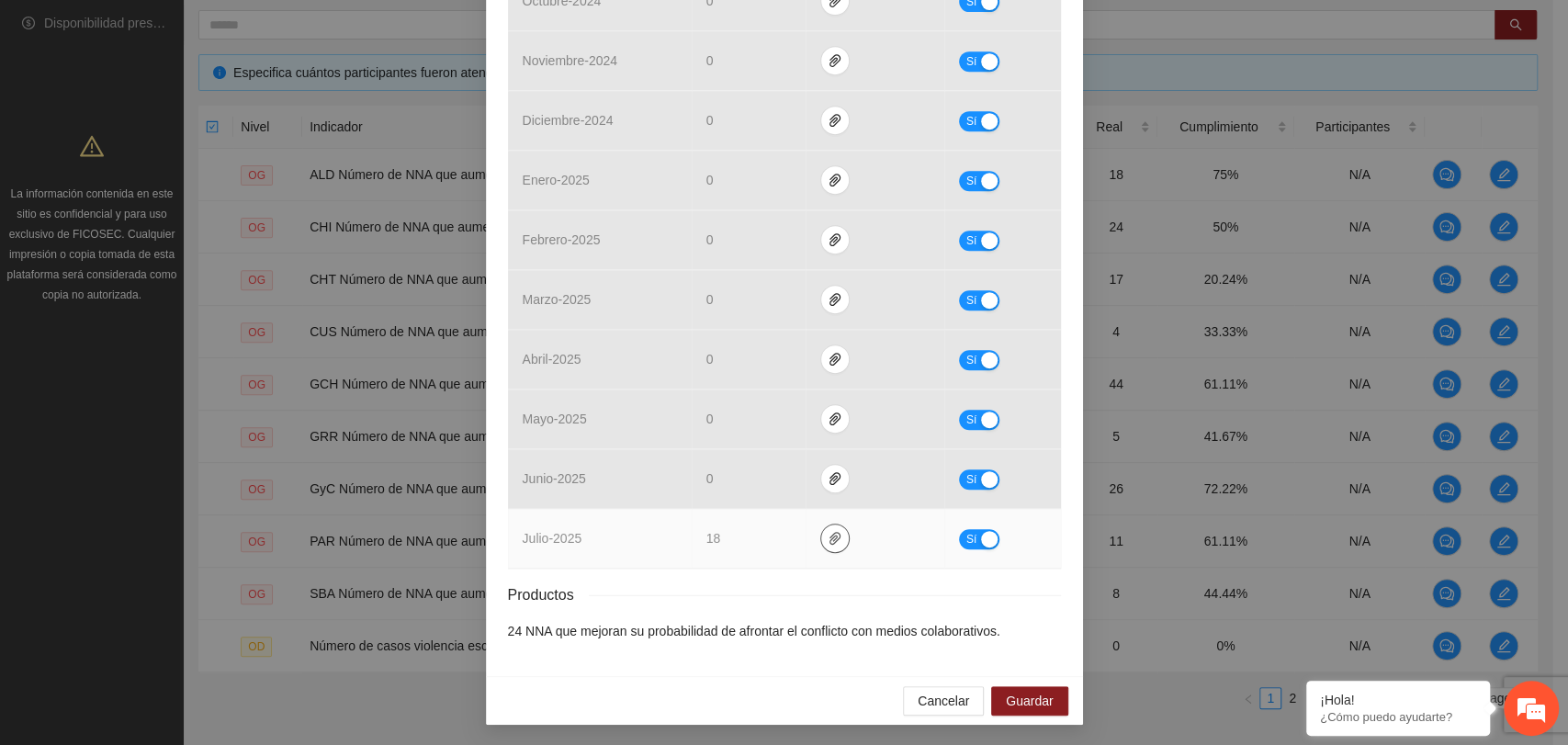
click at [828, 533] on icon "paper-clip" at bounding box center [834, 538] width 11 height 13
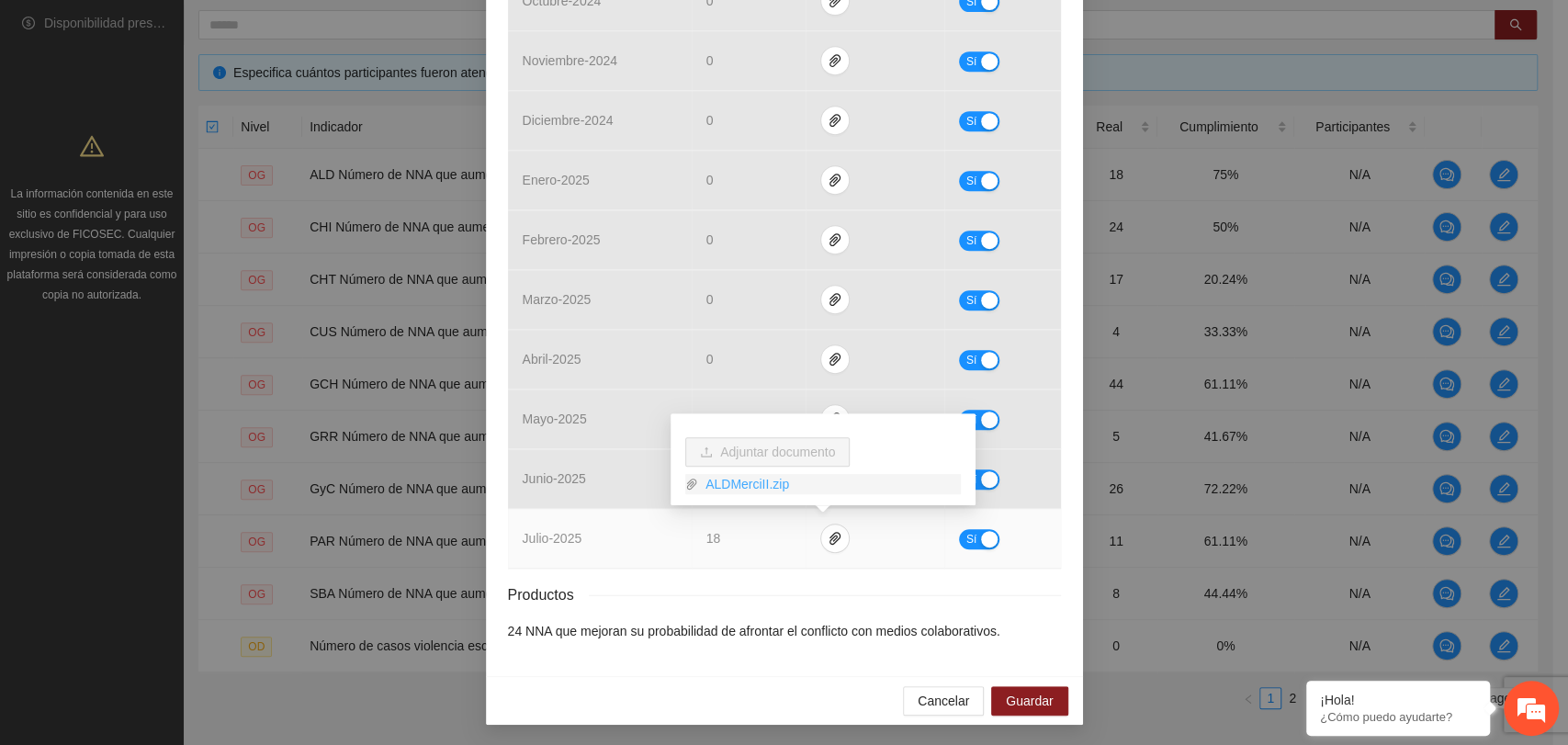
click at [751, 487] on link "ALDMerciII.zip" at bounding box center [829, 483] width 263 height 20
click at [739, 478] on link "ALDMerciII.zip" at bounding box center [829, 483] width 263 height 20
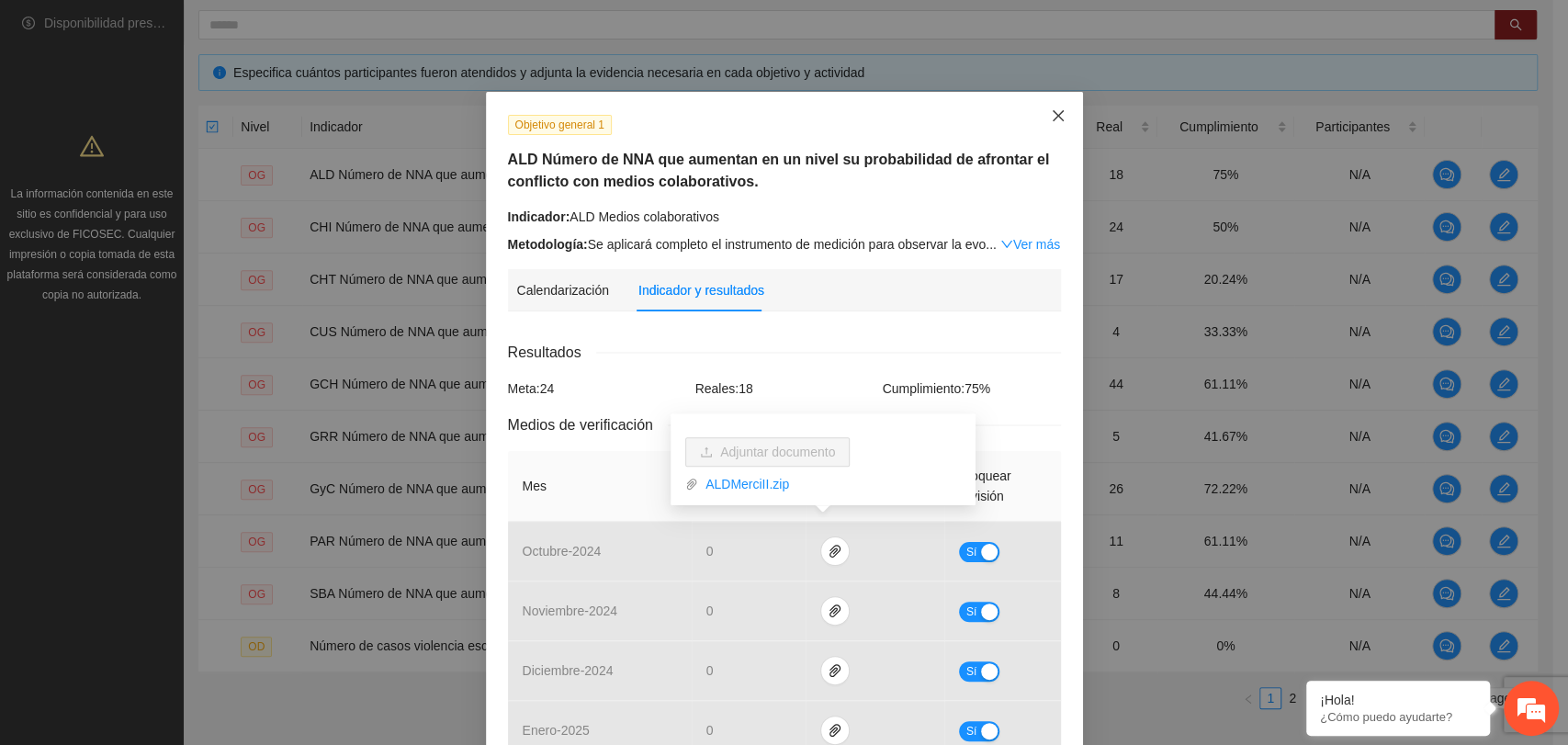
scroll to position [0, 0]
click at [1052, 119] on icon "close" at bounding box center [1057, 116] width 11 height 11
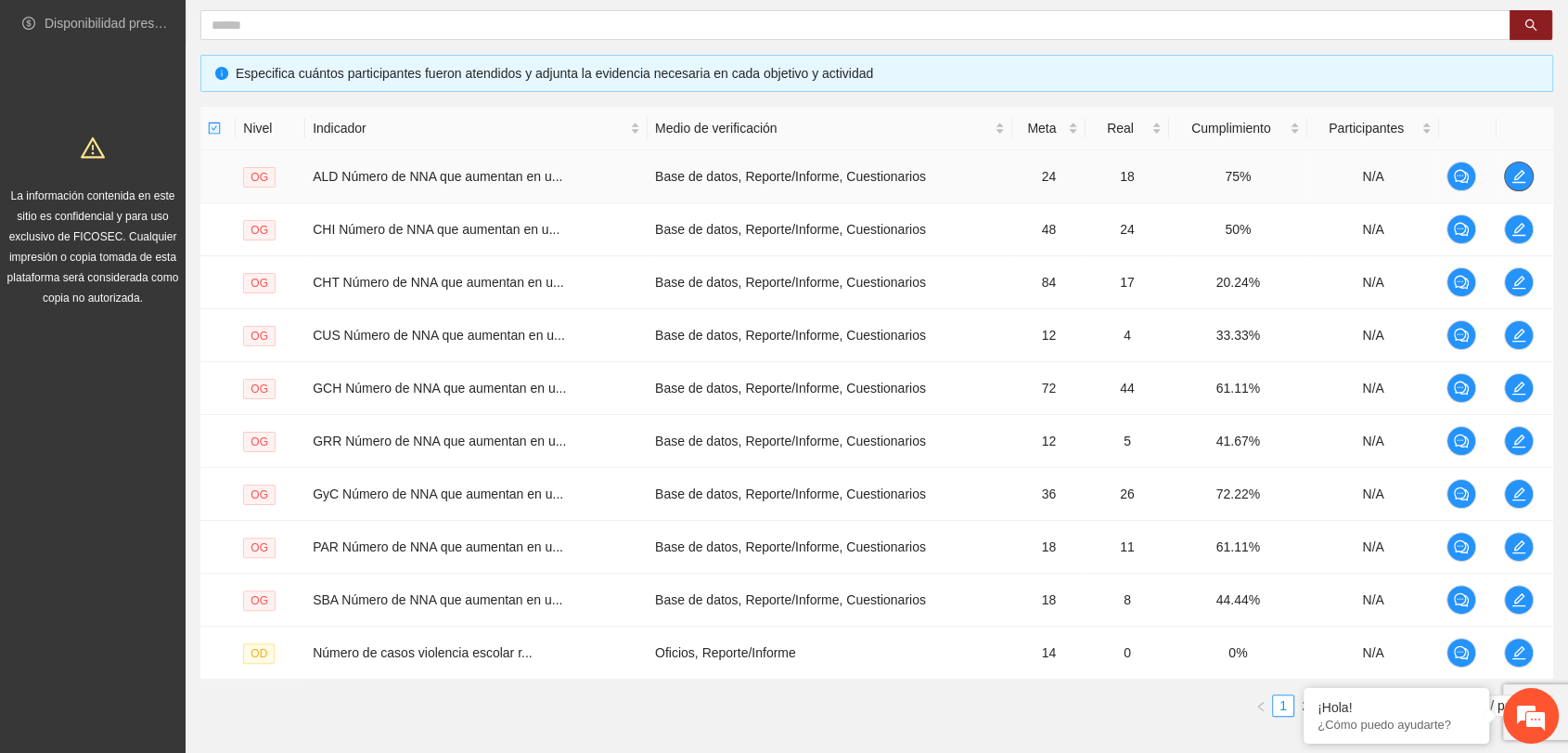
click at [1522, 166] on button "button" at bounding box center [1518, 176] width 30 height 30
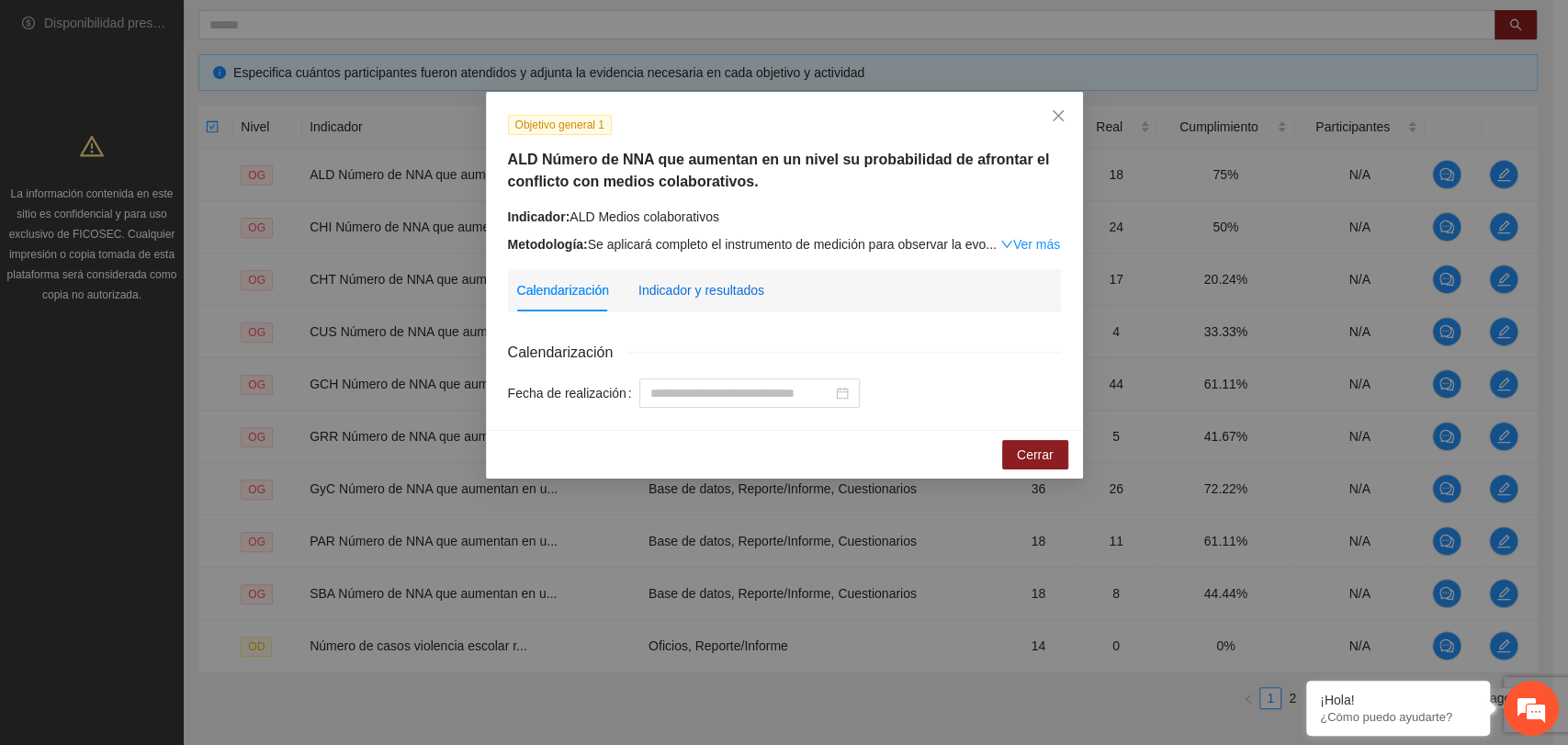
click at [733, 289] on div "Indicador y resultados" at bounding box center [701, 289] width 126 height 20
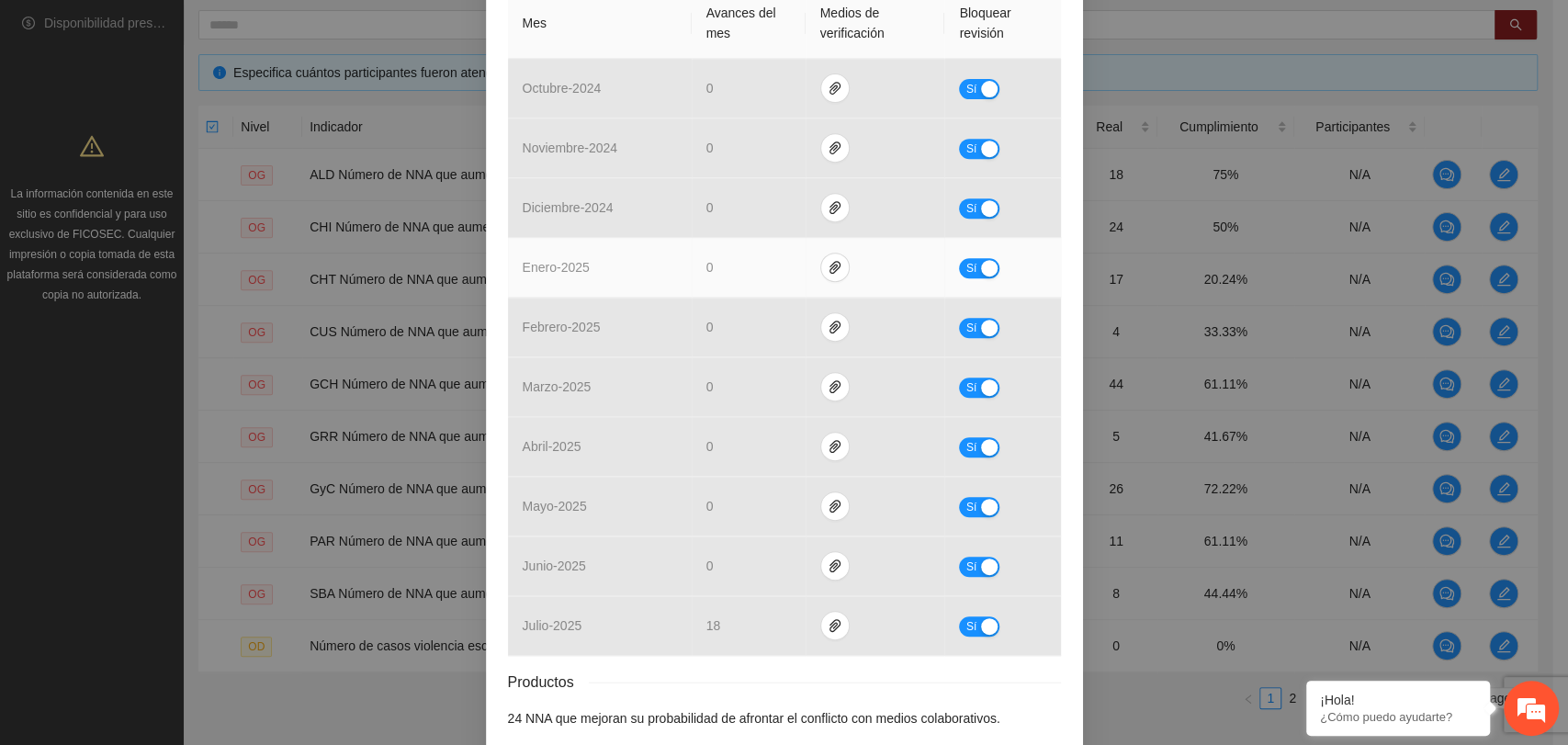
scroll to position [510, 0]
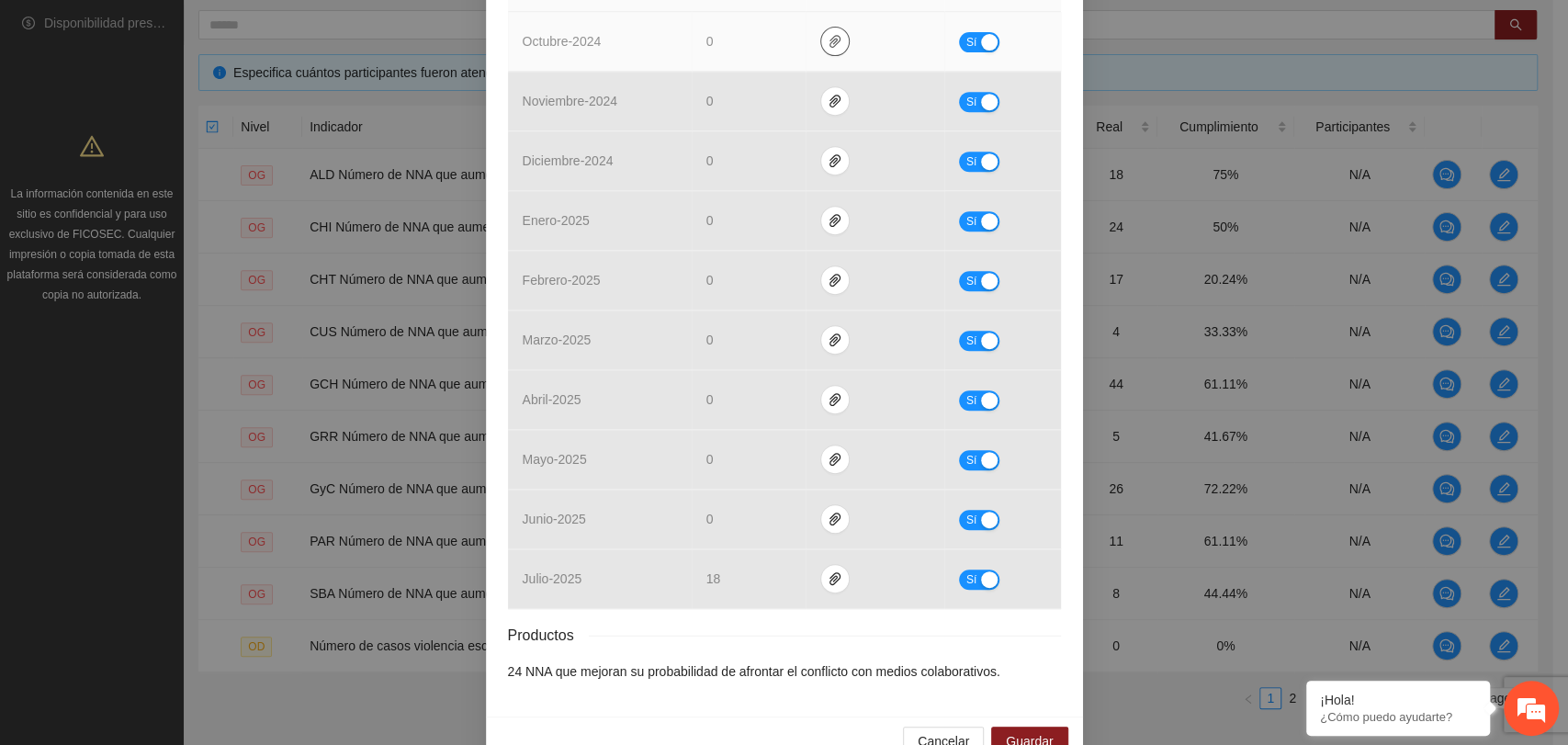
click at [825, 48] on button "button" at bounding box center [834, 41] width 29 height 29
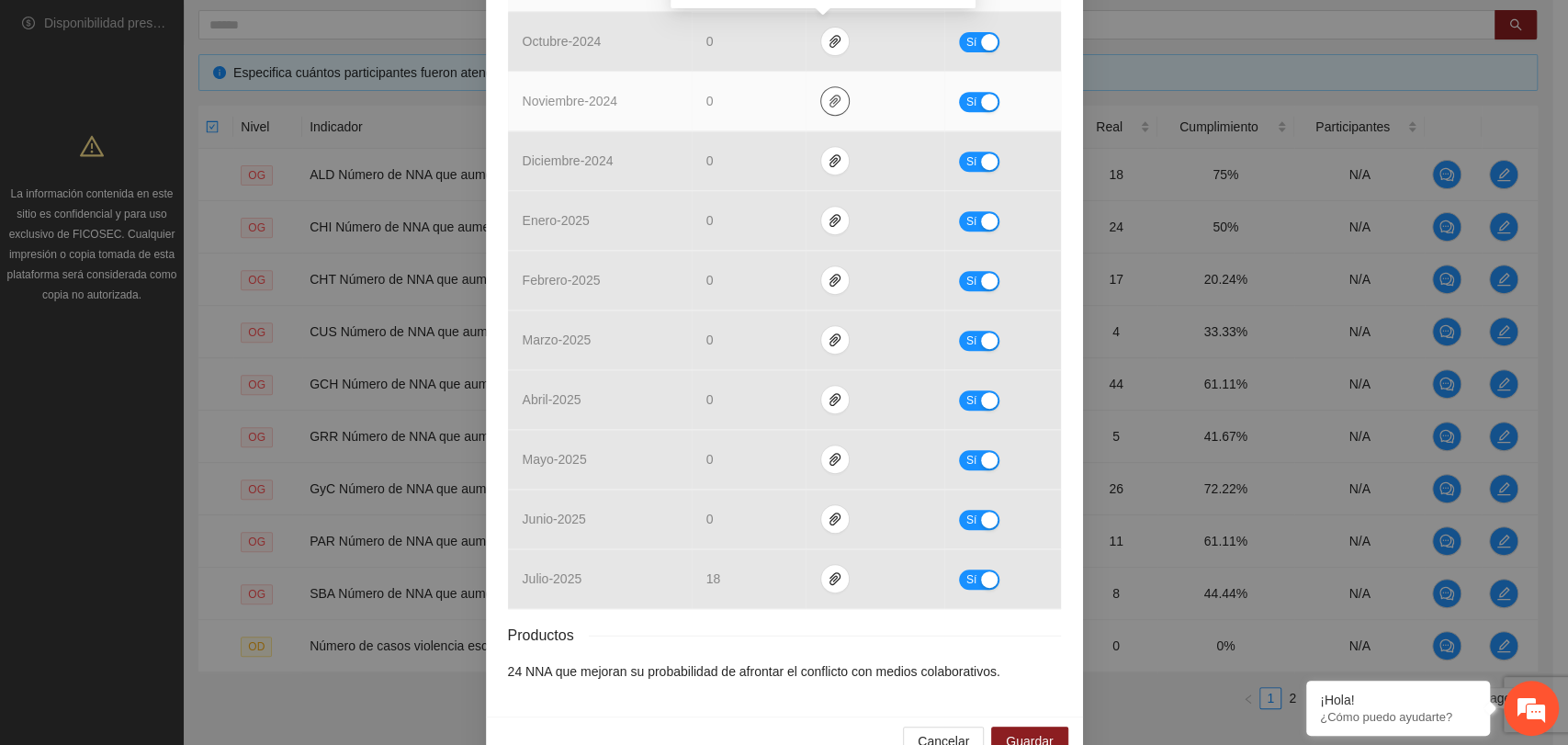
click at [828, 105] on icon "paper-clip" at bounding box center [835, 101] width 15 height 15
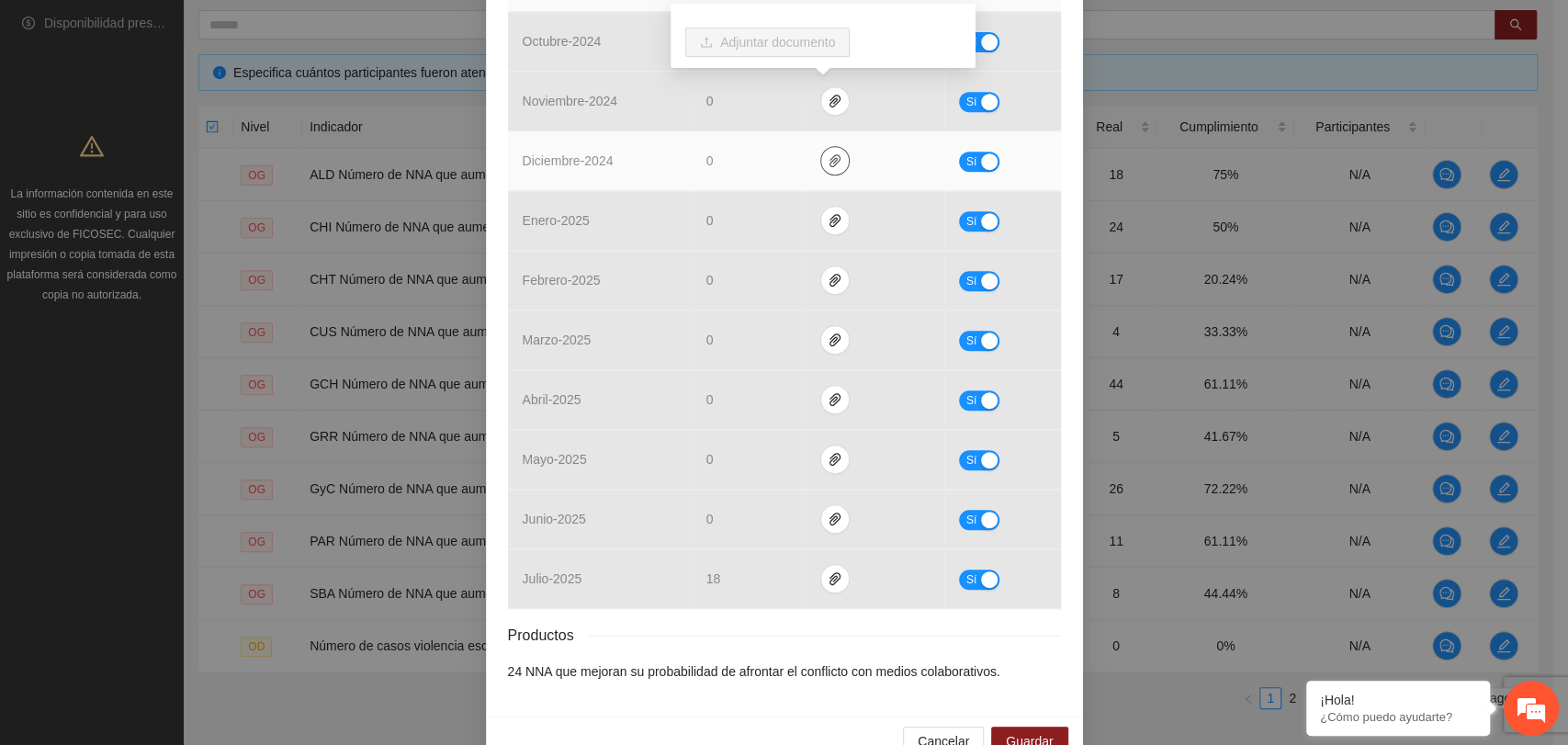
click at [828, 154] on icon "paper-clip" at bounding box center [834, 161] width 11 height 13
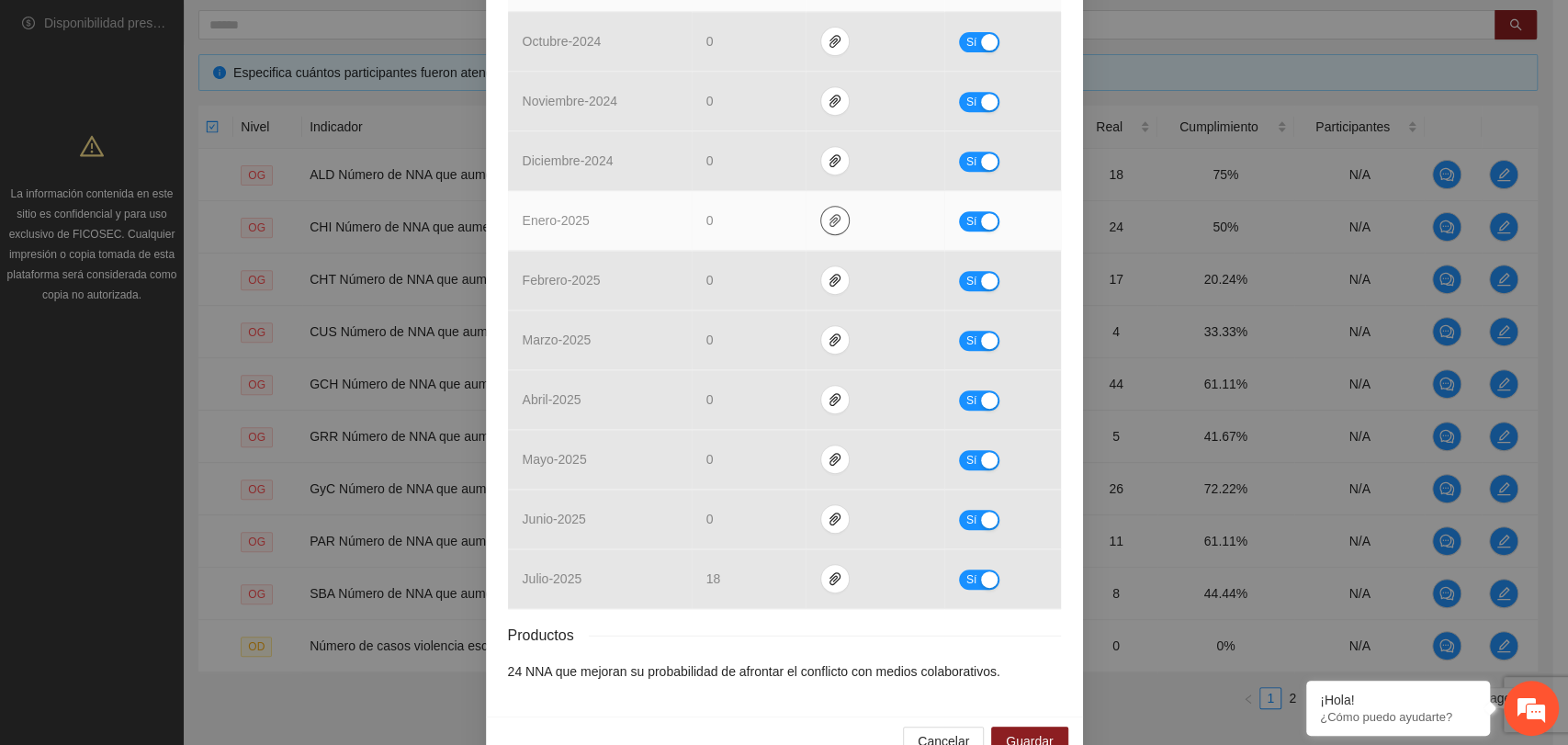
click at [828, 215] on icon "paper-clip" at bounding box center [834, 220] width 11 height 13
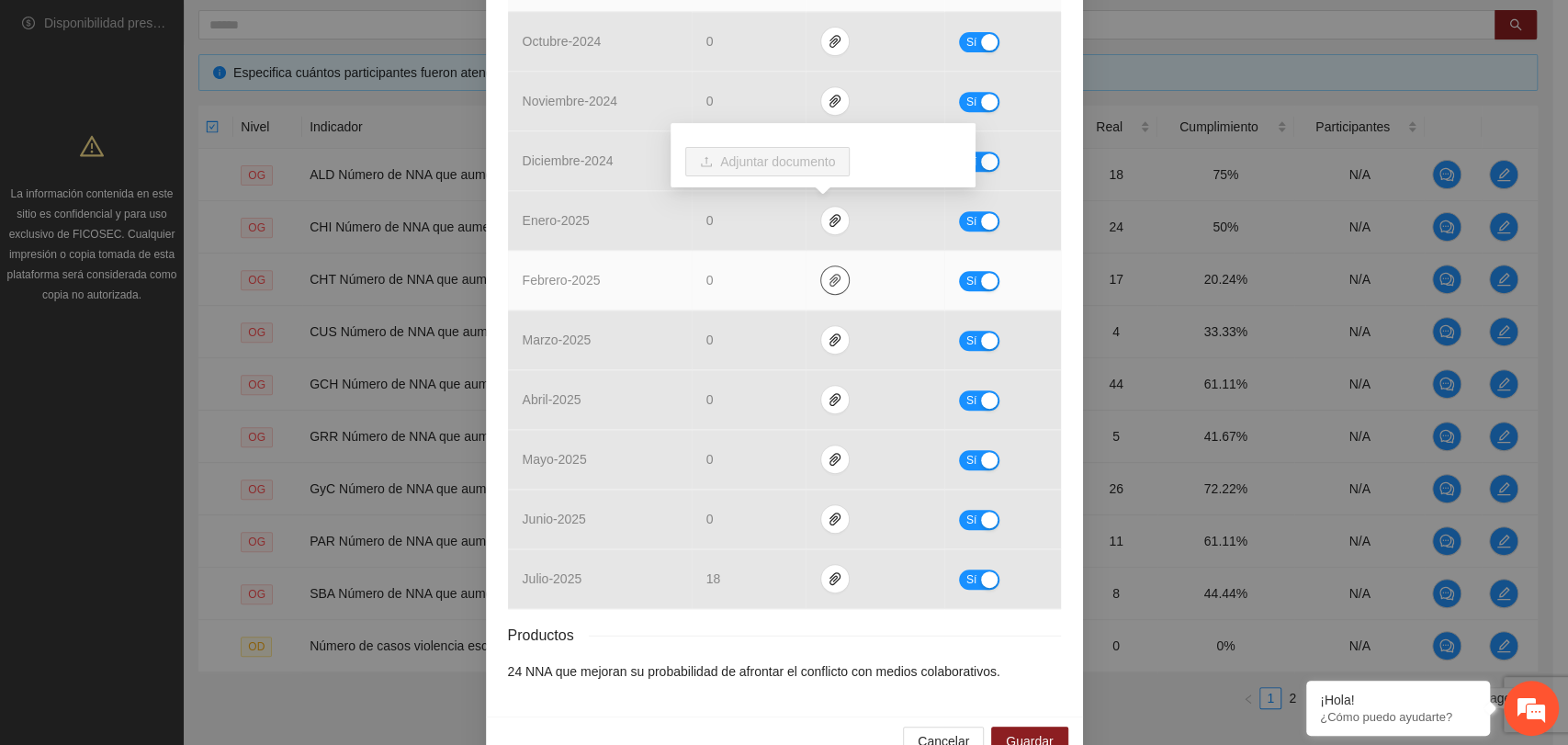
click at [828, 273] on icon "paper-clip" at bounding box center [834, 280] width 11 height 13
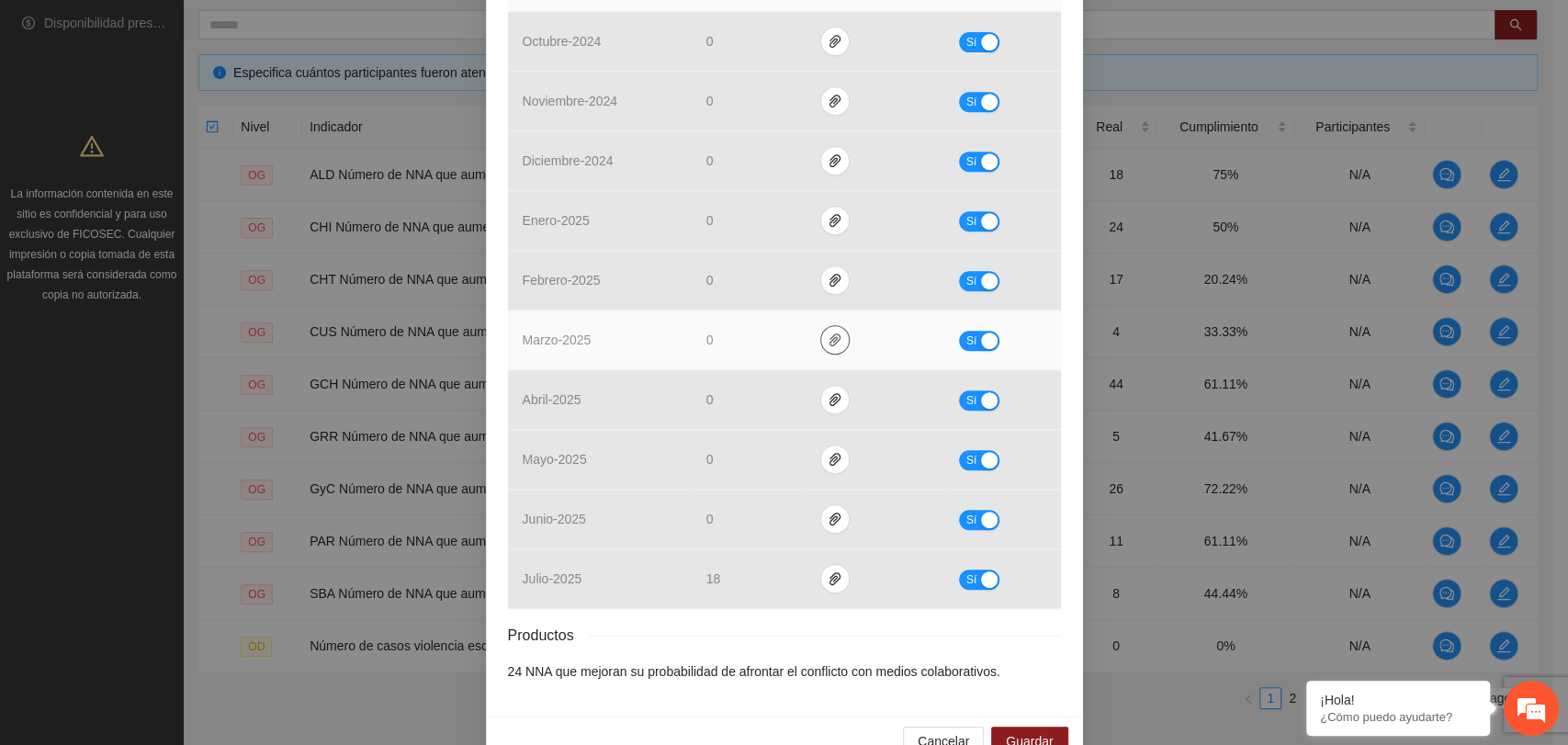
click at [830, 340] on icon "paper-clip" at bounding box center [835, 340] width 15 height 15
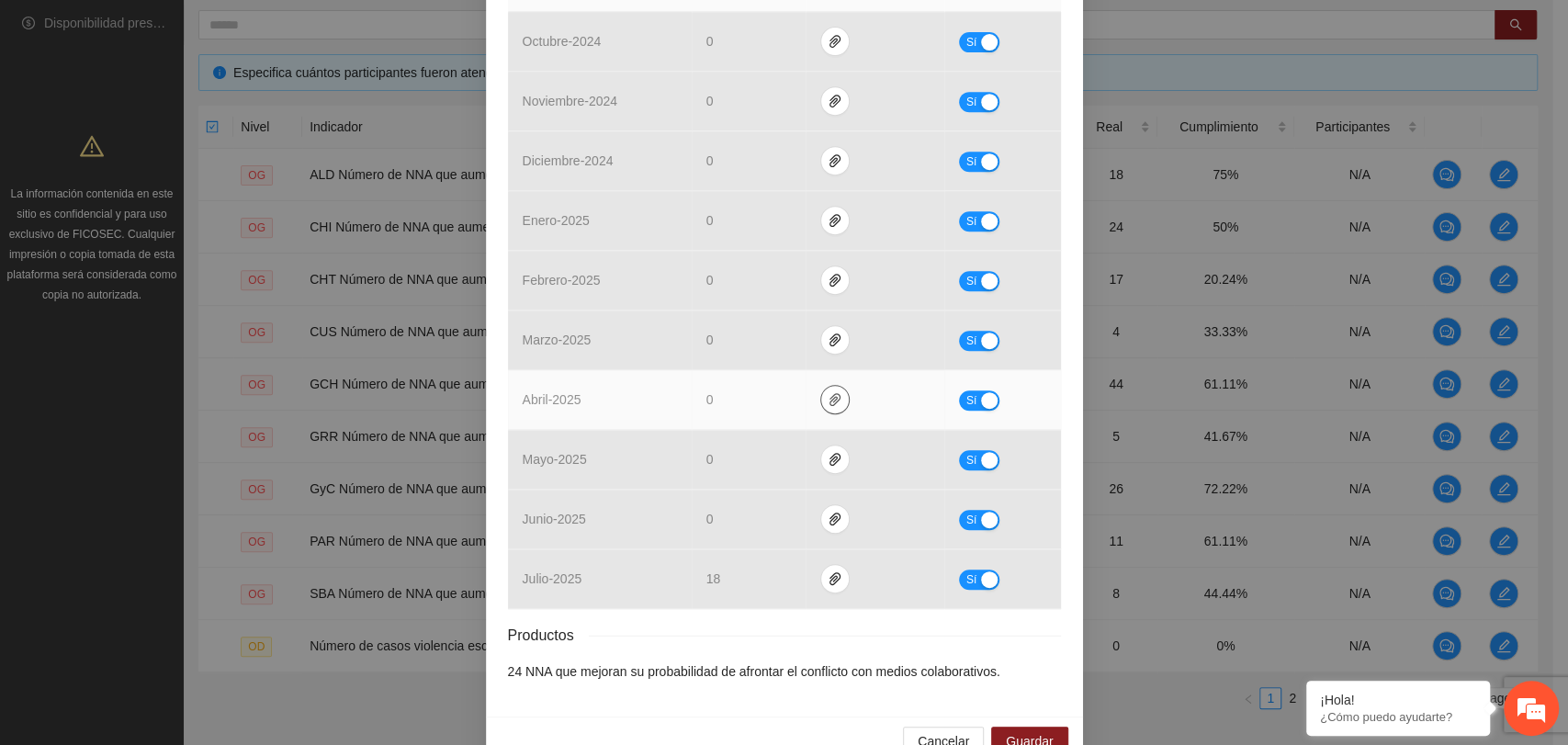
click at [828, 395] on icon "paper-clip" at bounding box center [835, 400] width 15 height 15
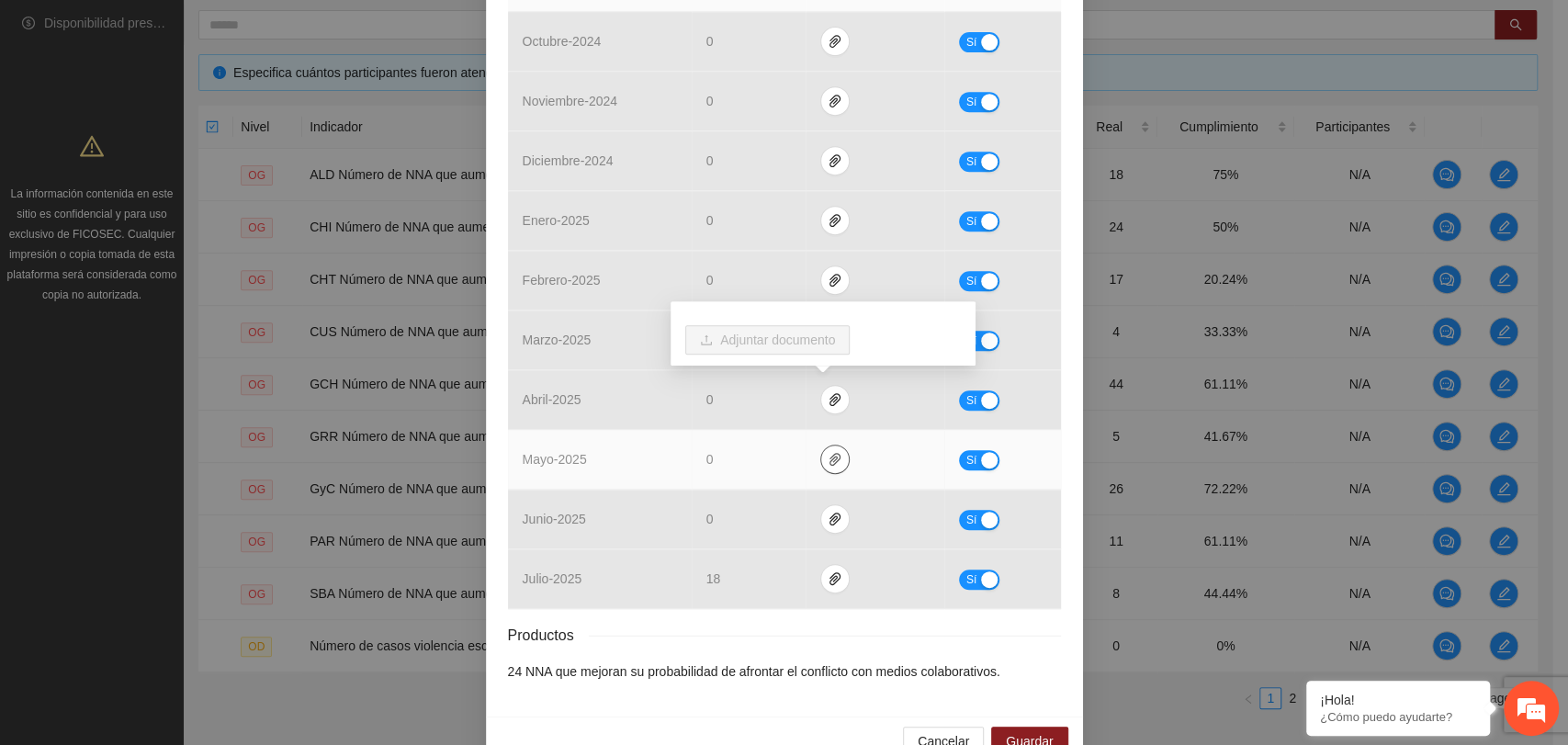
click at [820, 464] on button "button" at bounding box center [834, 459] width 29 height 29
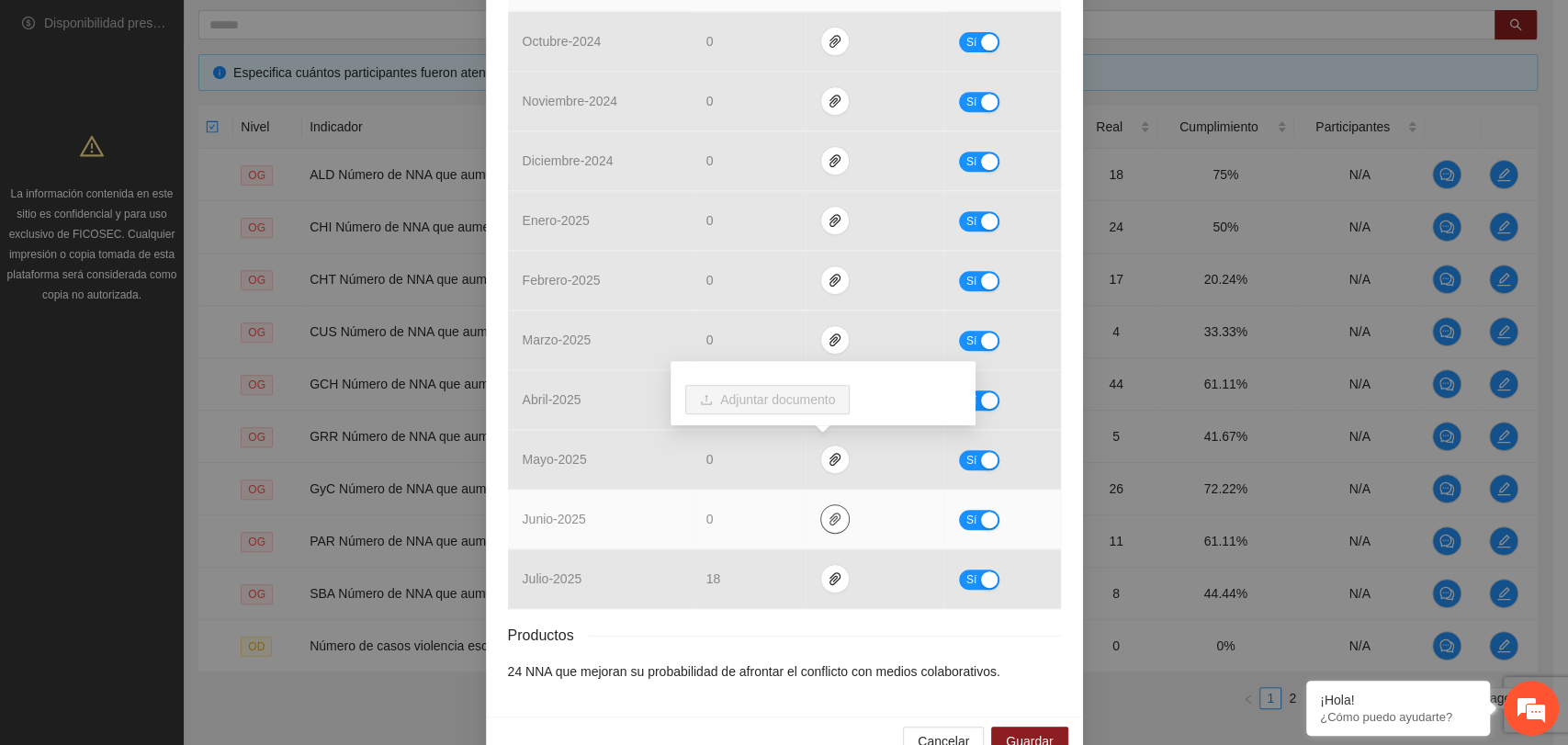
click at [828, 520] on icon "paper-clip" at bounding box center [834, 519] width 11 height 13
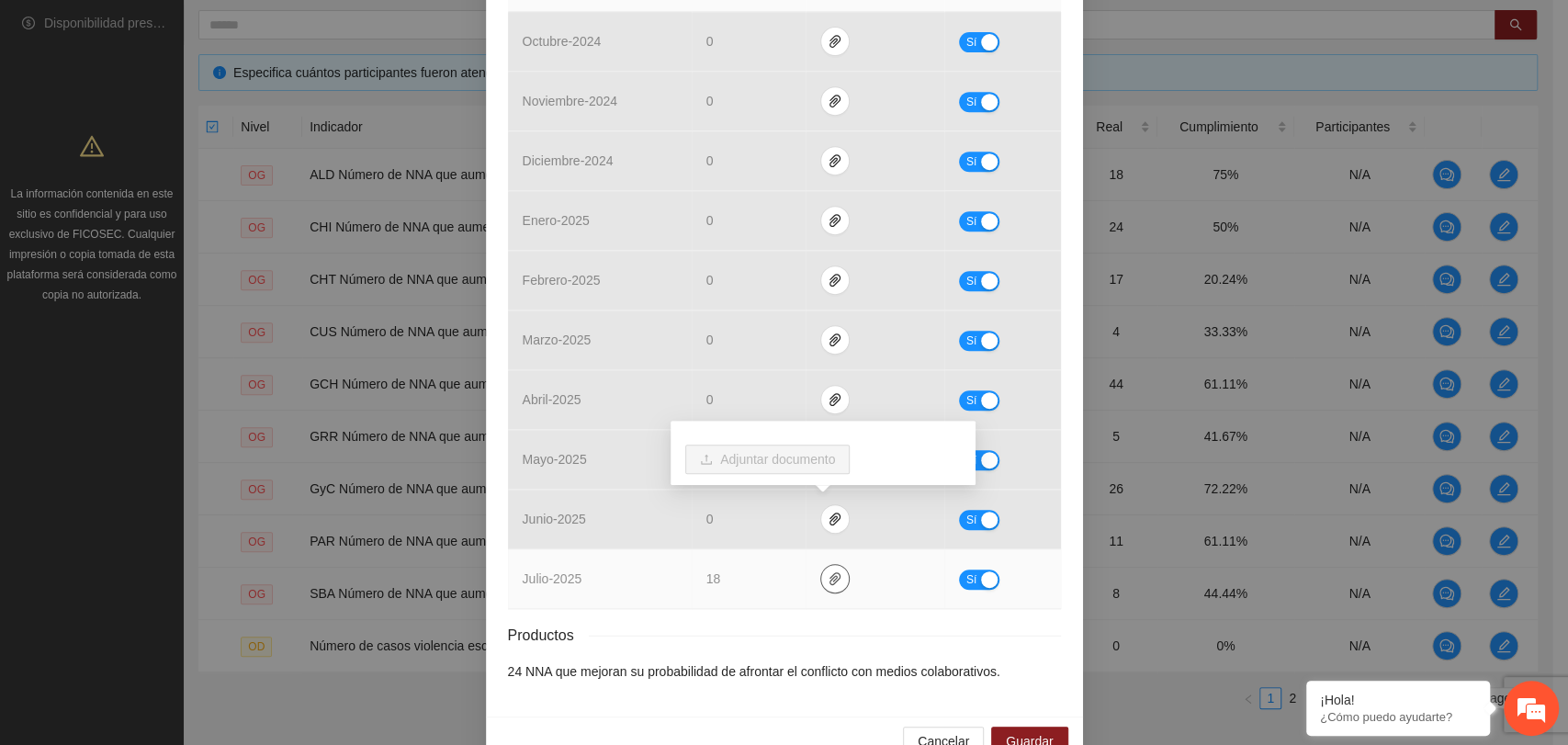
click at [821, 575] on span "paper-clip" at bounding box center [834, 579] width 27 height 15
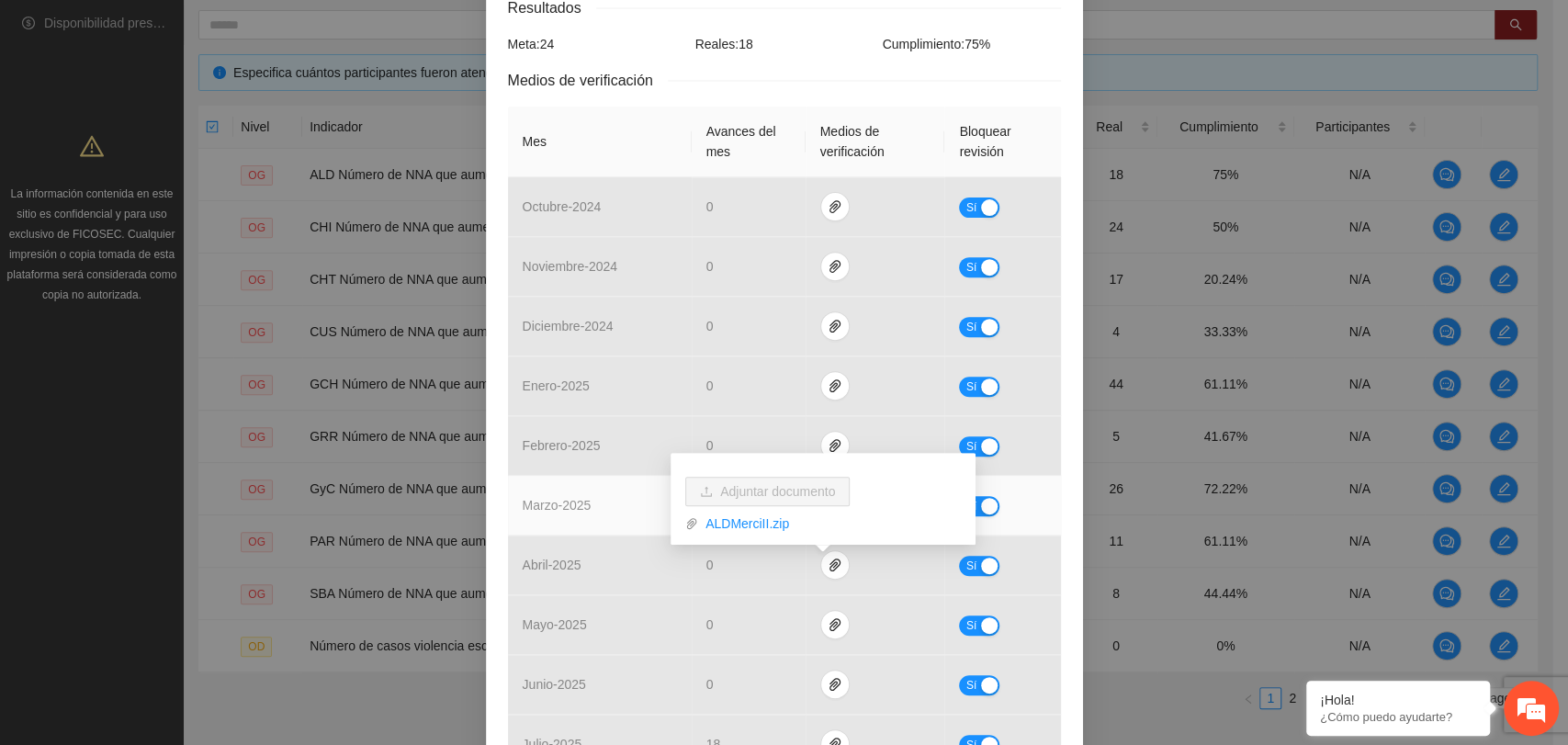
scroll to position [102, 0]
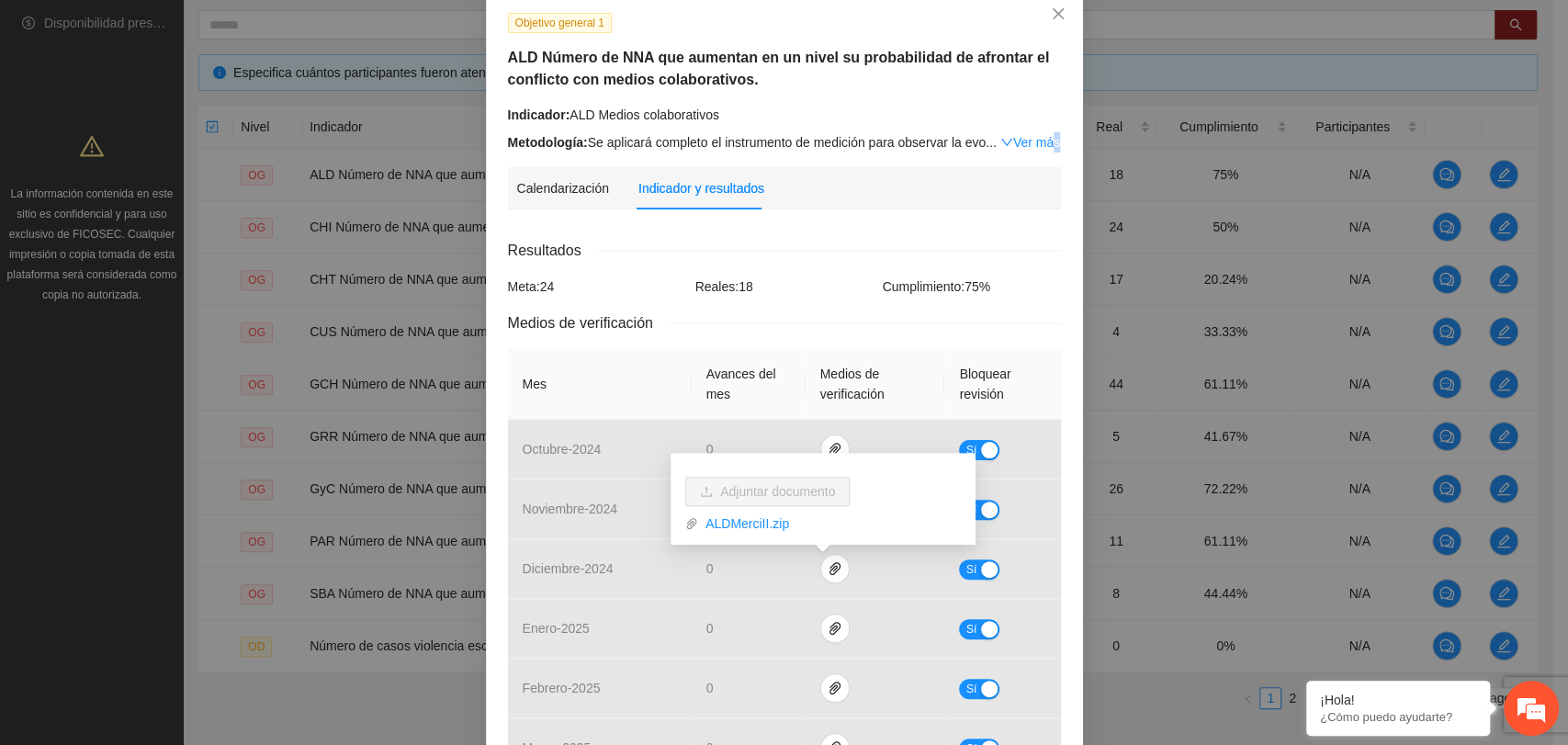
drag, startPoint x: 1043, startPoint y: 144, endPoint x: 1034, endPoint y: 141, distance: 9.5
click at [1036, 141] on link "Ver más" at bounding box center [1030, 143] width 60 height 15
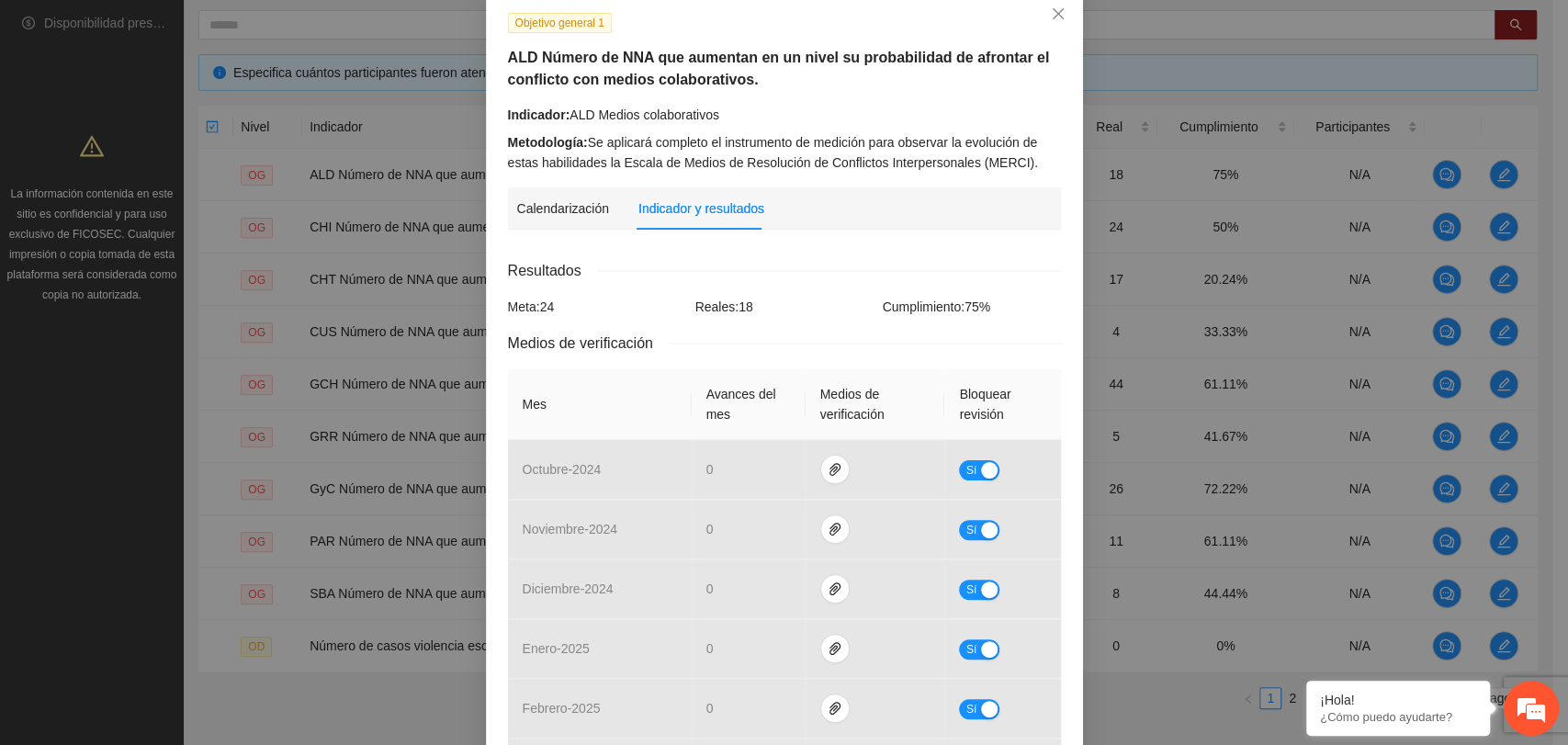
click at [704, 67] on h5 "ALD Número de NNA que aumentan en un nivel su probabilidad de afrontar el confl…" at bounding box center [784, 69] width 553 height 44
drag, startPoint x: 721, startPoint y: 60, endPoint x: 821, endPoint y: 53, distance: 100.2
click at [821, 53] on h5 "ALD Número de NNA que aumentan en un nivel su probabilidad de afrontar el confl…" at bounding box center [784, 69] width 553 height 44
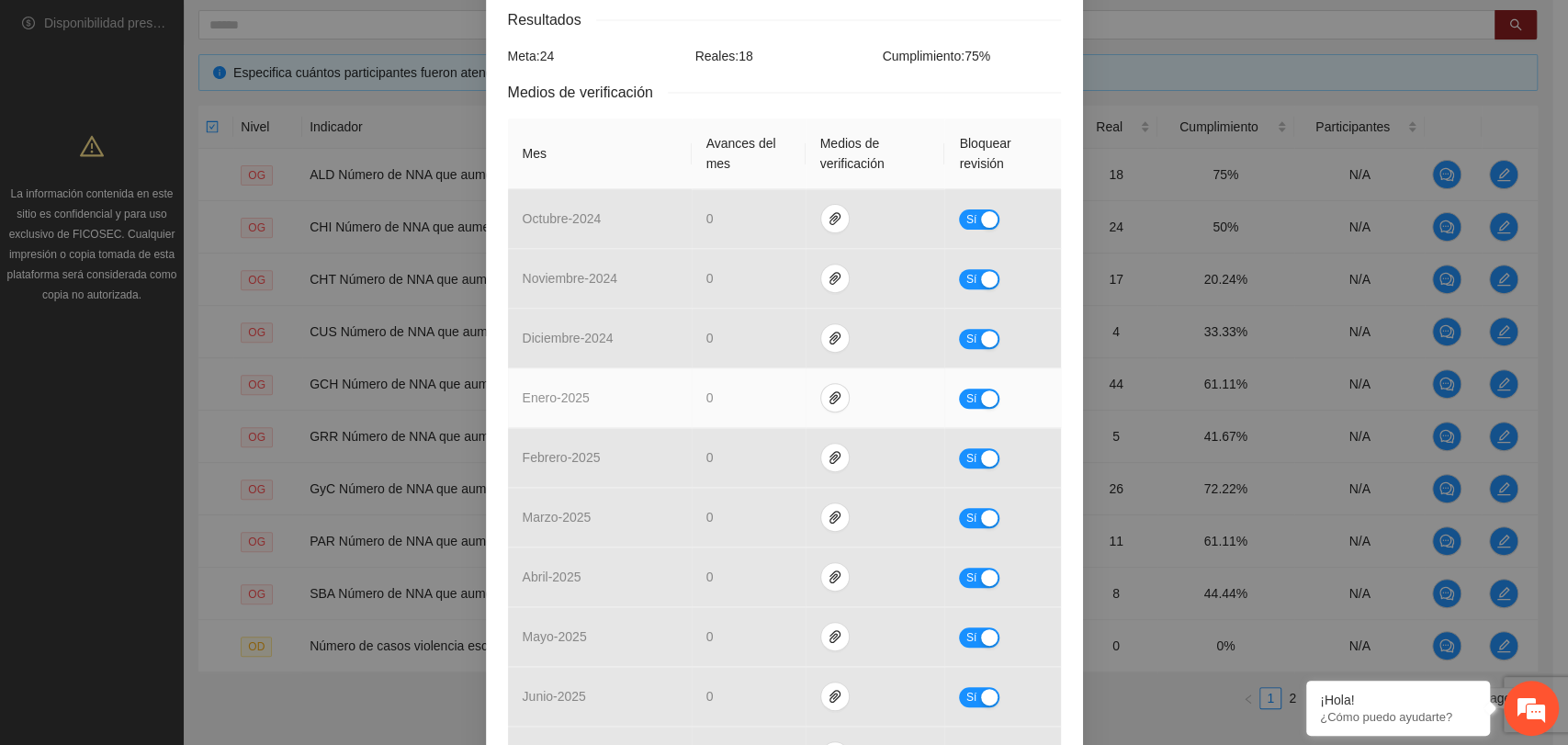
scroll to position [570, 0]
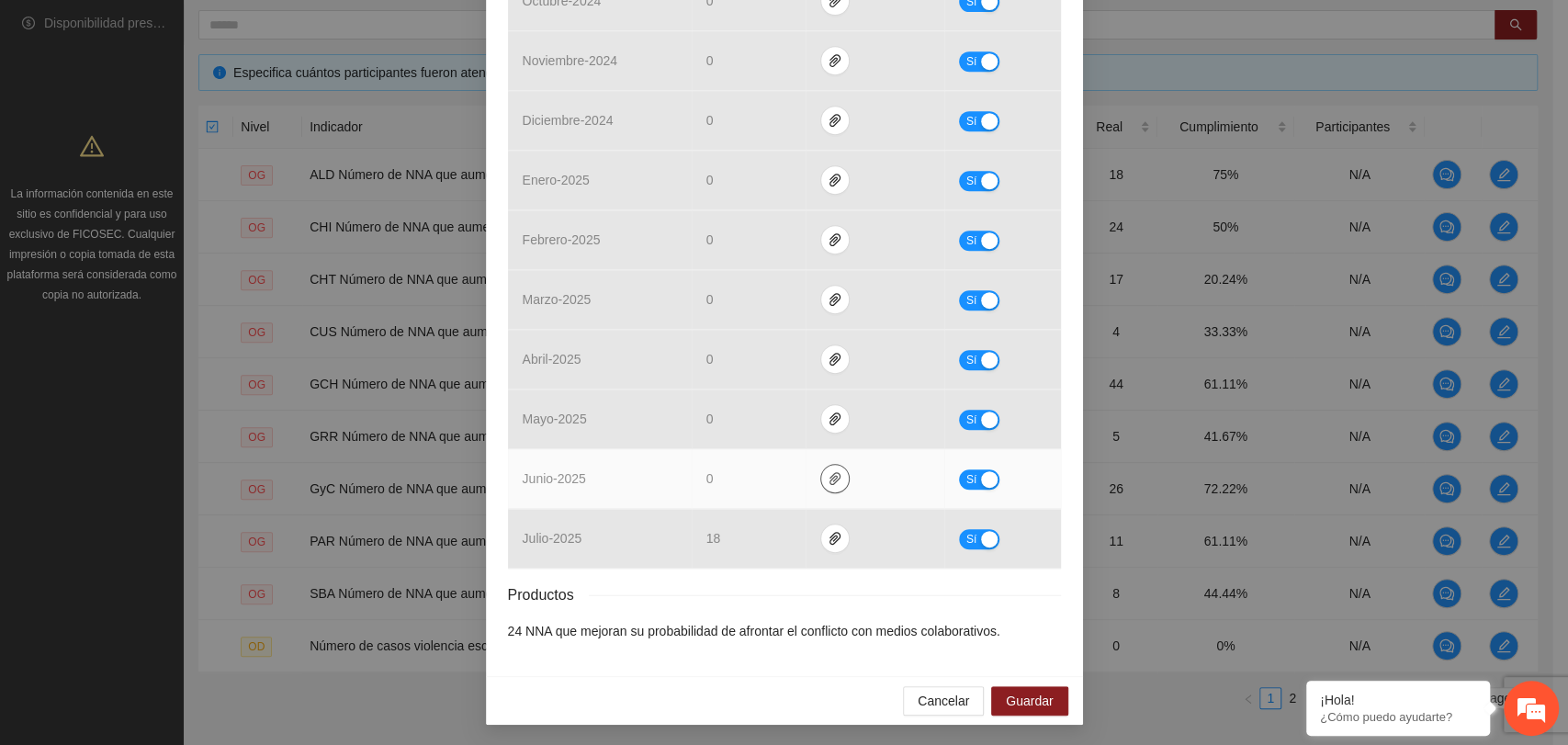
click at [809, 472] on td at bounding box center [876, 478] width 140 height 60
click at [828, 474] on icon "paper-clip" at bounding box center [835, 478] width 15 height 15
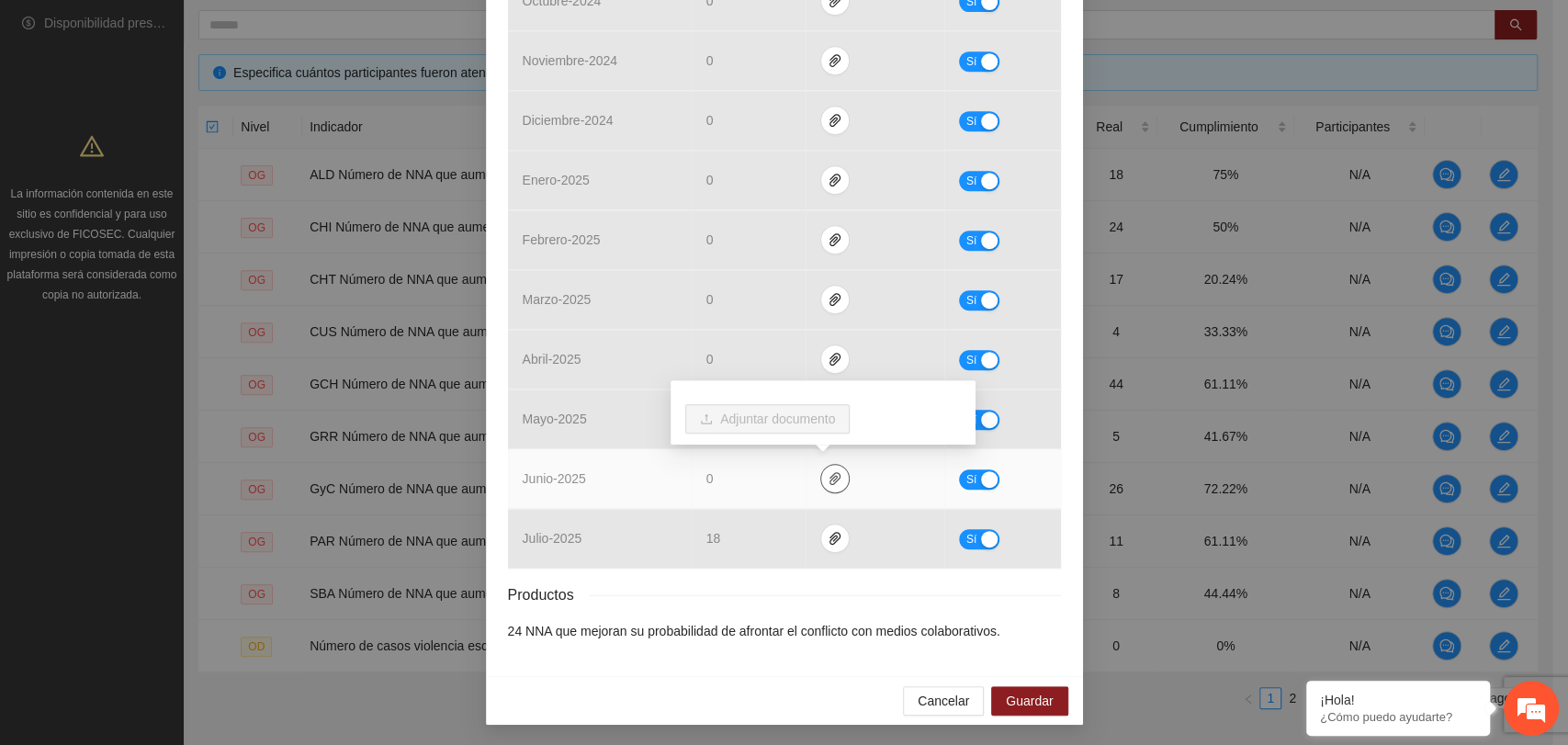
click at [828, 474] on icon "paper-clip" at bounding box center [835, 478] width 15 height 15
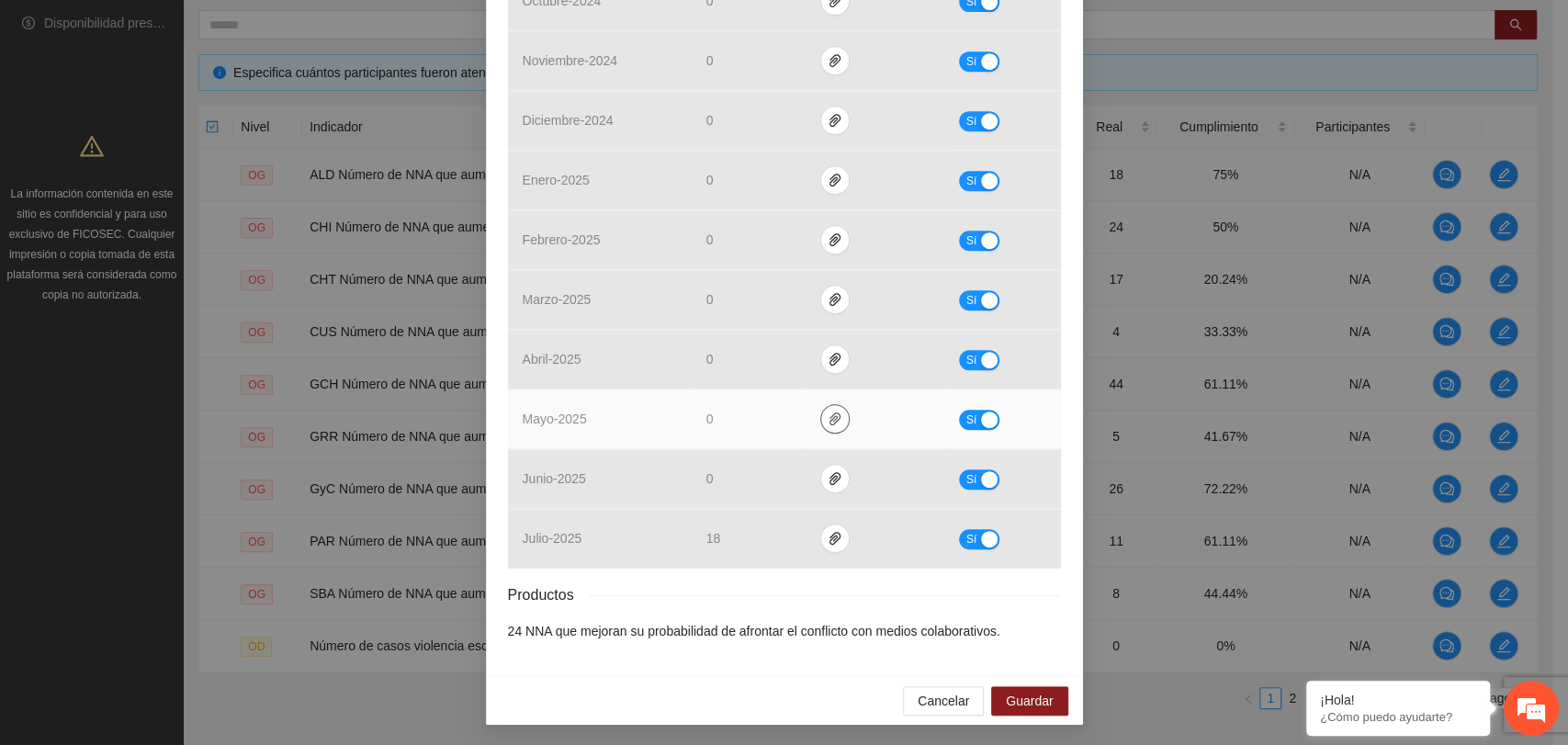
click at [822, 407] on button "button" at bounding box center [834, 418] width 29 height 29
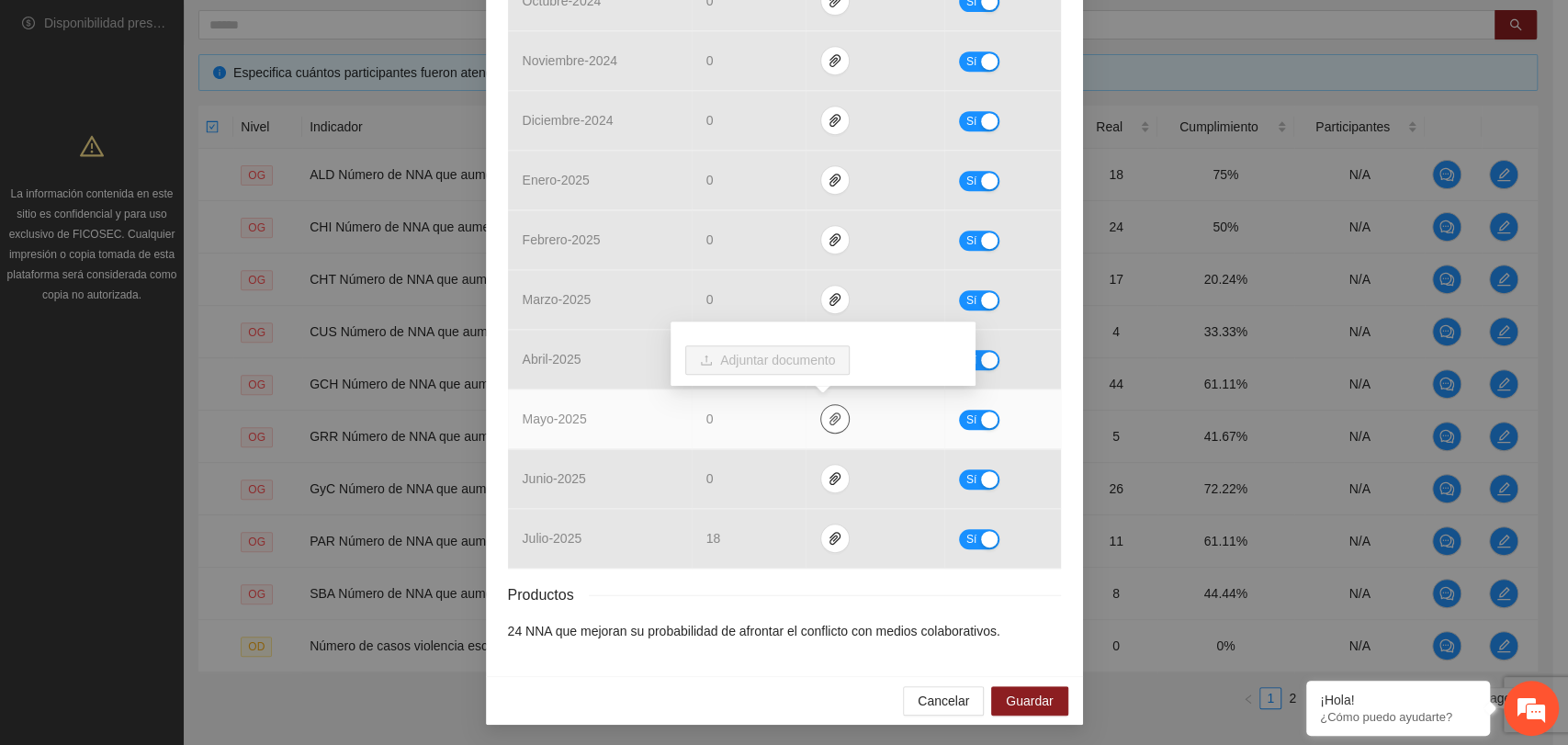
click at [828, 413] on icon "paper-clip" at bounding box center [835, 419] width 15 height 15
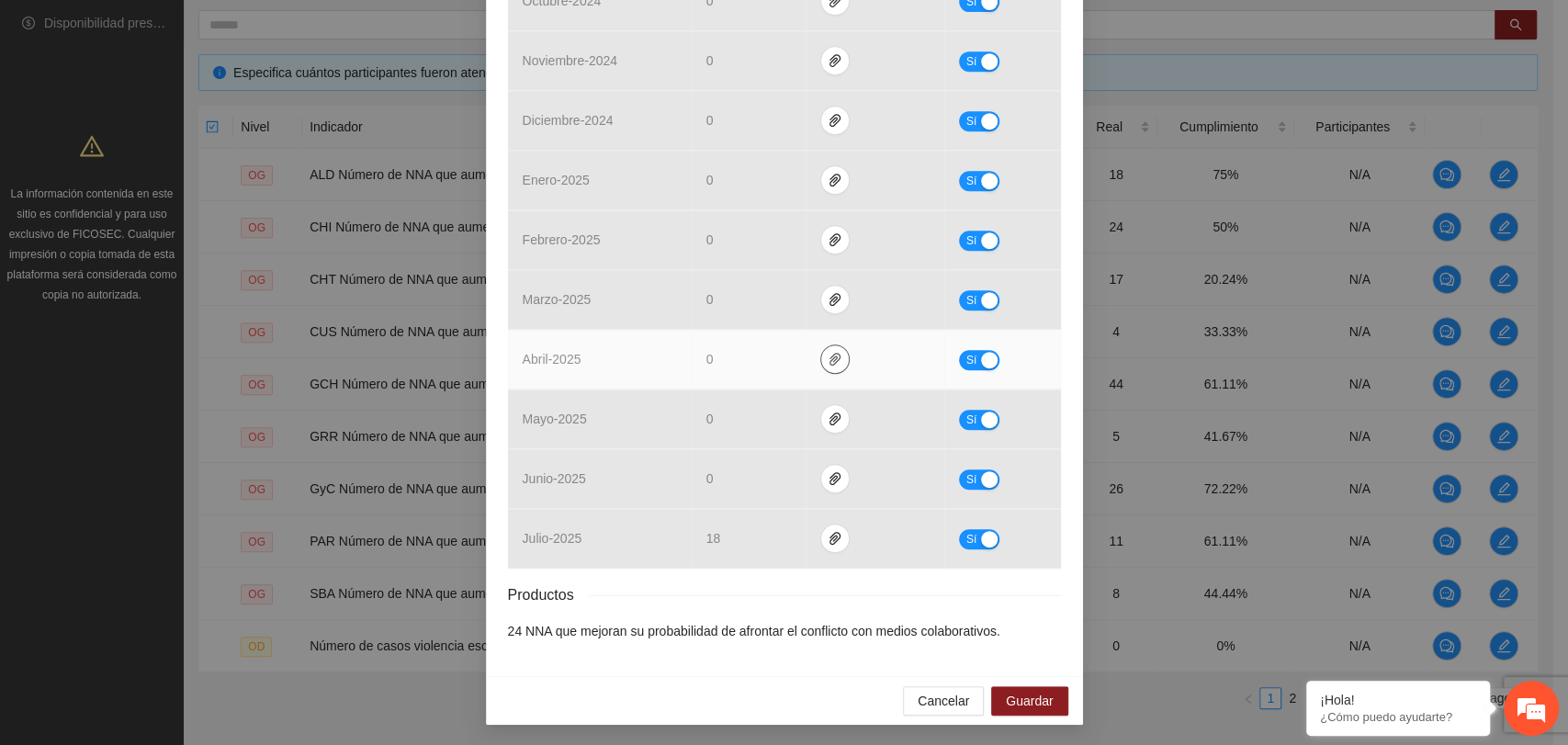
click at [828, 358] on icon "paper-clip" at bounding box center [835, 359] width 15 height 15
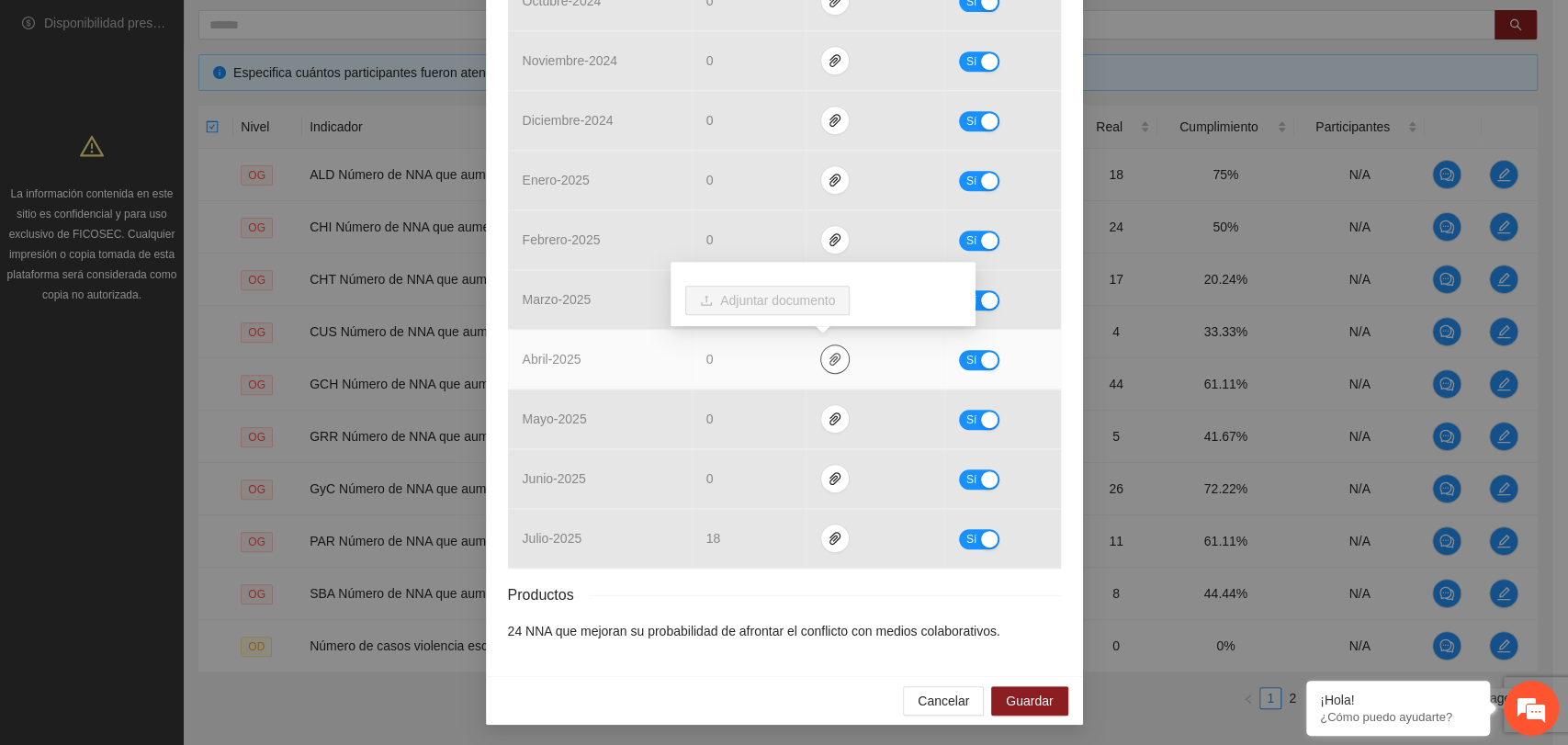
click at [828, 358] on icon "paper-clip" at bounding box center [835, 359] width 15 height 15
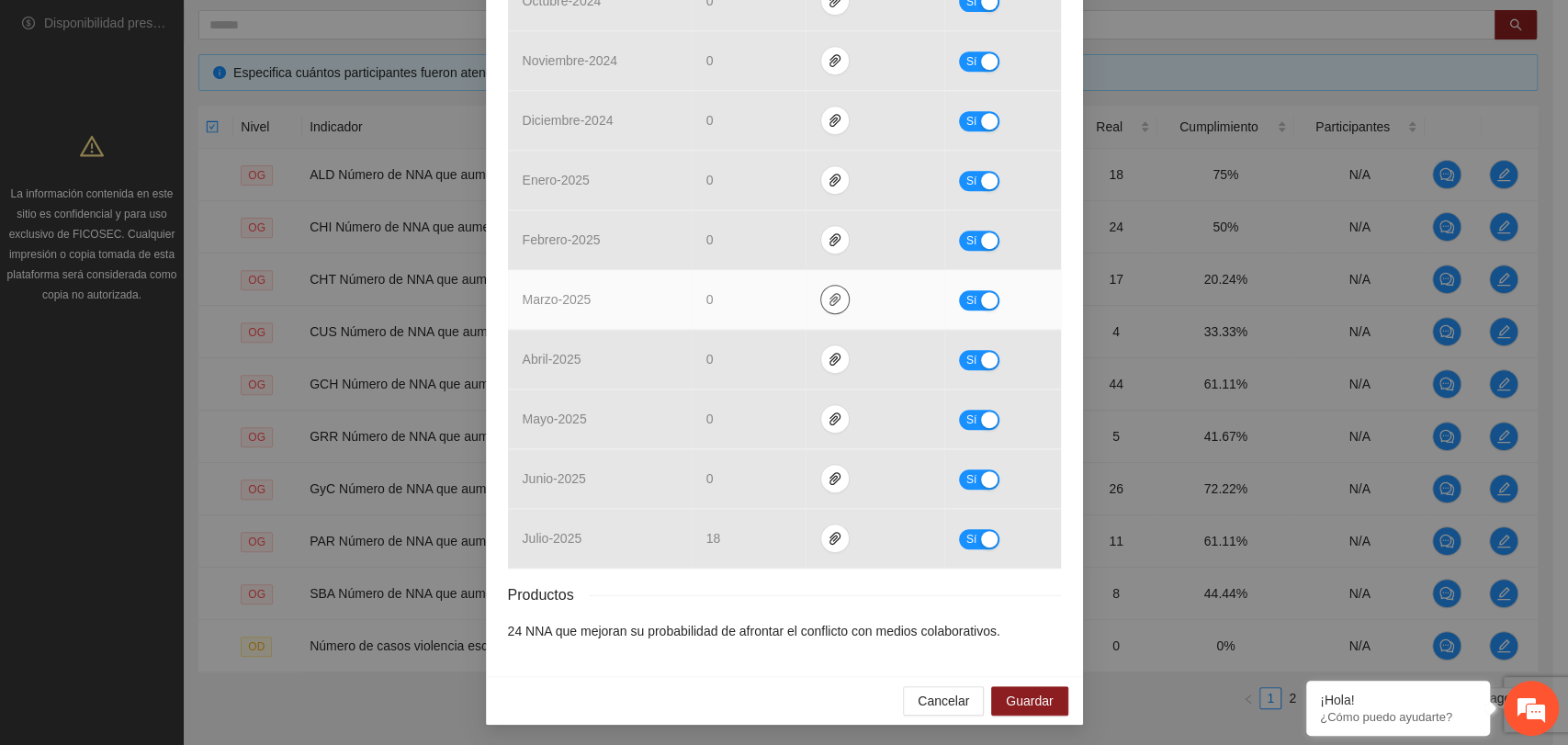
click at [823, 309] on button "button" at bounding box center [834, 299] width 29 height 29
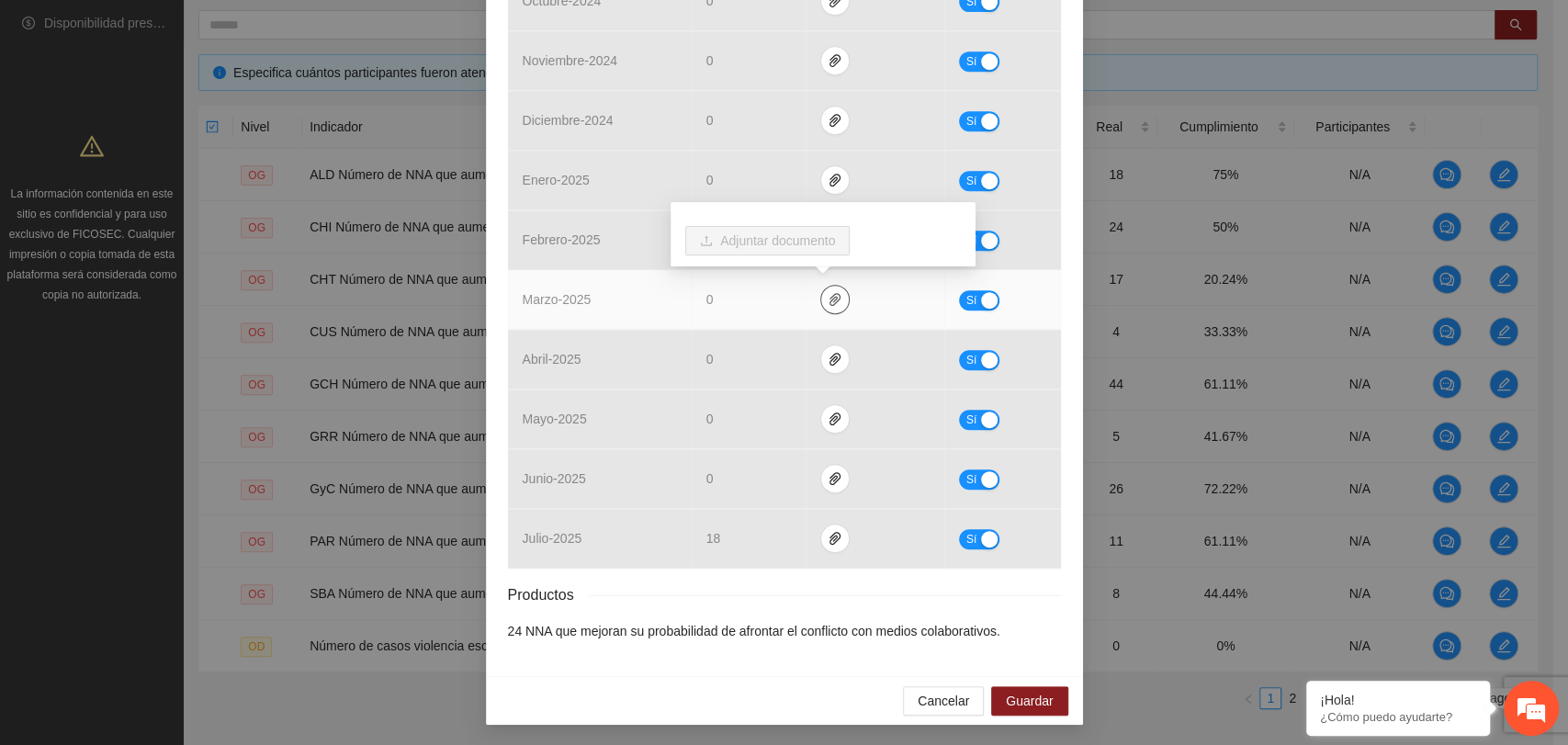
click at [820, 307] on button "button" at bounding box center [834, 299] width 29 height 29
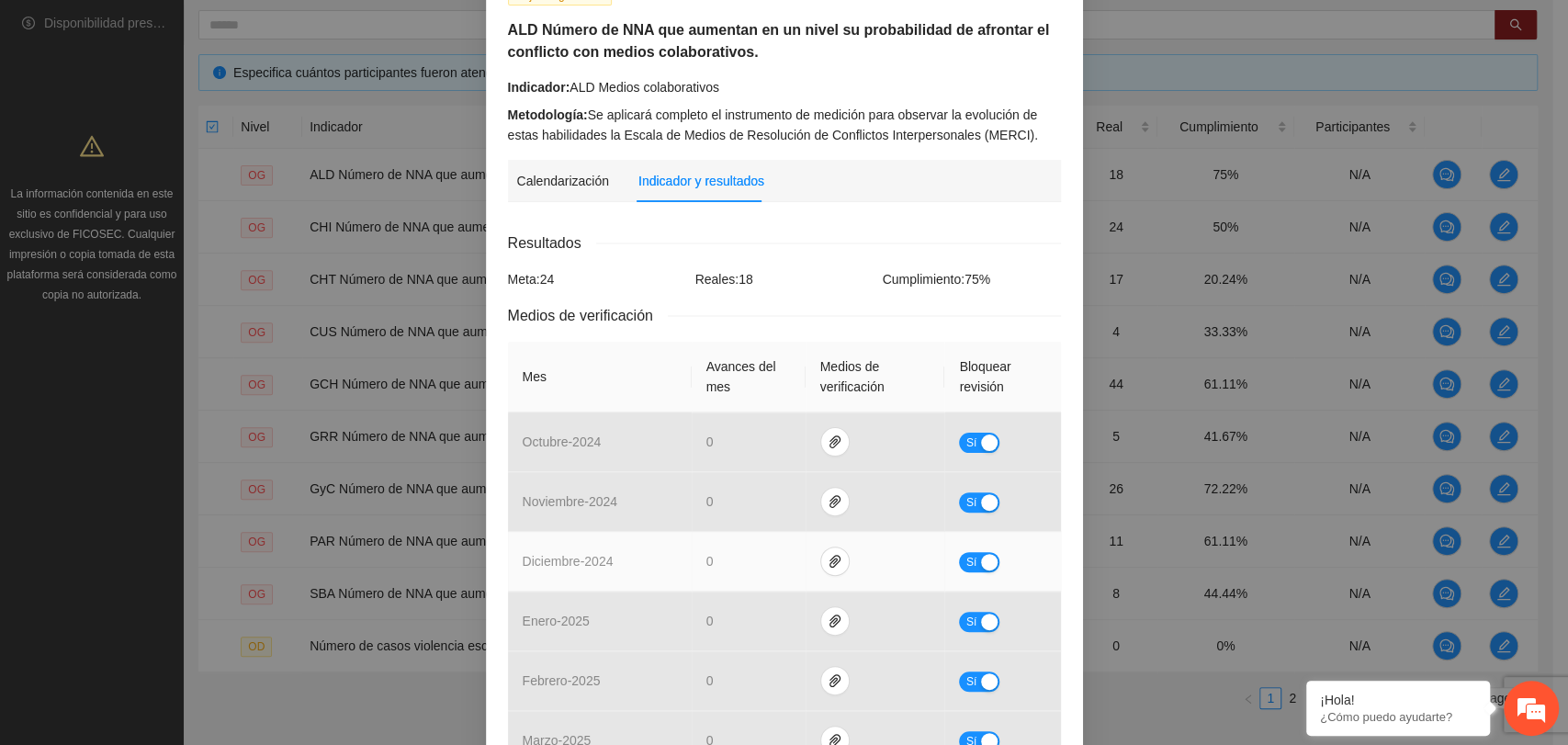
scroll to position [60, 0]
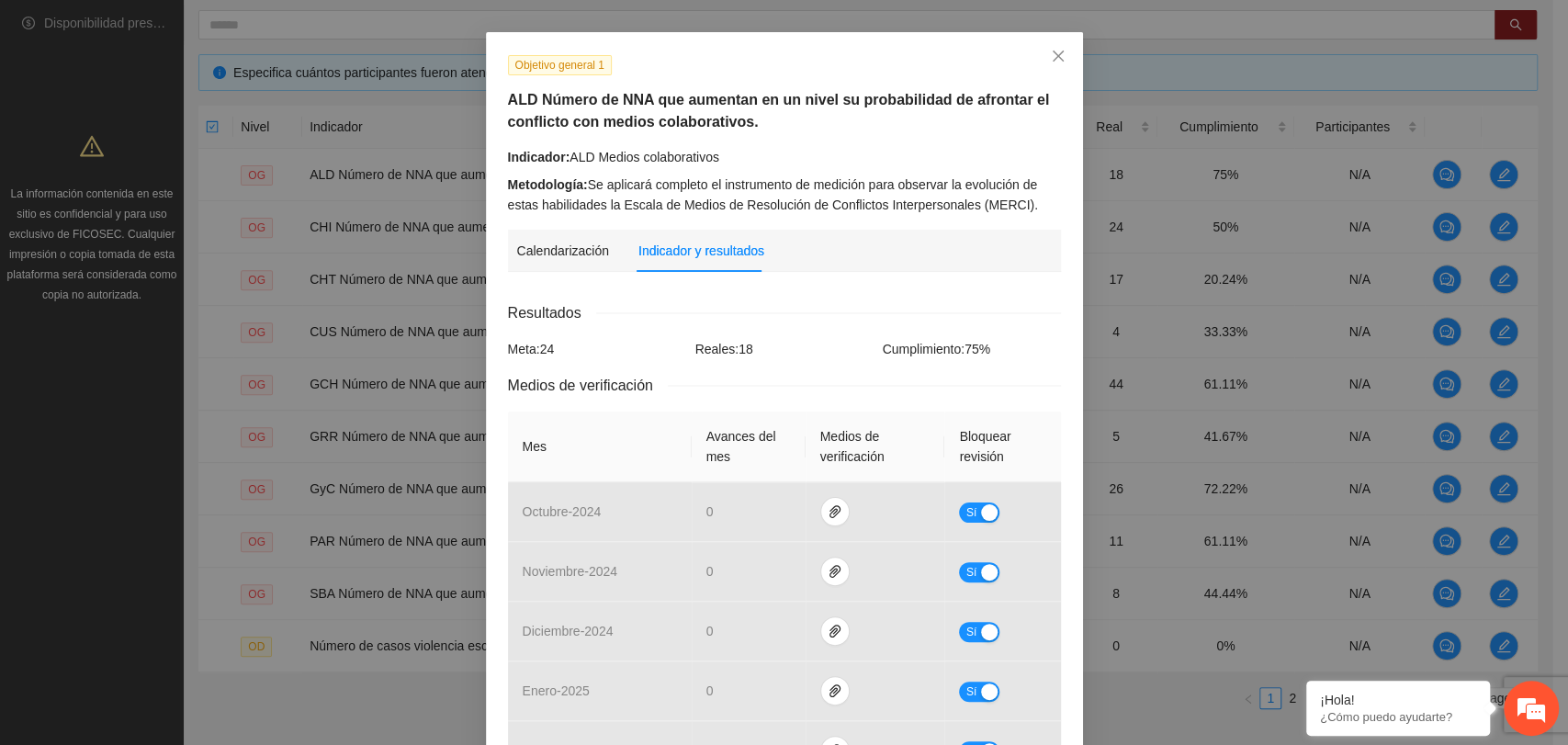
click at [758, 142] on div "Objetivo general 1 ALD Número de NNA que aumentan en un nivel su probabilidad d…" at bounding box center [783, 134] width 566 height 161
click at [773, 289] on div "Calendarización Fecha de realización Resultados Meta: 24 Reales: 18 Cumplimient…" at bounding box center [784, 725] width 553 height 878
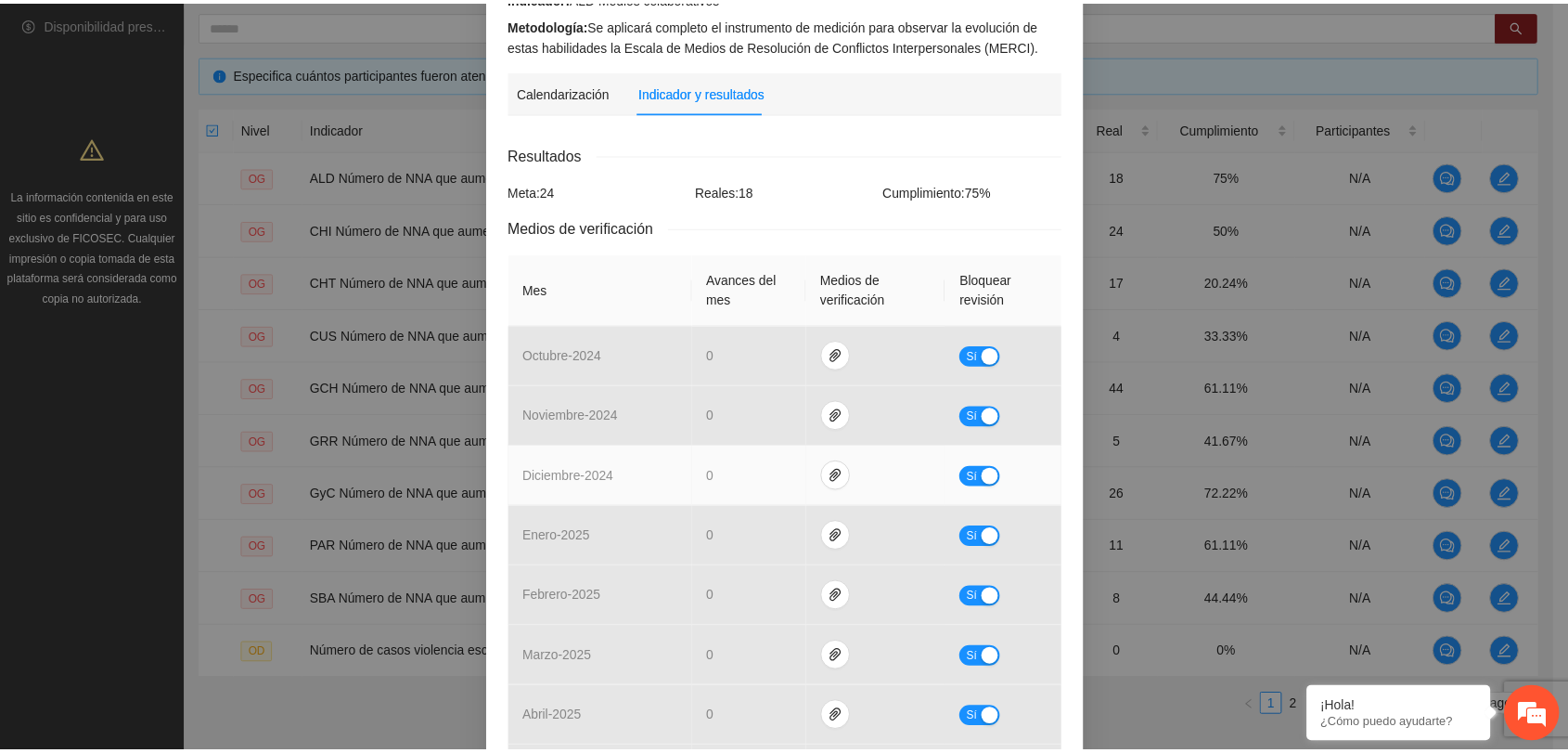
scroll to position [0, 0]
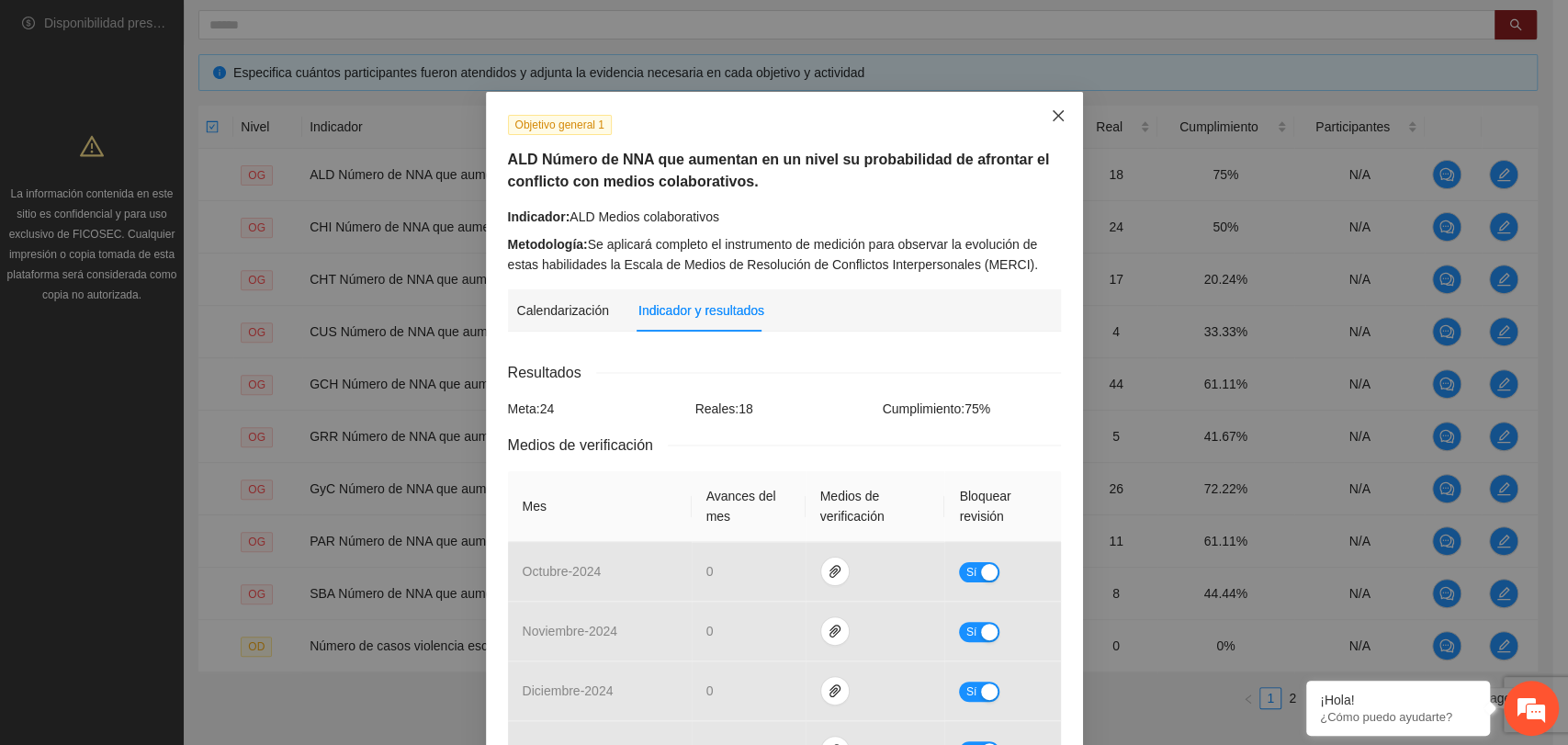
click at [1051, 114] on icon "close" at bounding box center [1058, 116] width 15 height 15
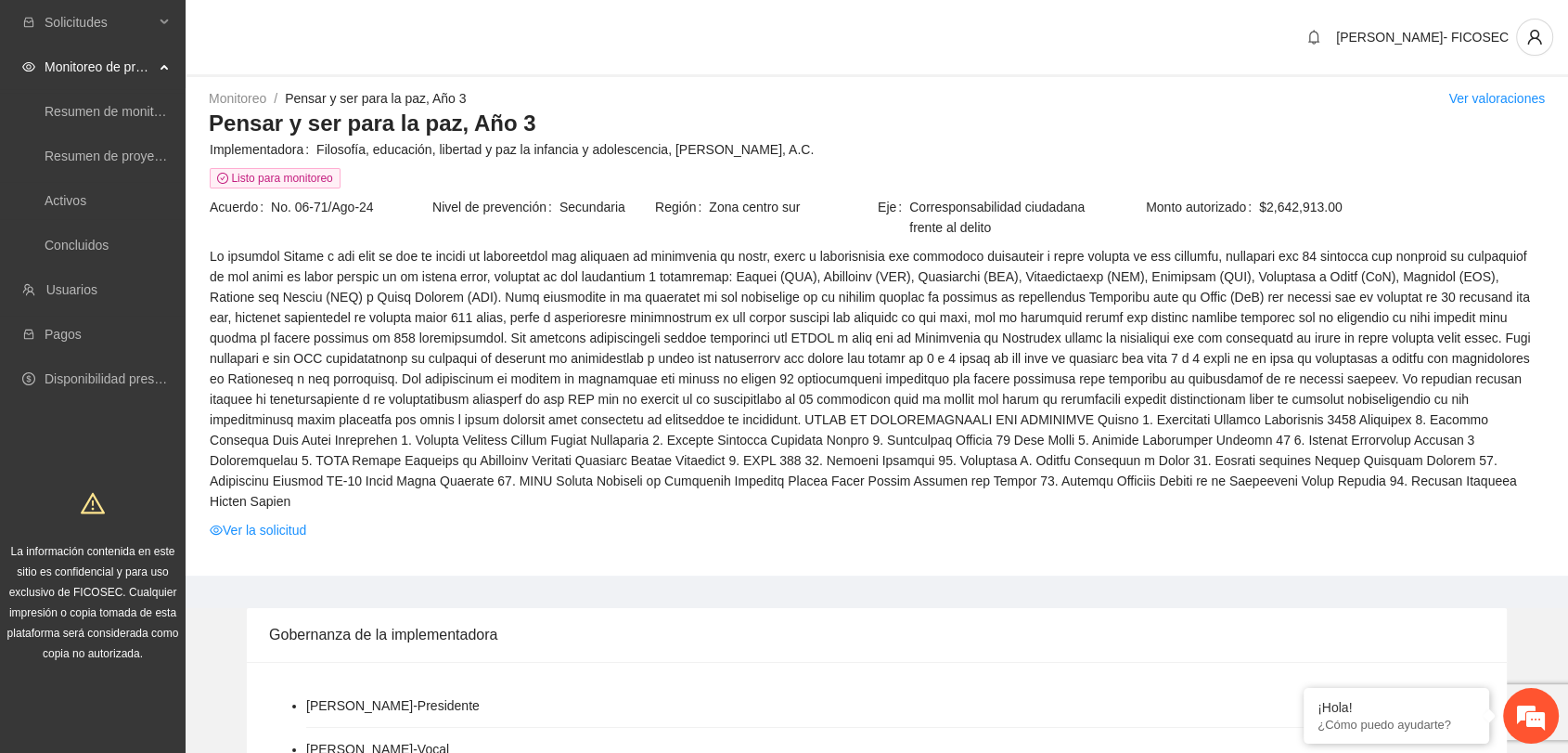
drag, startPoint x: 890, startPoint y: 120, endPoint x: 759, endPoint y: 5, distance: 174.3
click at [889, 111] on h3 "Pensar y ser para la paz, Año 3" at bounding box center [877, 123] width 1337 height 30
